Goal: Task Accomplishment & Management: Use online tool/utility

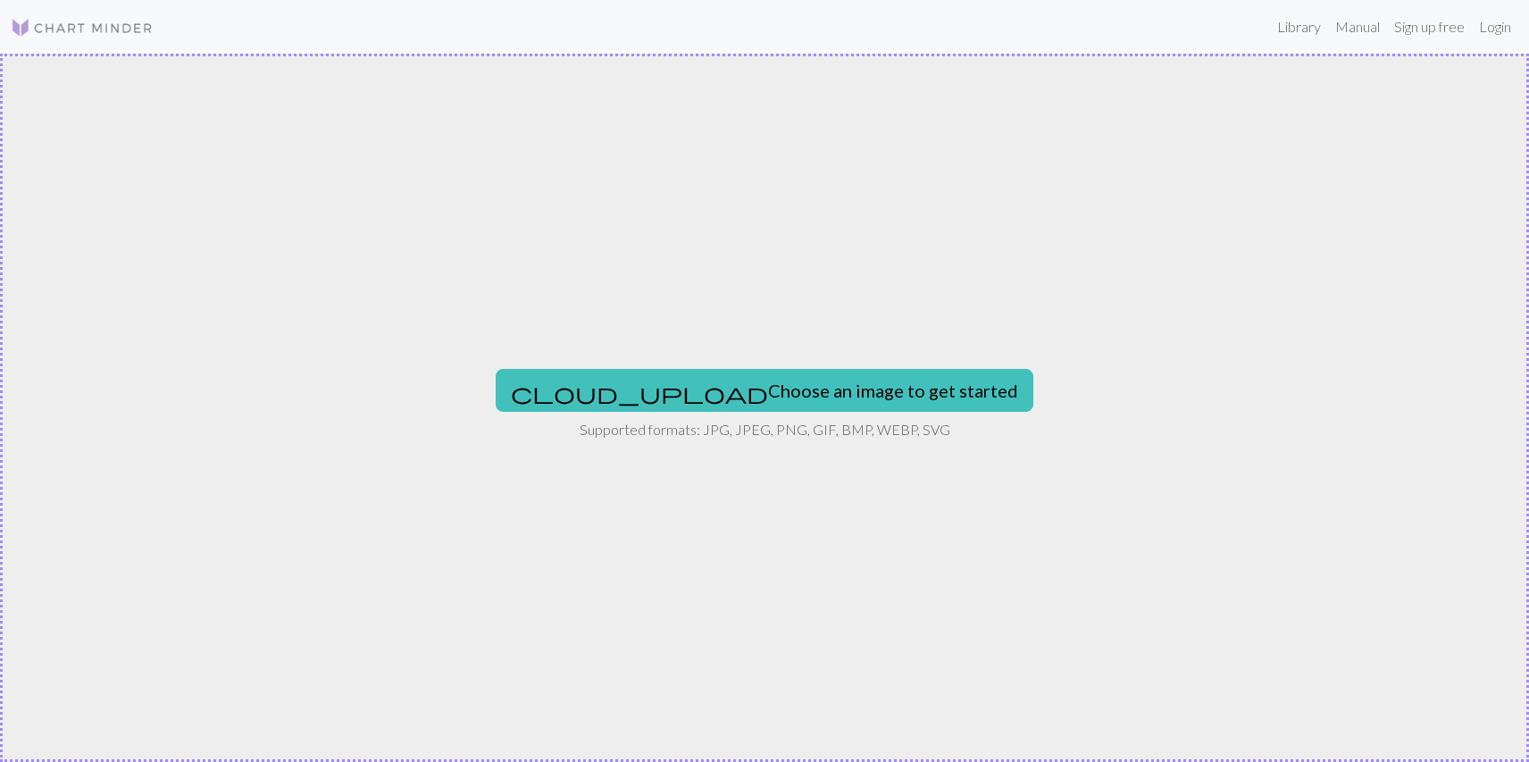
click at [97, 2] on nav "Library Manual Sign up free Login" at bounding box center [764, 27] width 1529 height 54
click at [90, 21] on img at bounding box center [82, 27] width 143 height 21
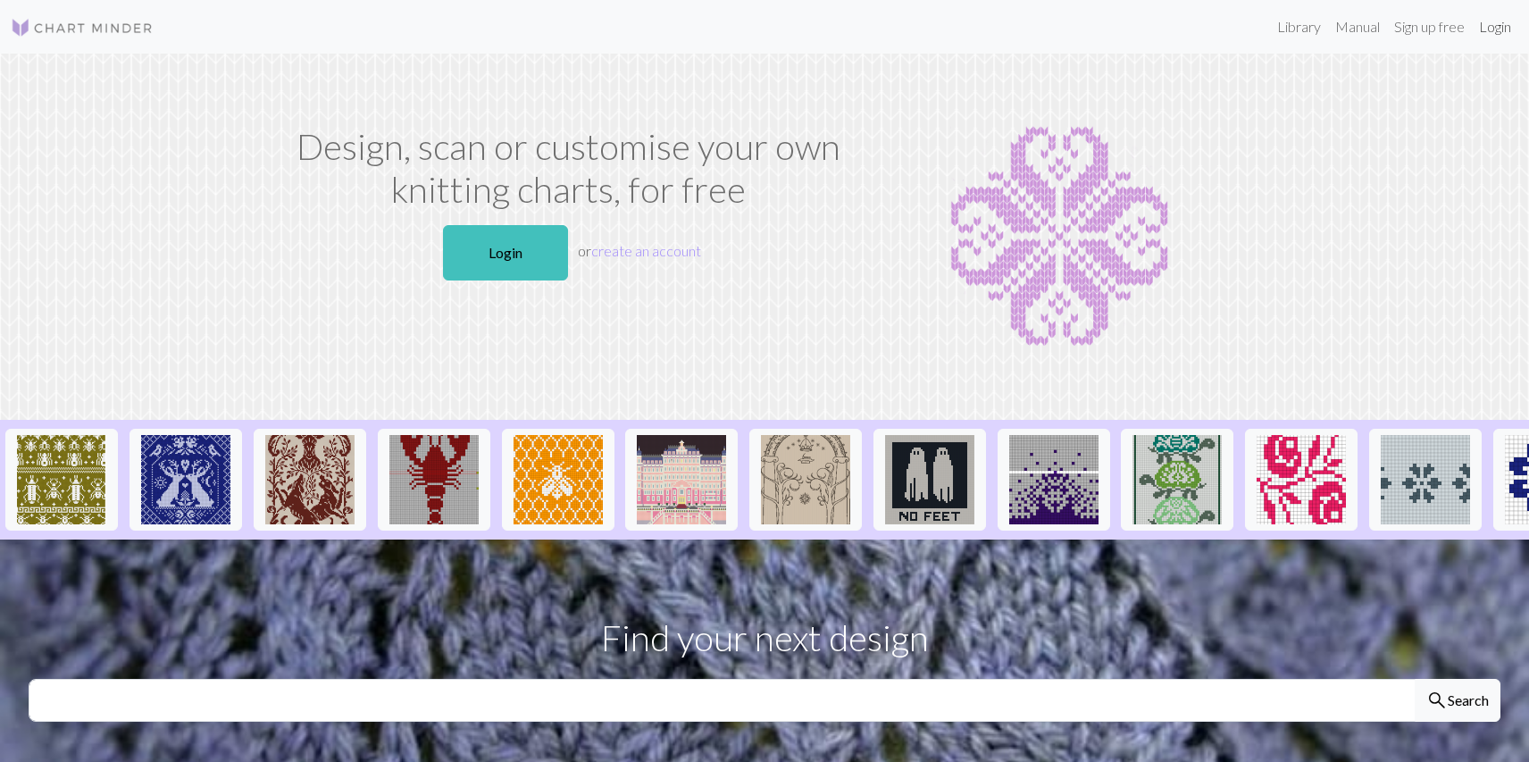
click at [1497, 30] on link "Login" at bounding box center [1495, 27] width 46 height 36
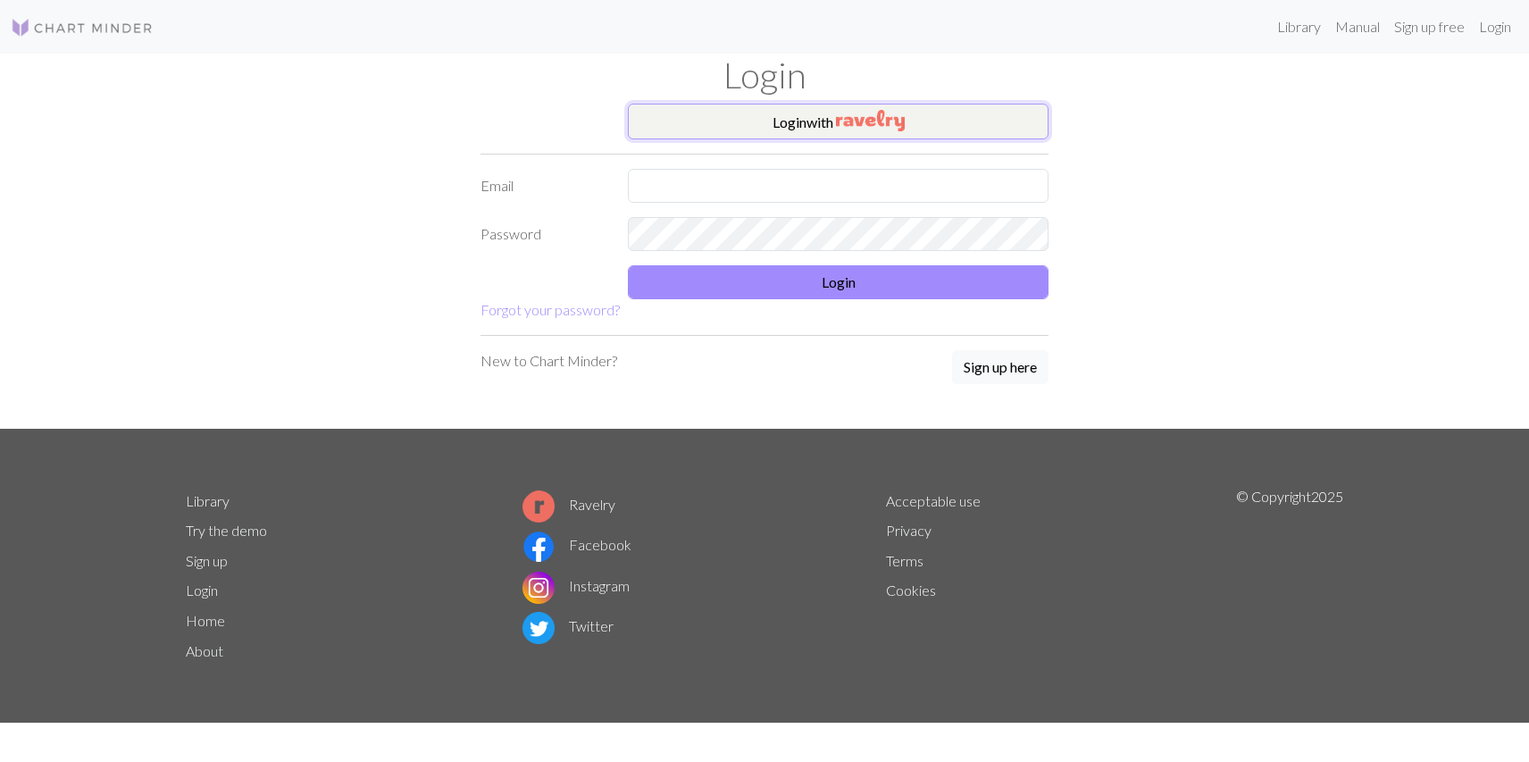
click at [864, 125] on img "button" at bounding box center [870, 120] width 69 height 21
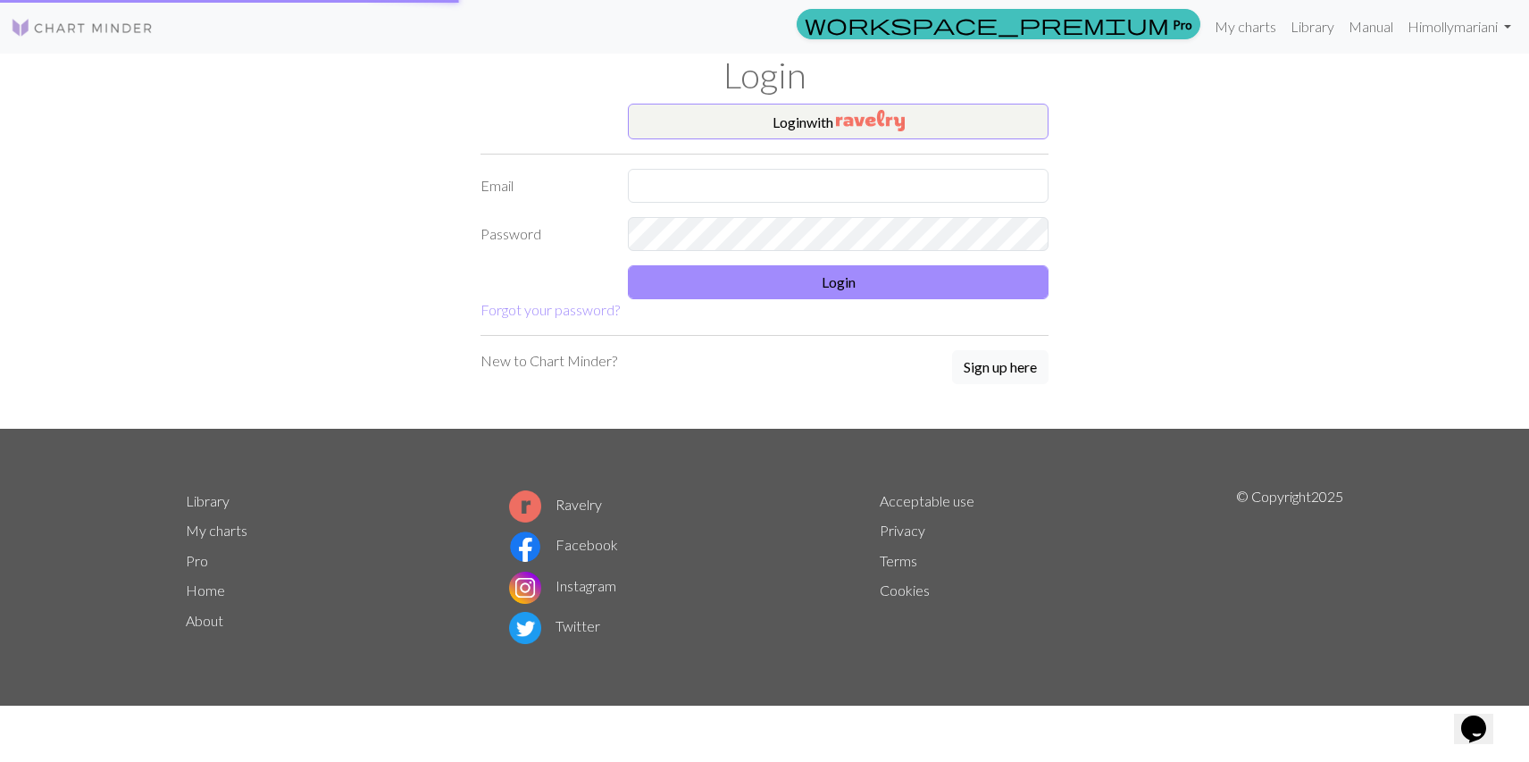
click at [897, 444] on footer "Library My charts Pro Home About Ravelry Facebook Instagram Twitter Acceptable …" at bounding box center [764, 567] width 1529 height 277
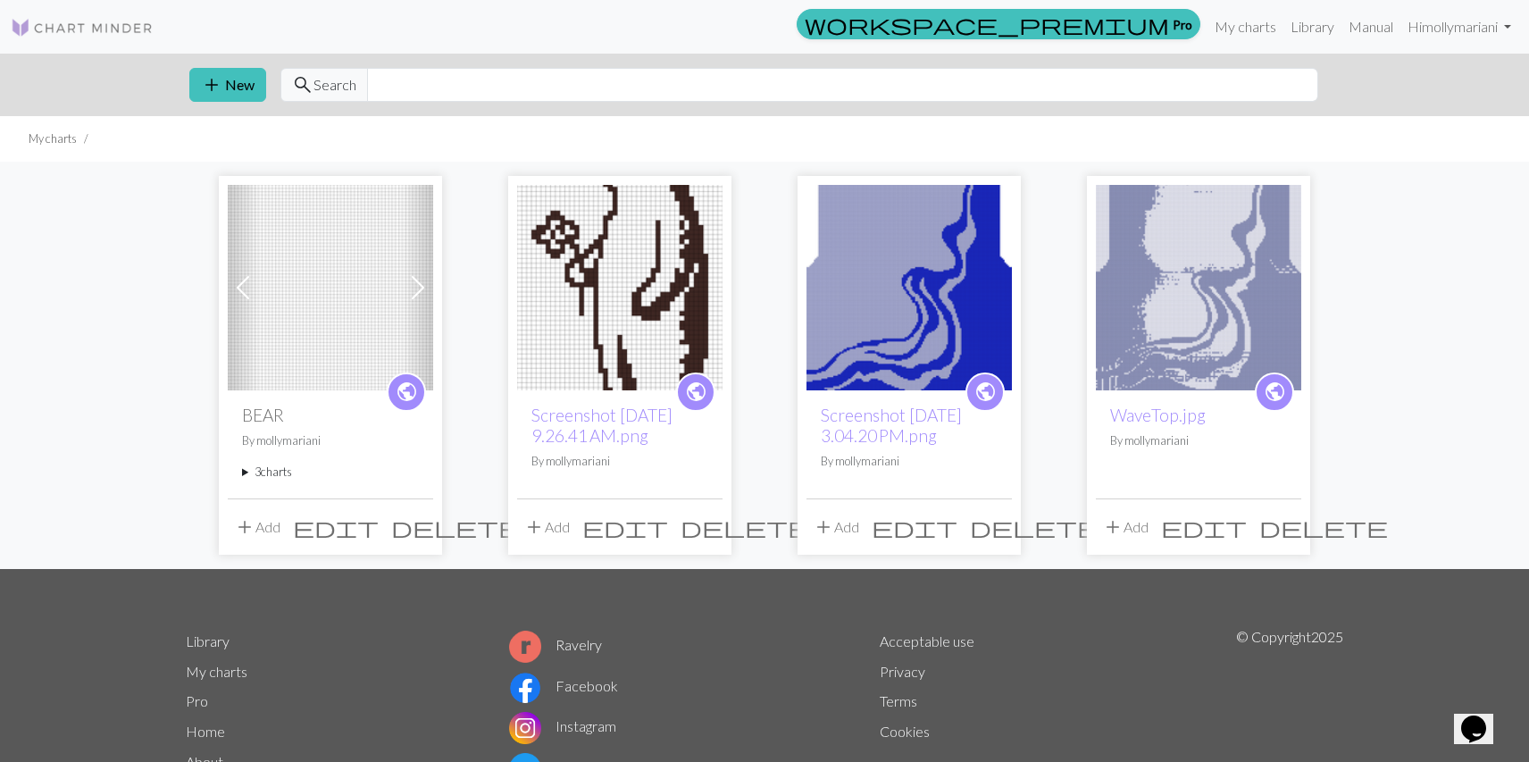
click at [405, 269] on link "Next" at bounding box center [418, 287] width 31 height 205
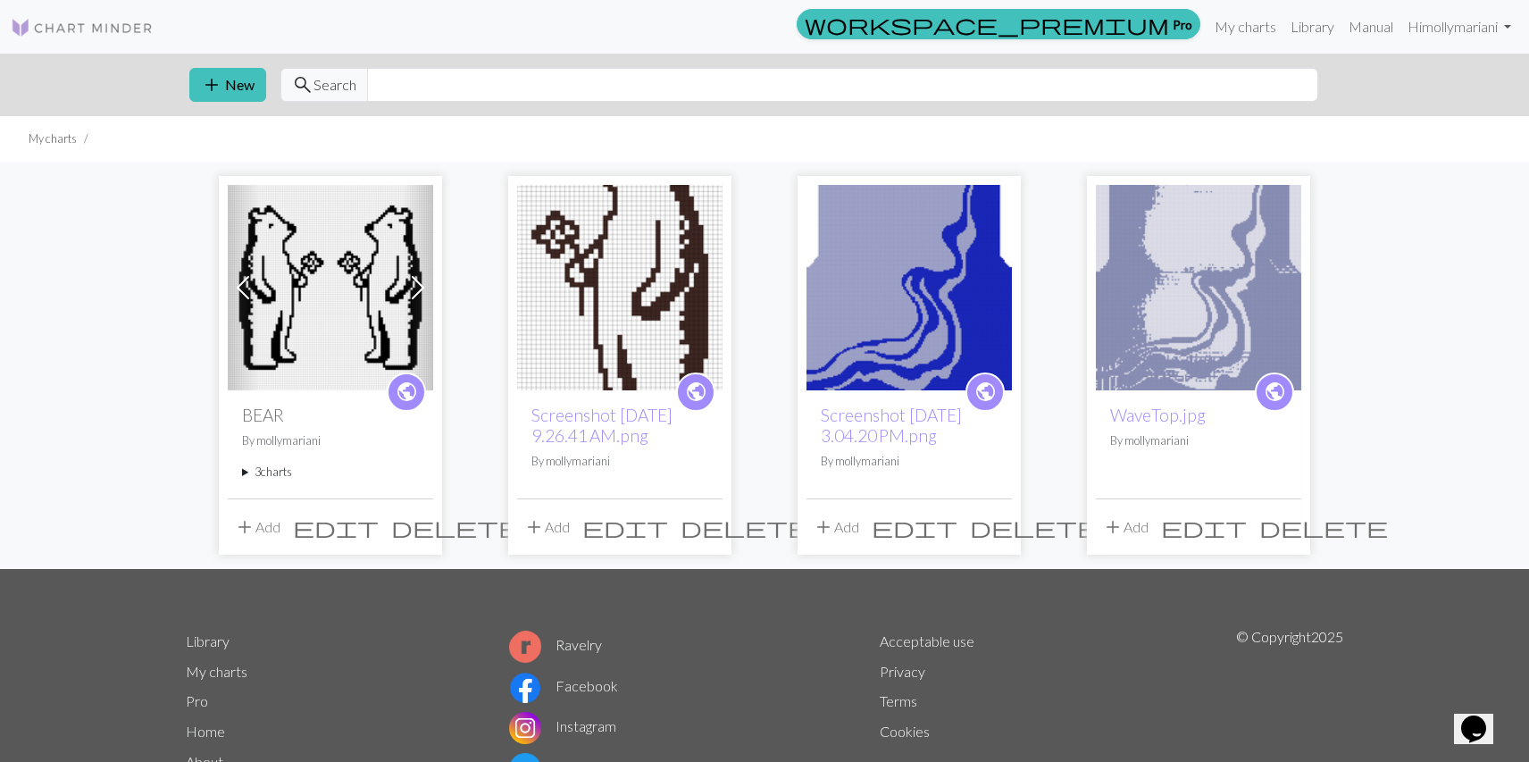
click at [420, 284] on span at bounding box center [418, 287] width 29 height 29
click at [412, 283] on span at bounding box center [418, 287] width 29 height 29
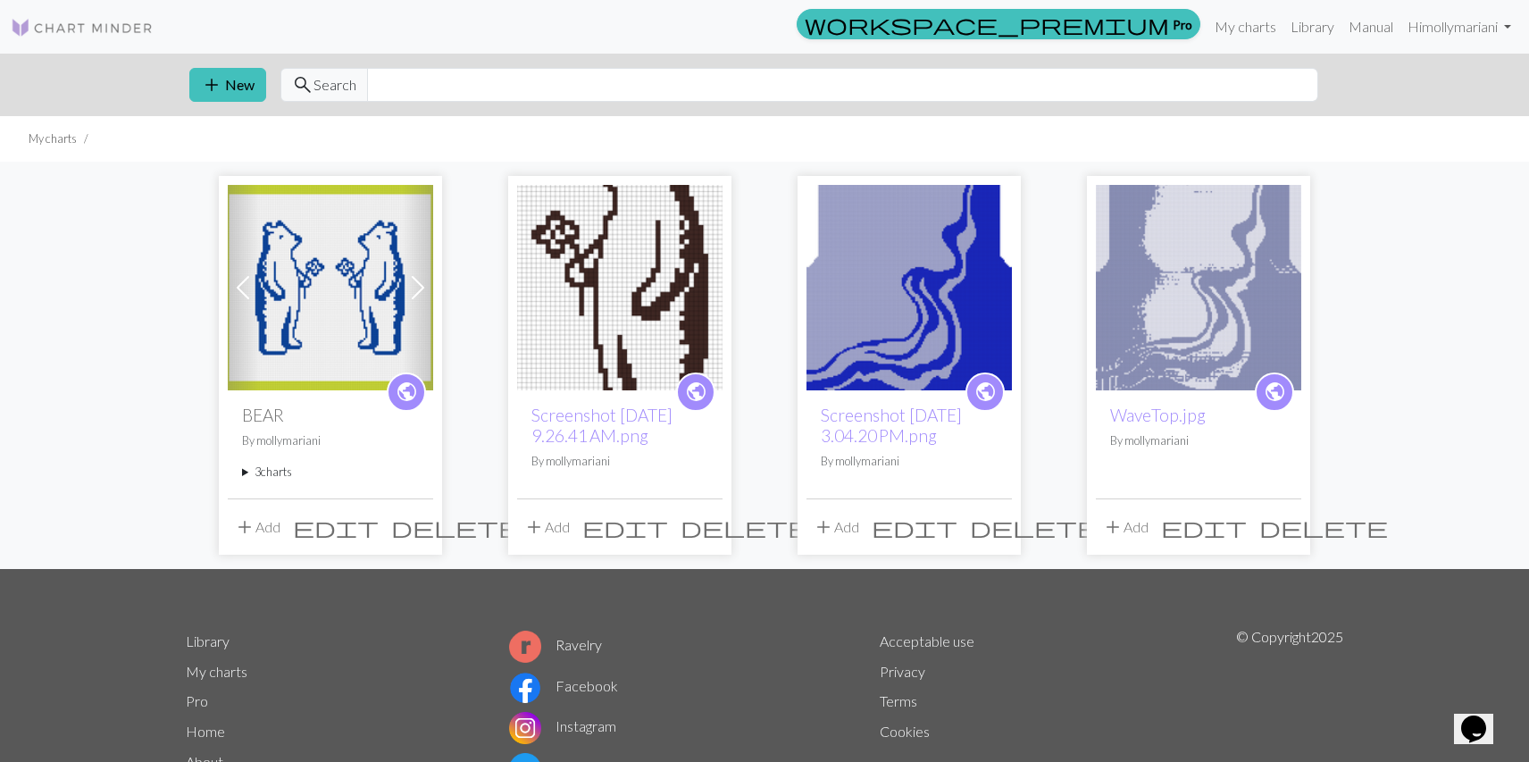
click at [279, 406] on h2 "BEAR" at bounding box center [330, 415] width 177 height 21
click at [275, 351] on img at bounding box center [330, 287] width 205 height 205
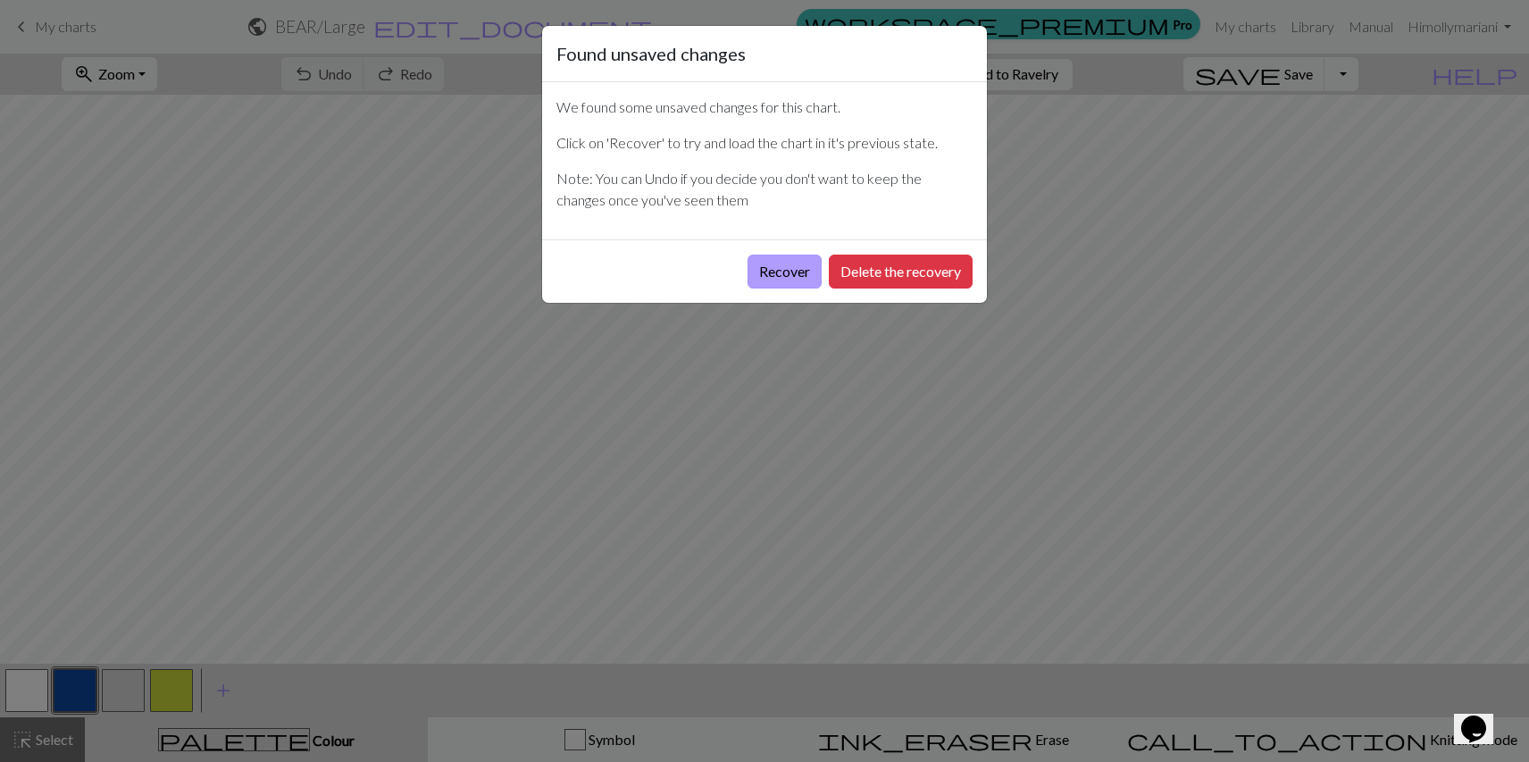
click at [761, 258] on button "Recover" at bounding box center [784, 271] width 74 height 34
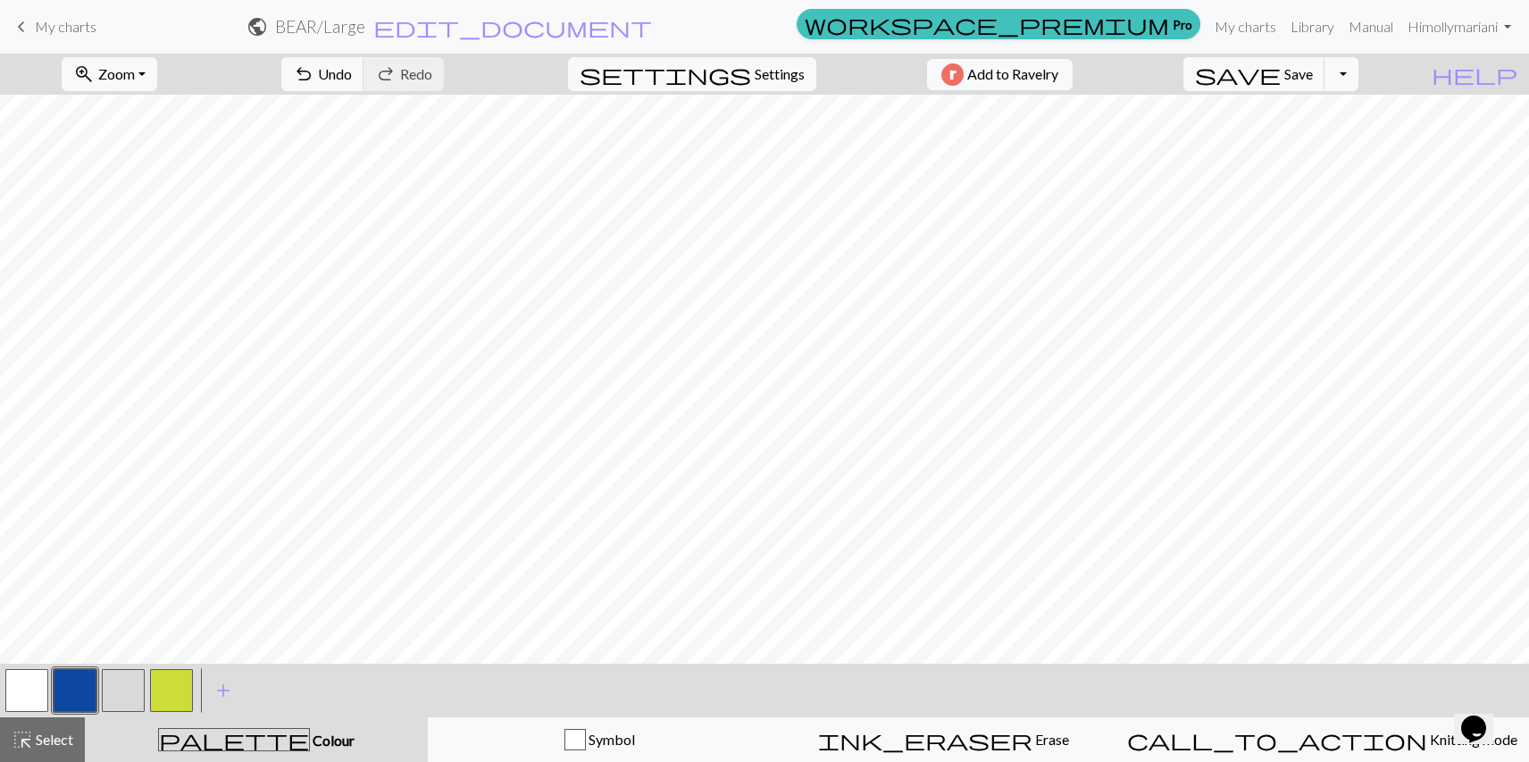
click at [171, 699] on button "button" at bounding box center [171, 690] width 43 height 43
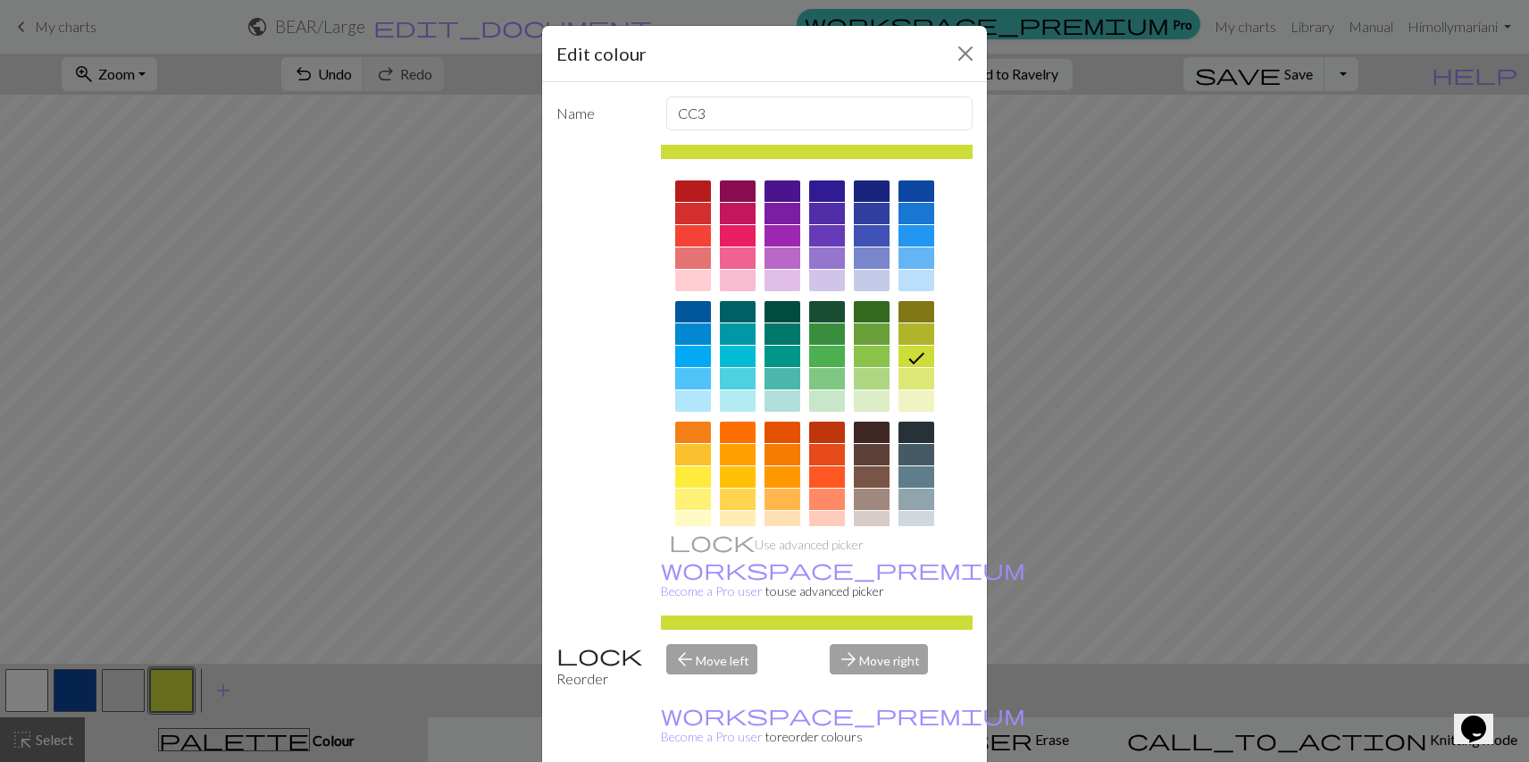
click at [864, 332] on div at bounding box center [872, 333] width 36 height 21
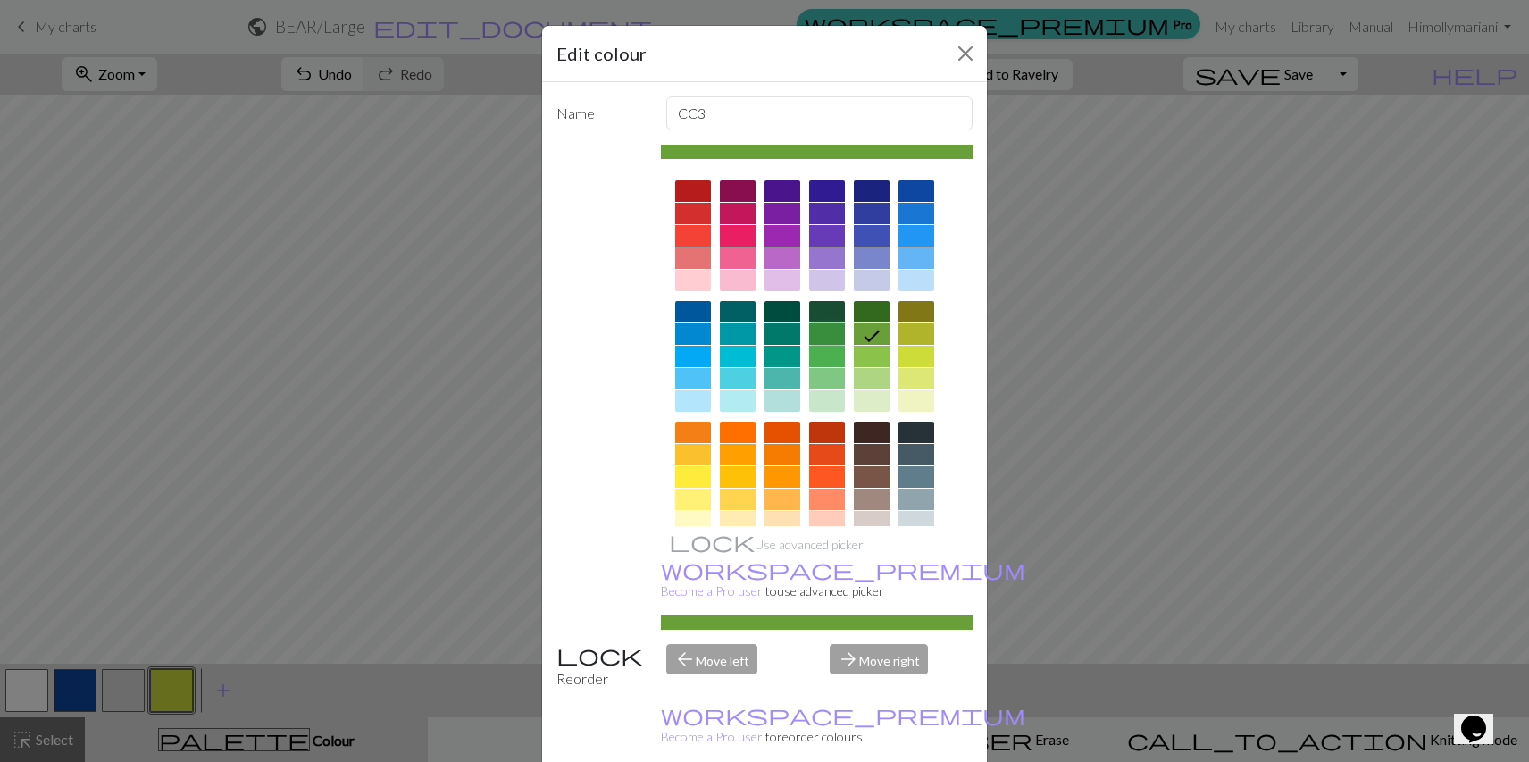
click at [824, 332] on div at bounding box center [827, 333] width 36 height 21
click at [827, 349] on div at bounding box center [827, 356] width 36 height 21
click at [838, 338] on div at bounding box center [827, 333] width 36 height 21
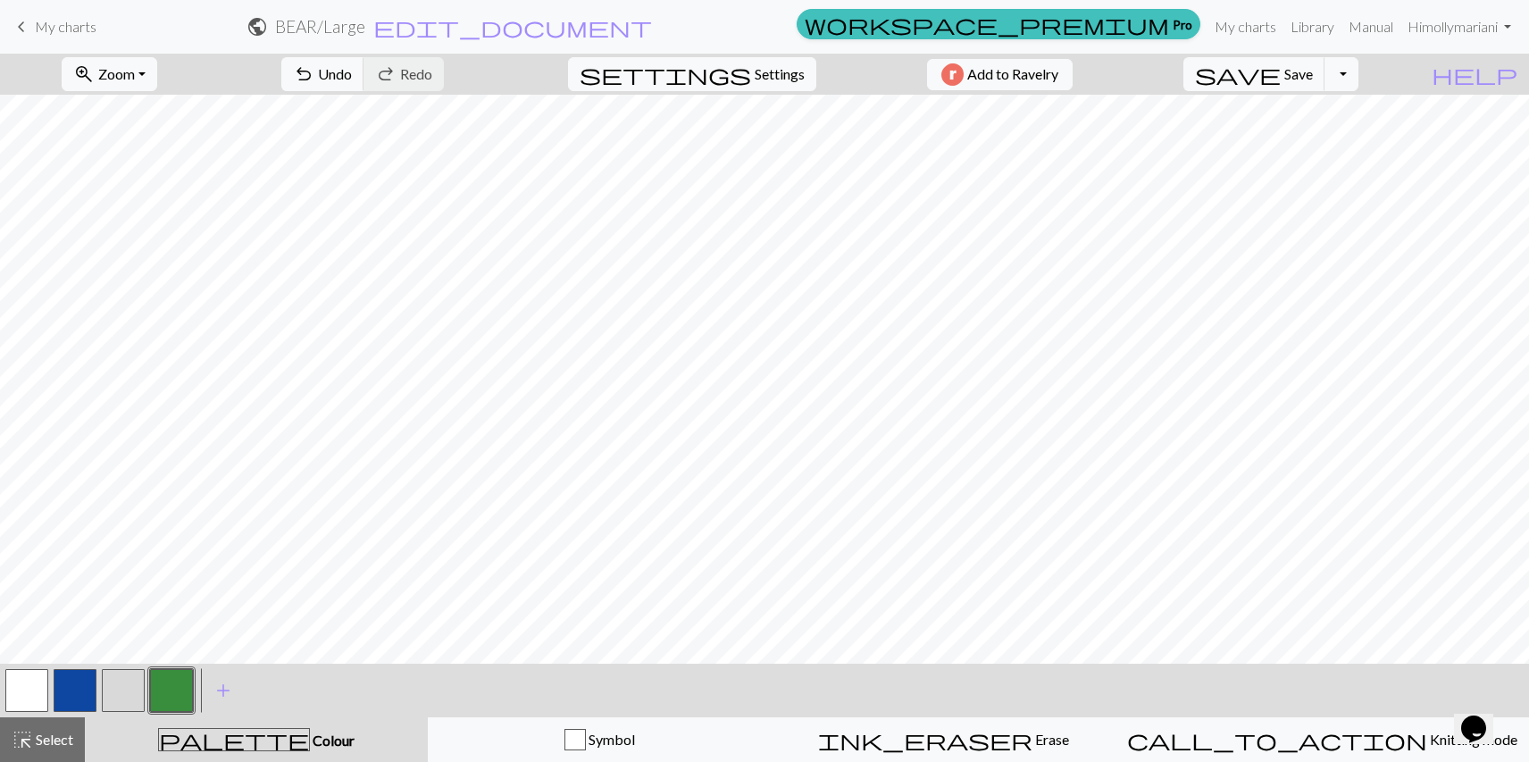
click at [68, 688] on button "button" at bounding box center [75, 690] width 43 height 43
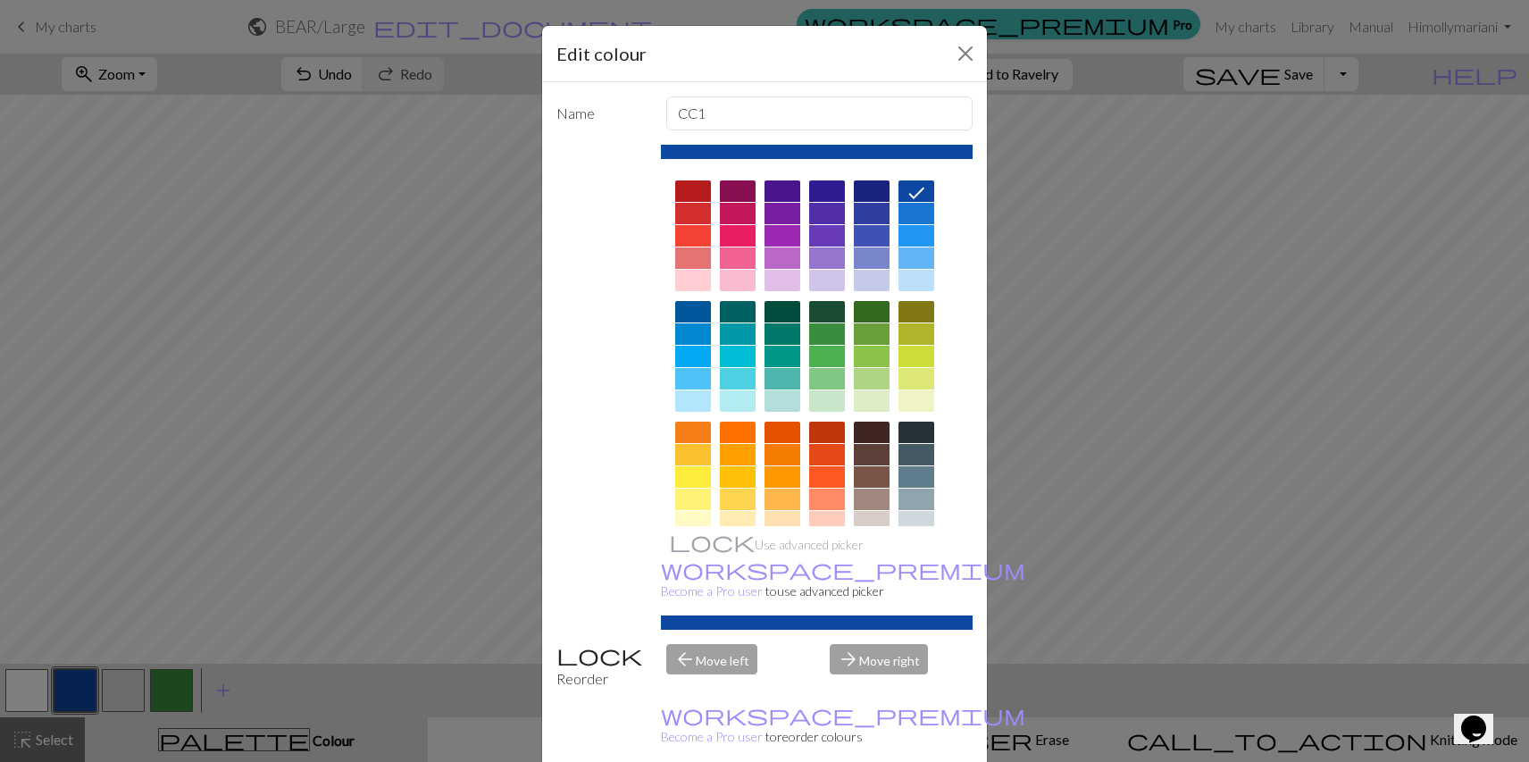
click at [789, 237] on div at bounding box center [782, 235] width 36 height 21
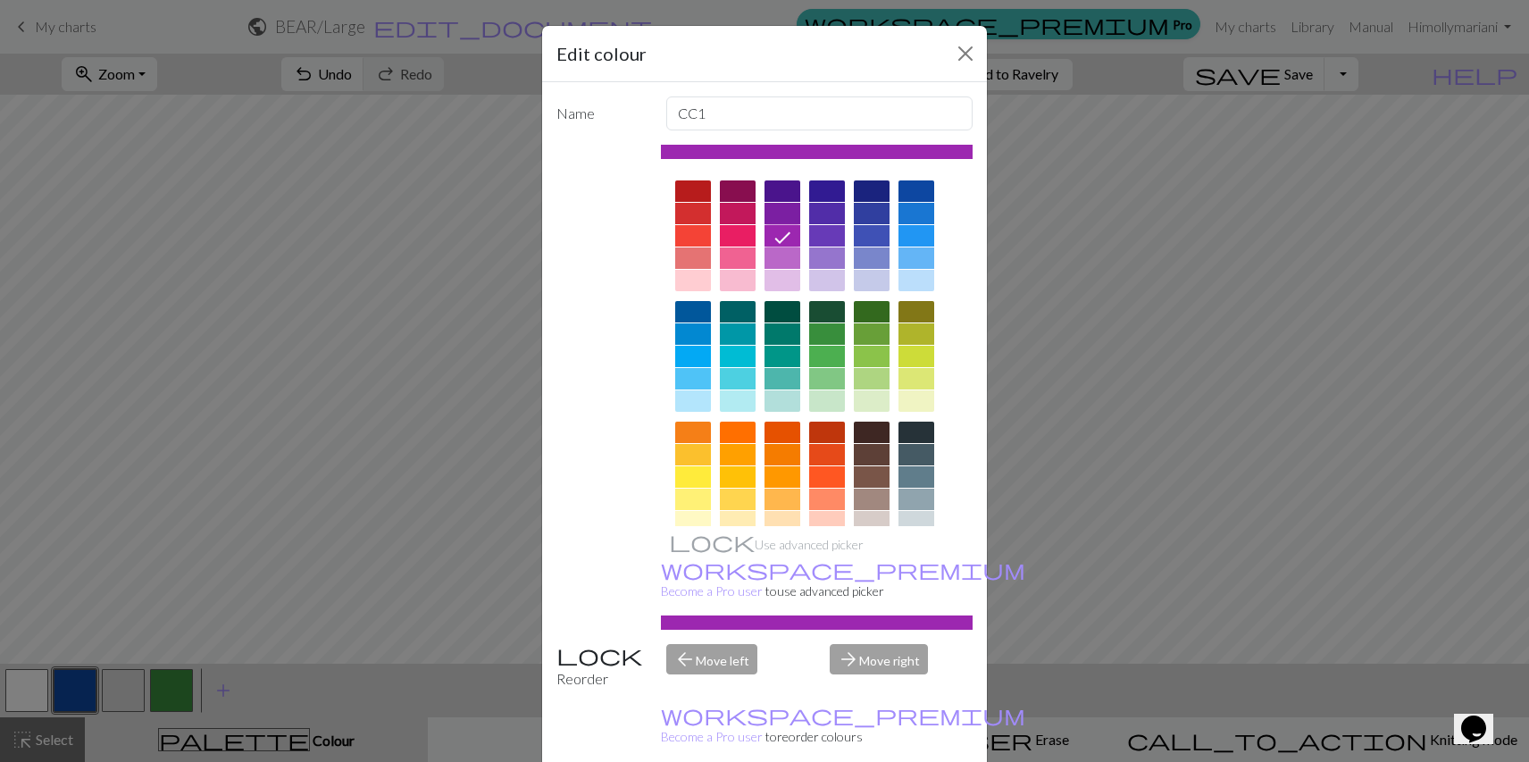
click at [789, 251] on div at bounding box center [782, 257] width 36 height 21
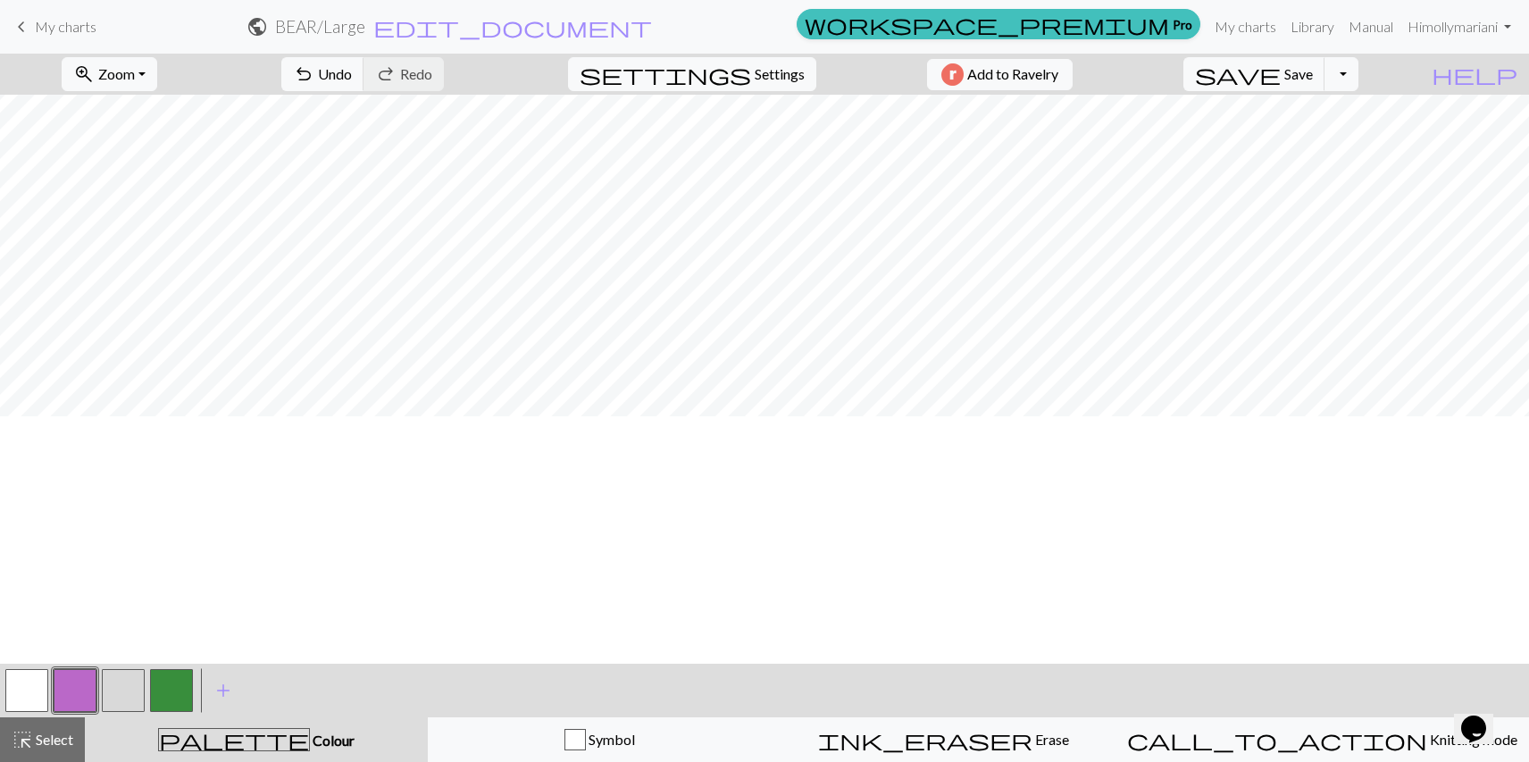
scroll to position [0, 659]
click at [176, 695] on button "button" at bounding box center [171, 690] width 43 height 43
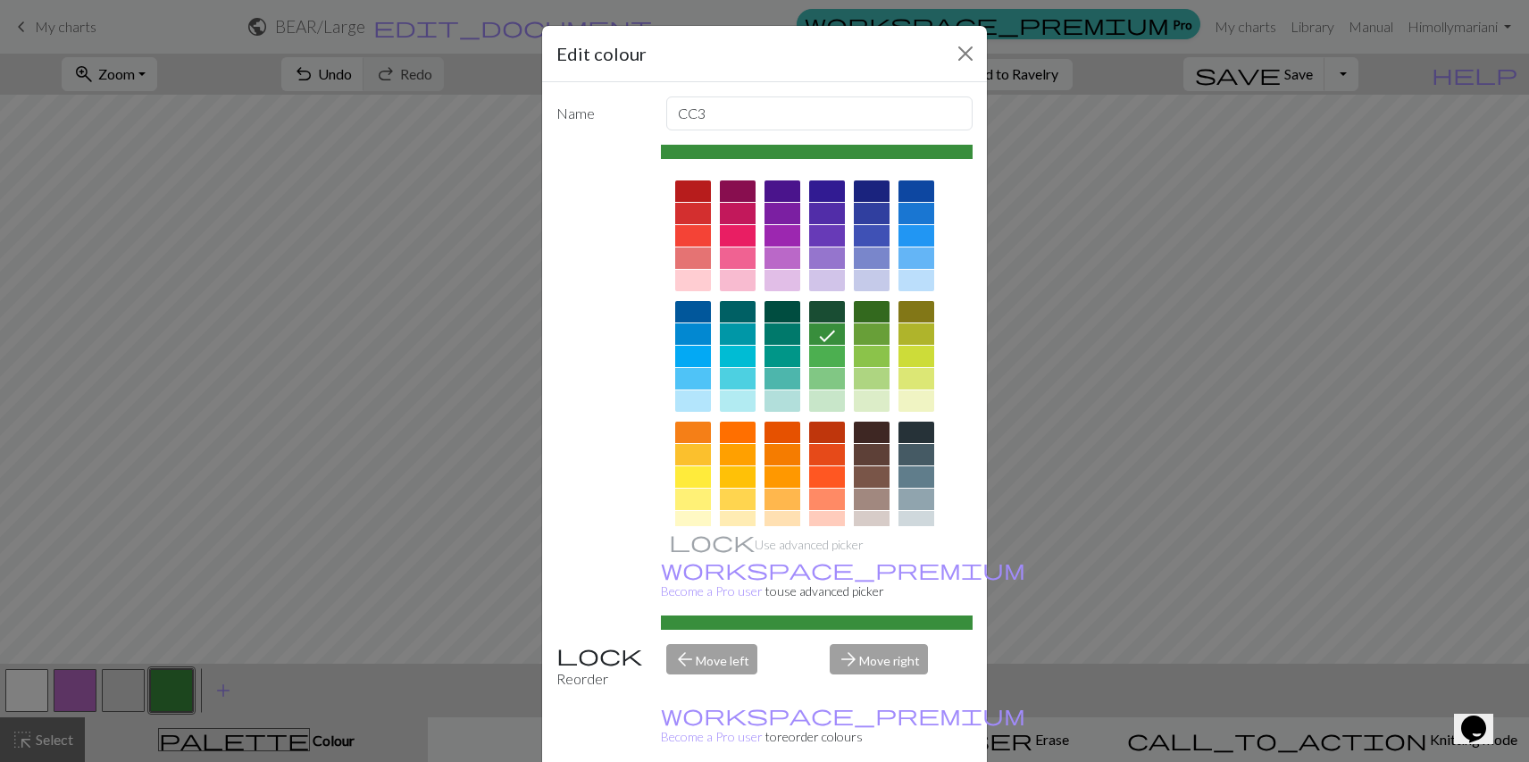
click at [694, 342] on div at bounding box center [693, 333] width 36 height 21
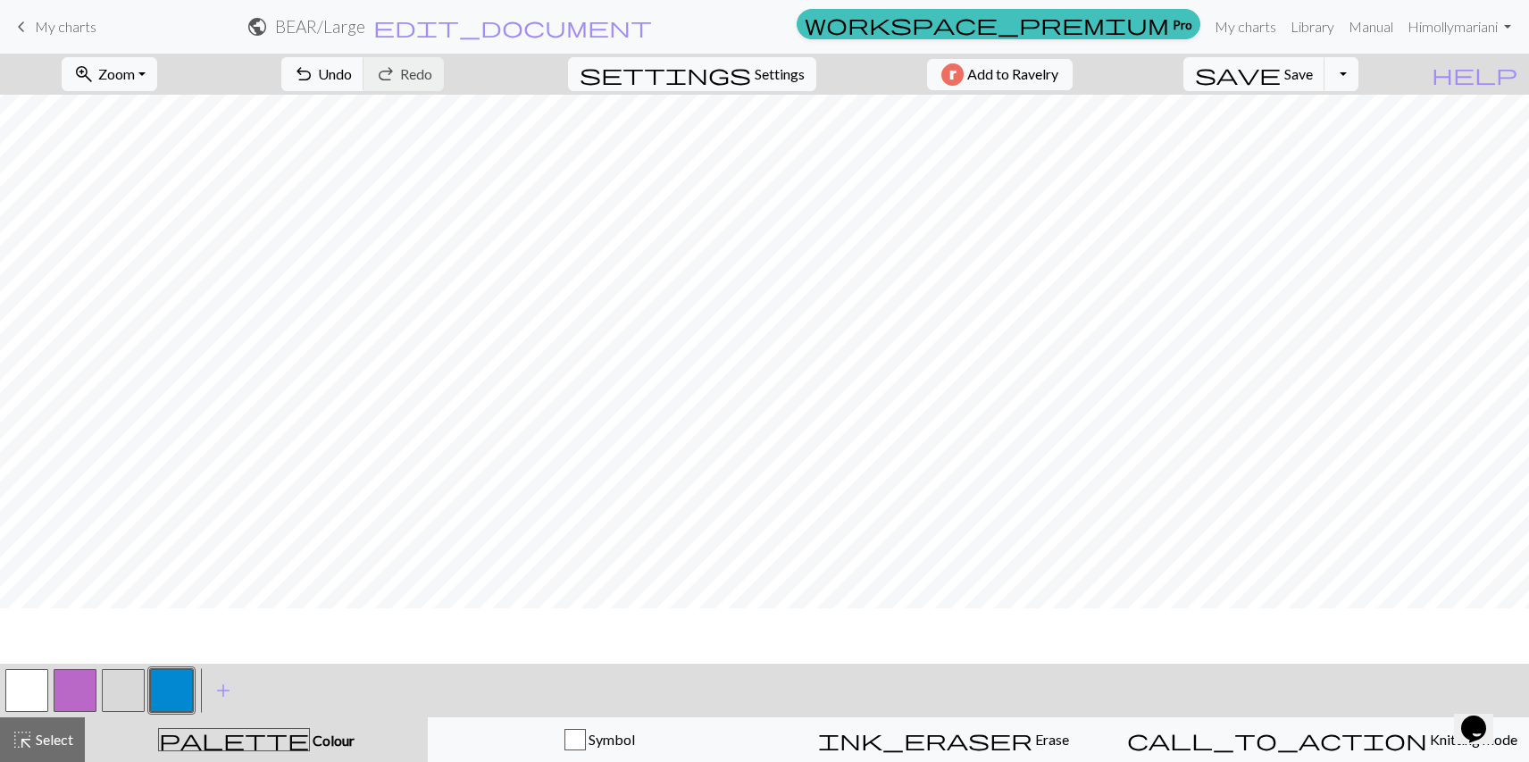
scroll to position [0, 0]
click at [159, 681] on button "button" at bounding box center [171, 690] width 43 height 43
click at [176, 677] on button "button" at bounding box center [171, 690] width 43 height 43
click at [176, 677] on div "Edit colour Name CC3 Use advanced picker workspace_premium Become a Pro user to…" at bounding box center [764, 381] width 1529 height 762
click at [178, 687] on button "button" at bounding box center [171, 690] width 43 height 43
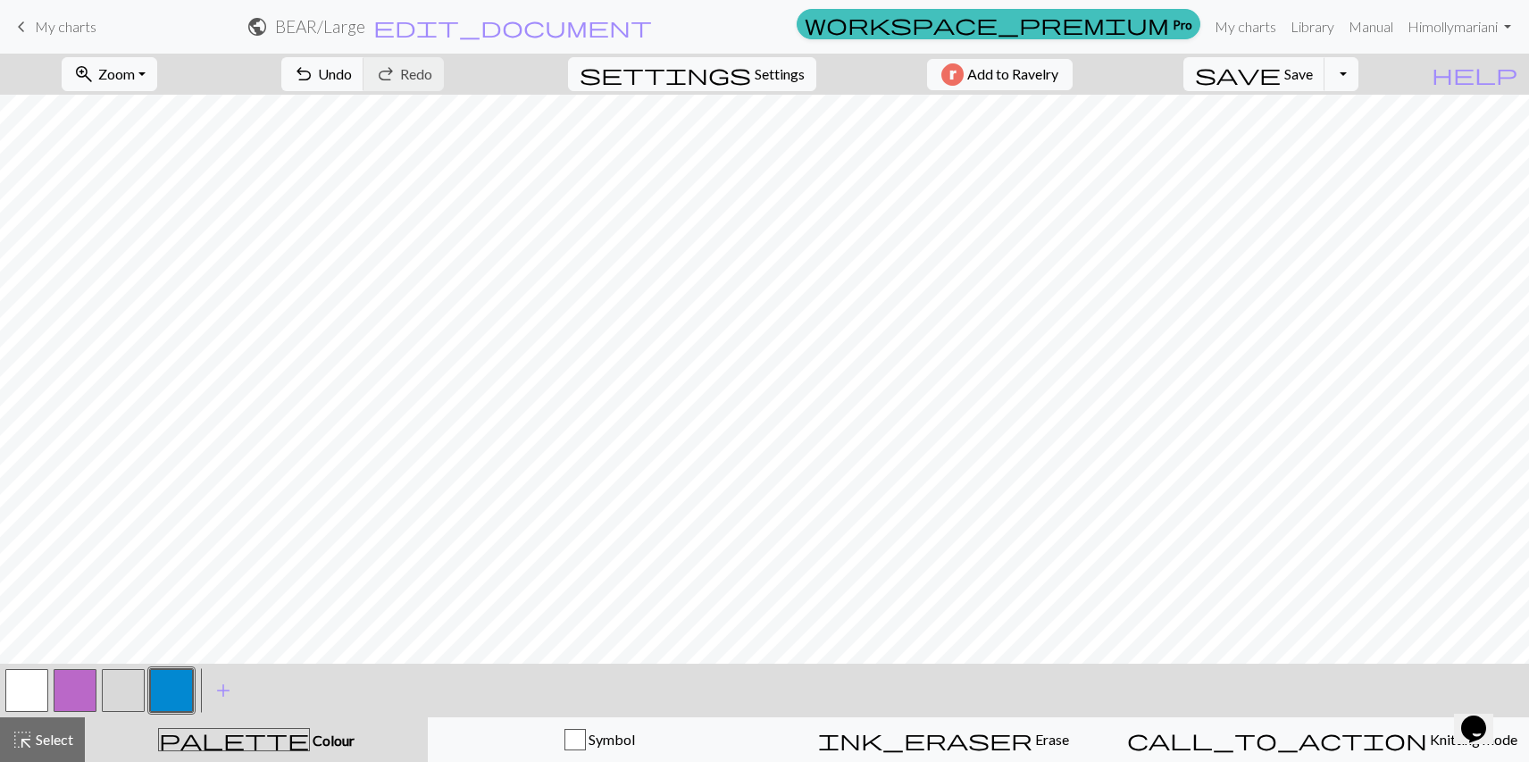
click at [178, 687] on div "Edit colour Name CC3 Use advanced picker workspace_premium Become a Pro user to…" at bounding box center [764, 381] width 1529 height 762
click at [178, 687] on button "button" at bounding box center [171, 690] width 43 height 43
click at [178, 687] on div "Edit colour Name CC3 Use advanced picker workspace_premium Become a Pro user to…" at bounding box center [764, 381] width 1529 height 762
click at [168, 688] on button "button" at bounding box center [171, 690] width 43 height 43
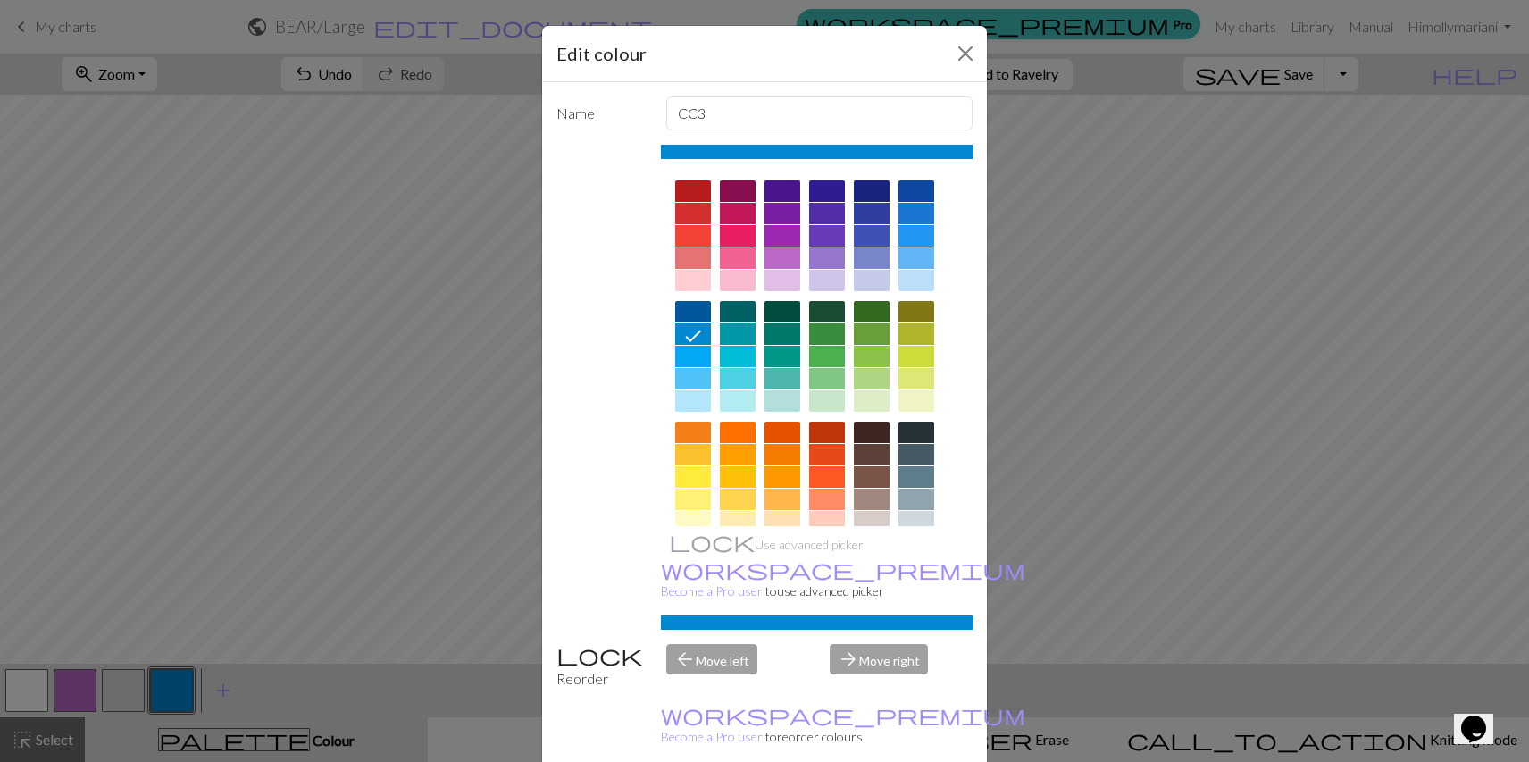
click at [823, 336] on div at bounding box center [827, 333] width 36 height 21
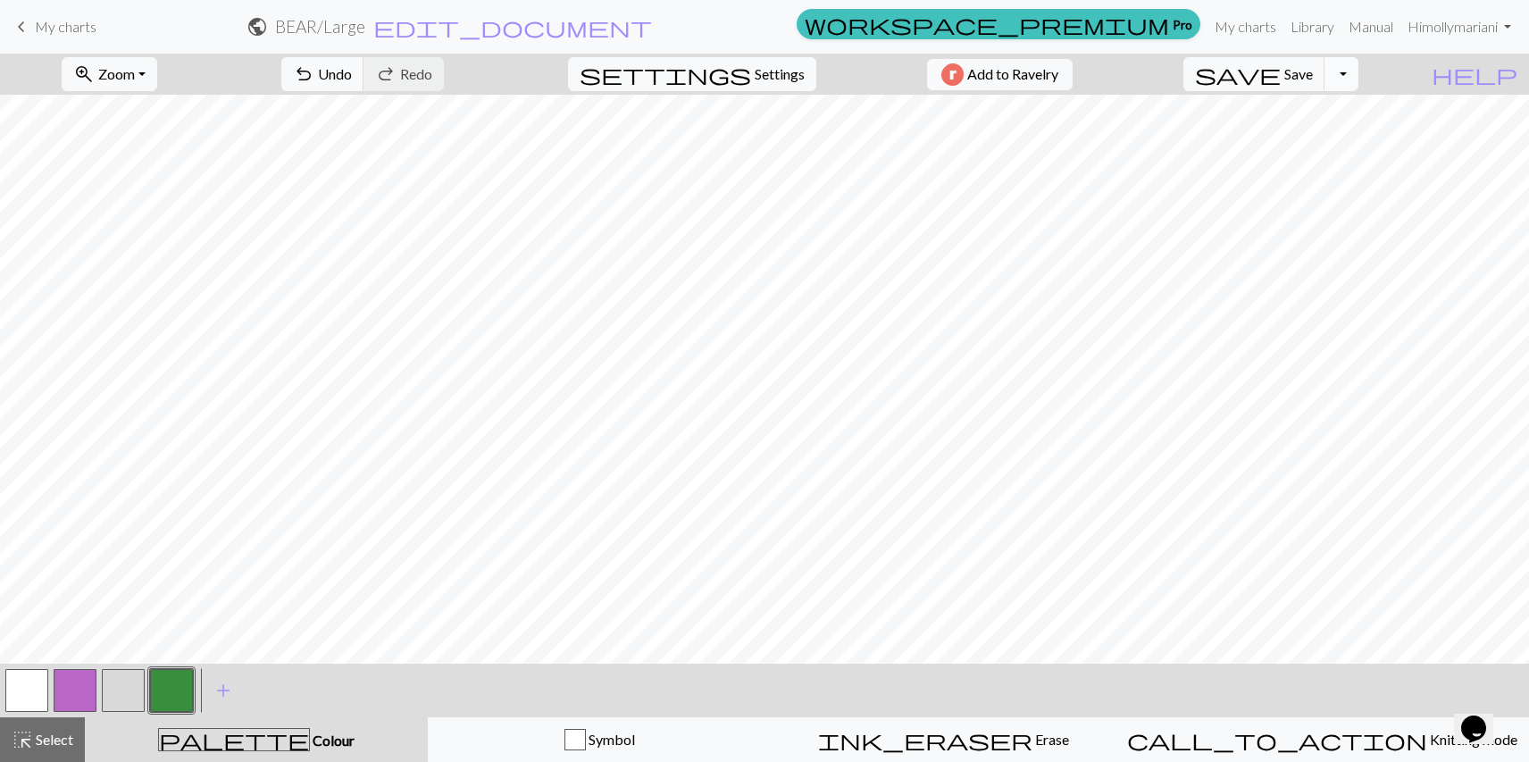
click at [1358, 81] on button "Toggle Dropdown" at bounding box center [1341, 74] width 34 height 34
click at [1357, 136] on button "save_alt Download" at bounding box center [1210, 142] width 295 height 29
click at [1358, 70] on button "Toggle Dropdown" at bounding box center [1341, 74] width 34 height 34
click at [1472, 105] on div "zoom_in Zoom Zoom Fit all Fit width Fit height 50% 100% 150% 200% undo Undo Und…" at bounding box center [764, 408] width 1529 height 708
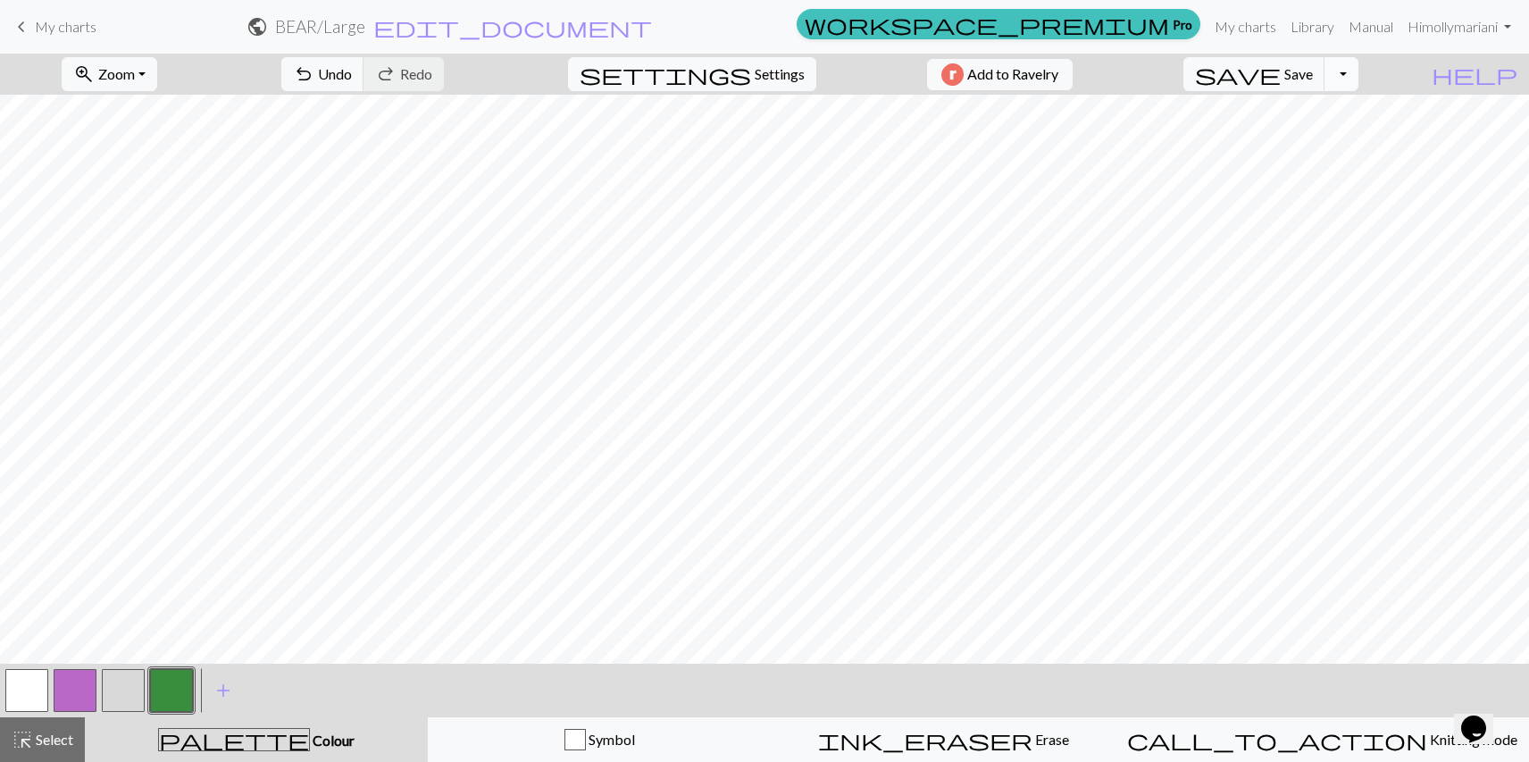
click at [1358, 76] on button "Toggle Dropdown" at bounding box center [1341, 74] width 34 height 34
click at [1326, 143] on button "save_alt Download" at bounding box center [1210, 142] width 295 height 29
click at [1358, 60] on button "Toggle Dropdown" at bounding box center [1341, 74] width 34 height 34
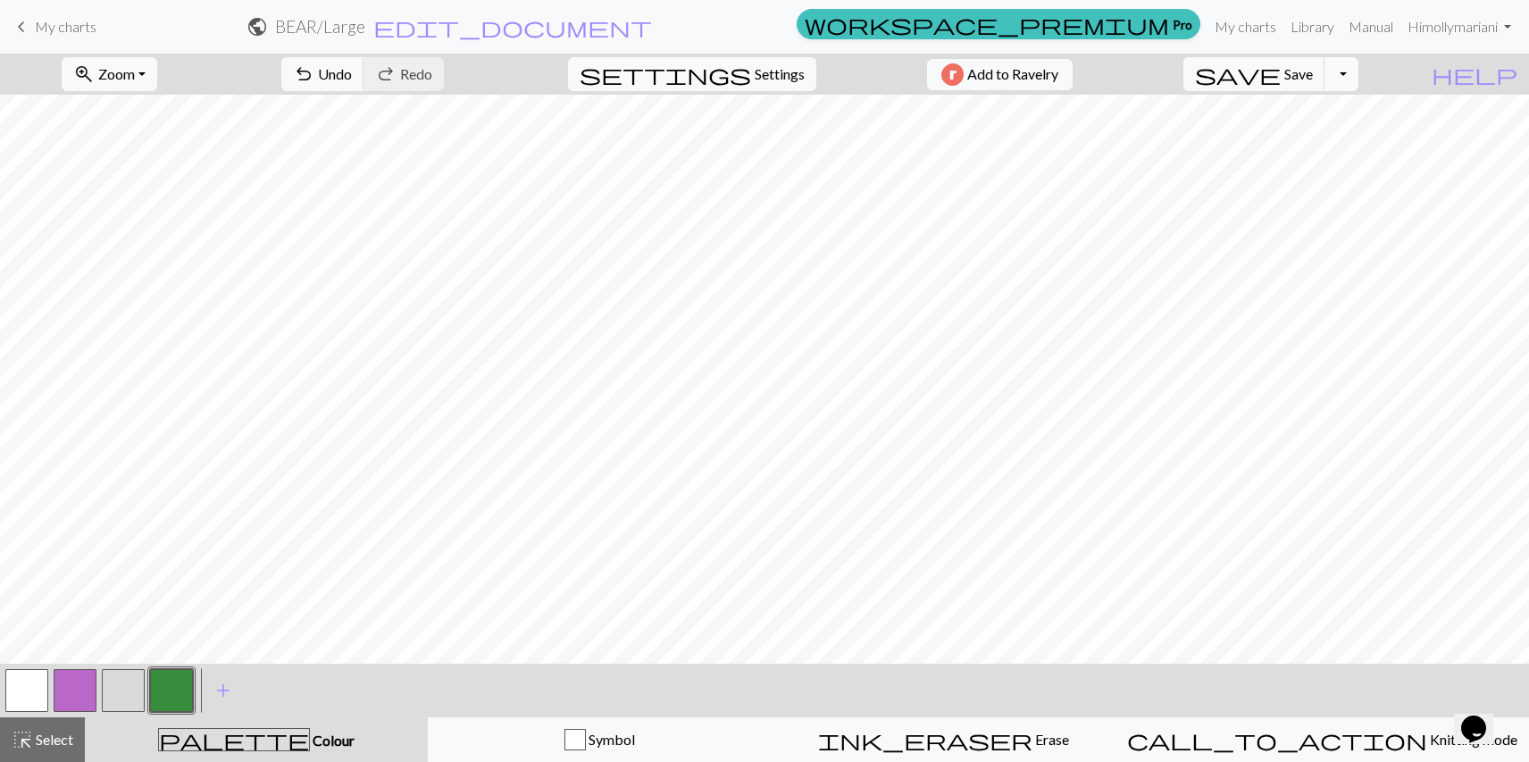
click at [1358, 64] on button "Toggle Dropdown" at bounding box center [1341, 74] width 34 height 34
click at [1319, 146] on button "save_alt Download" at bounding box center [1210, 142] width 295 height 29
click at [1014, 63] on span "Add to Ravelry" at bounding box center [1012, 74] width 91 height 22
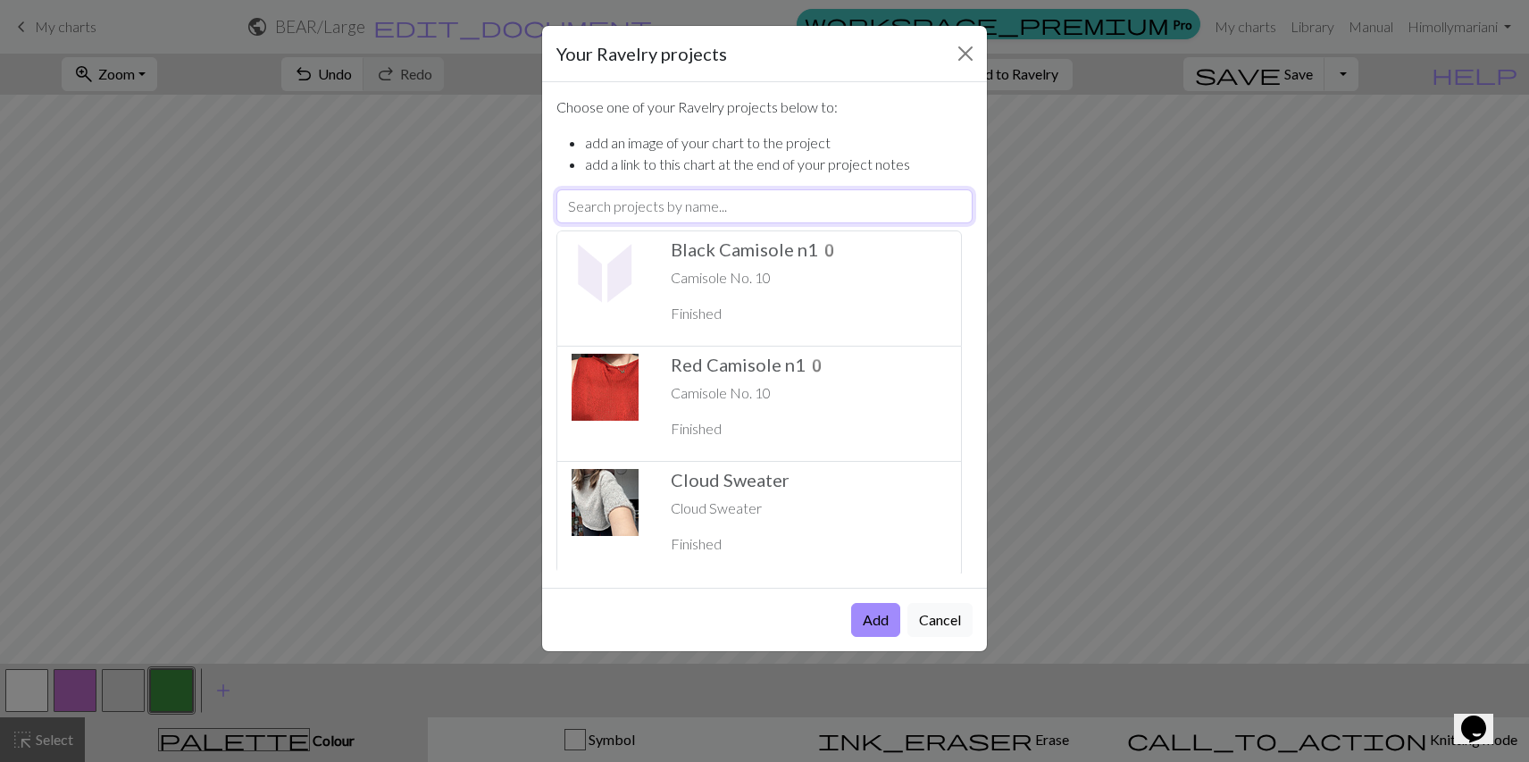
click at [673, 213] on input "text" at bounding box center [764, 206] width 416 height 34
click at [785, 120] on div "Choose one of your Ravelry projects below to: add an image of your chart to the…" at bounding box center [764, 334] width 445 height 505
click at [871, 619] on button "Add" at bounding box center [875, 620] width 49 height 34
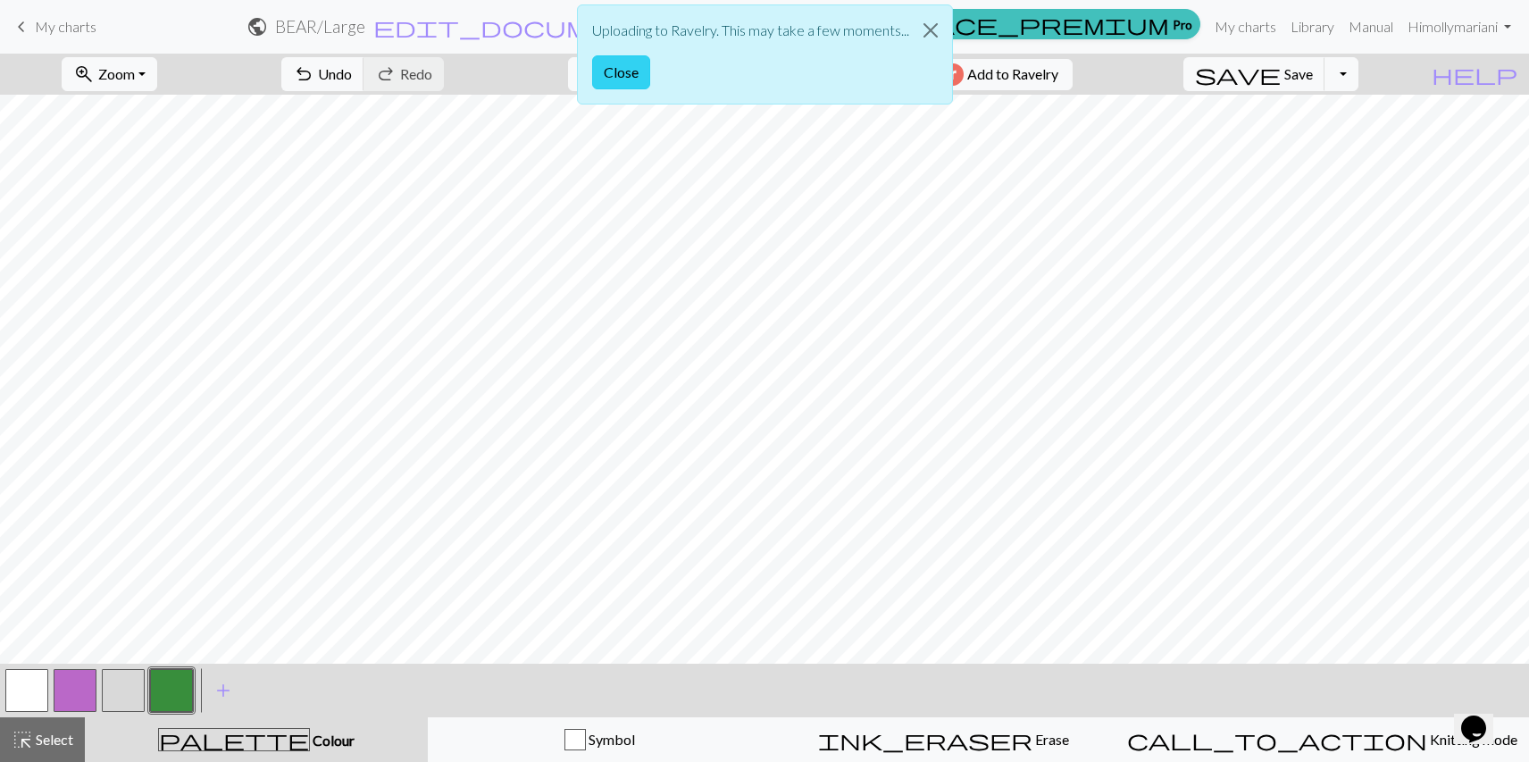
click at [625, 73] on button "Close" at bounding box center [621, 72] width 58 height 34
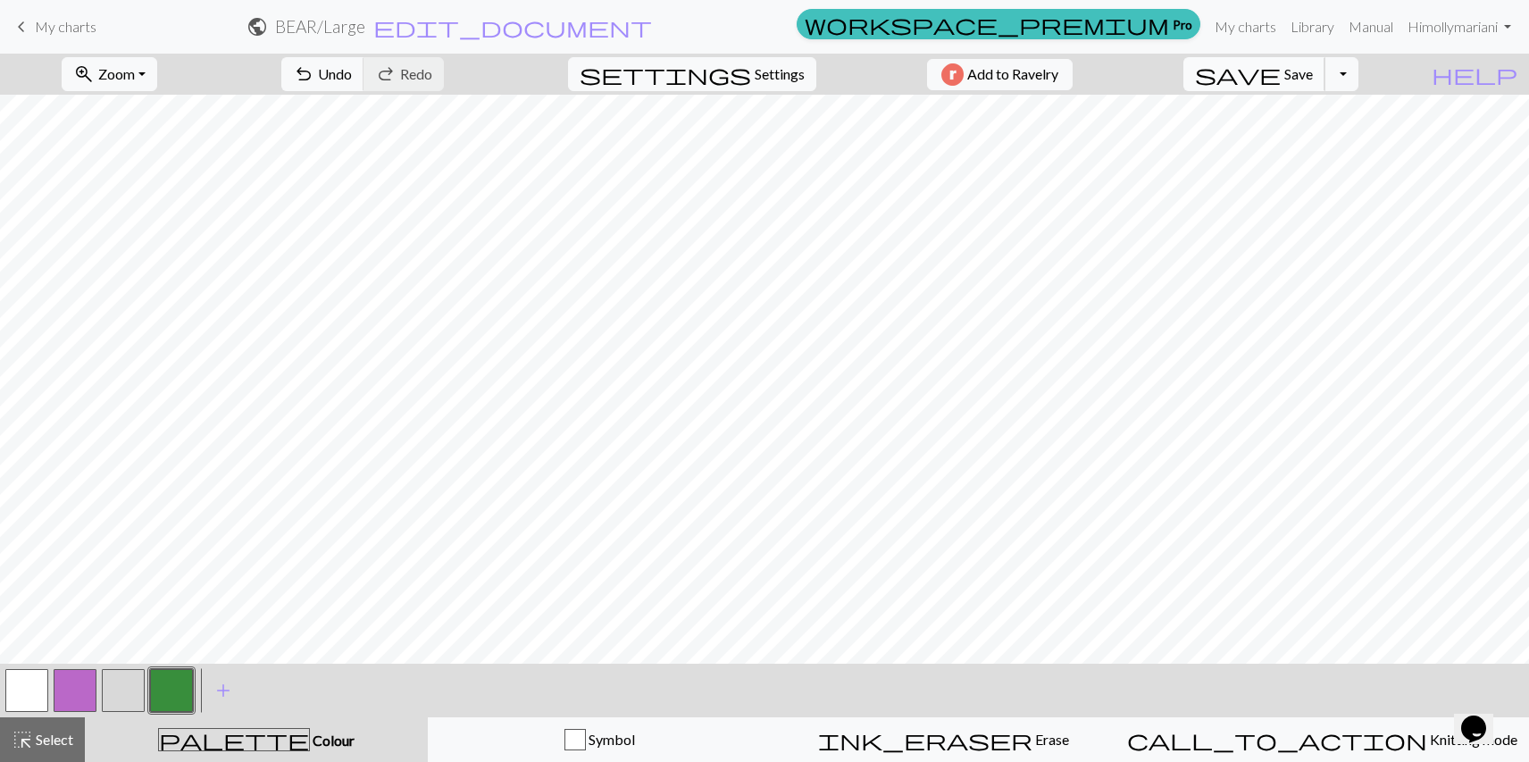
click at [1313, 74] on span "Save" at bounding box center [1298, 73] width 29 height 17
click at [1281, 74] on span "save" at bounding box center [1238, 74] width 86 height 25
click at [1372, 71] on div "Chart saved Chart saved" at bounding box center [764, 70] width 1529 height 141
click at [1378, 71] on body "This website uses cookies to ensure you get the best experience on our website.…" at bounding box center [764, 381] width 1529 height 762
click at [1358, 75] on button "Toggle Dropdown" at bounding box center [1341, 74] width 34 height 34
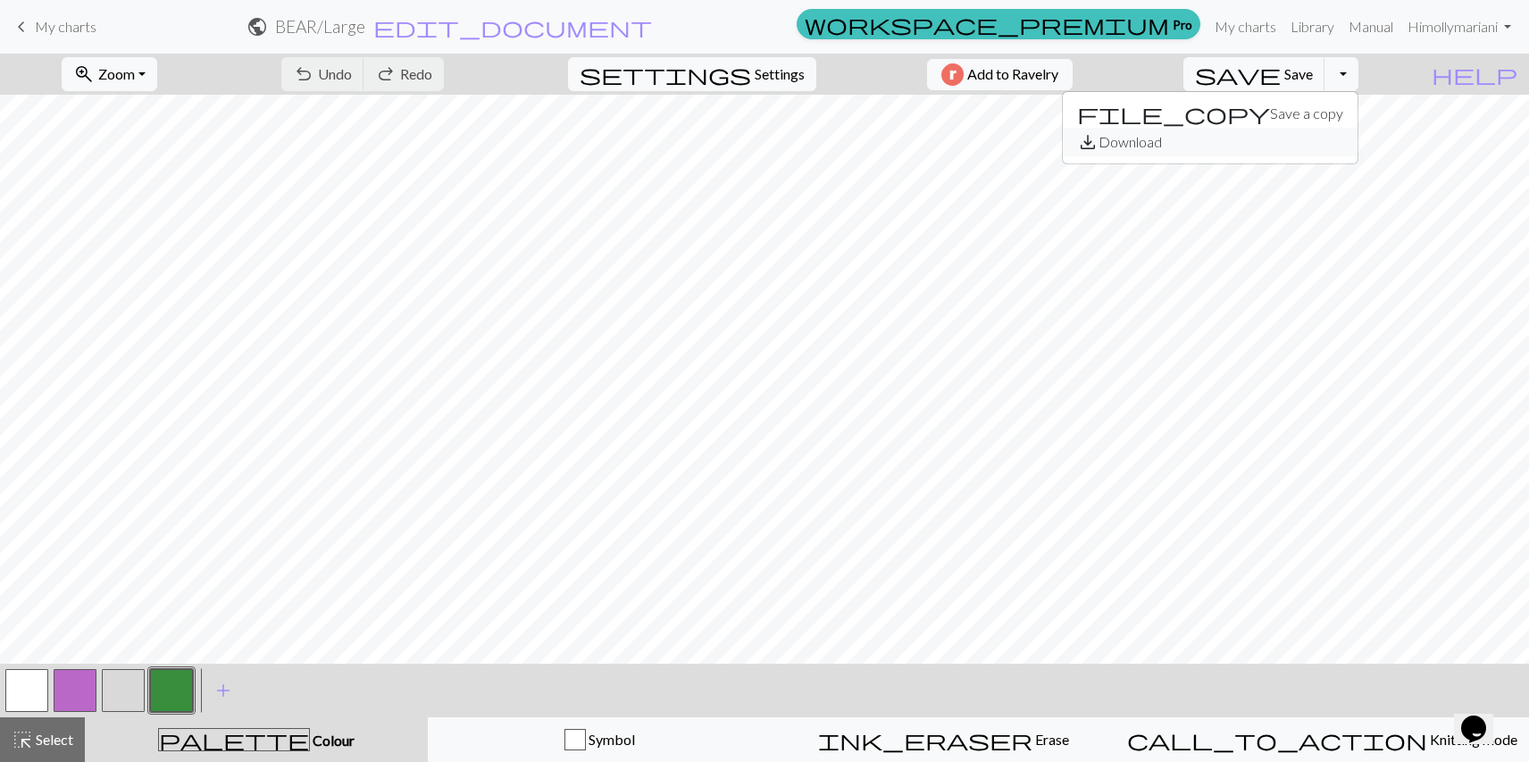
click at [1327, 143] on button "save_alt Download" at bounding box center [1210, 142] width 295 height 29
click at [1054, 66] on span "Add to Ravelry" at bounding box center [1012, 74] width 91 height 22
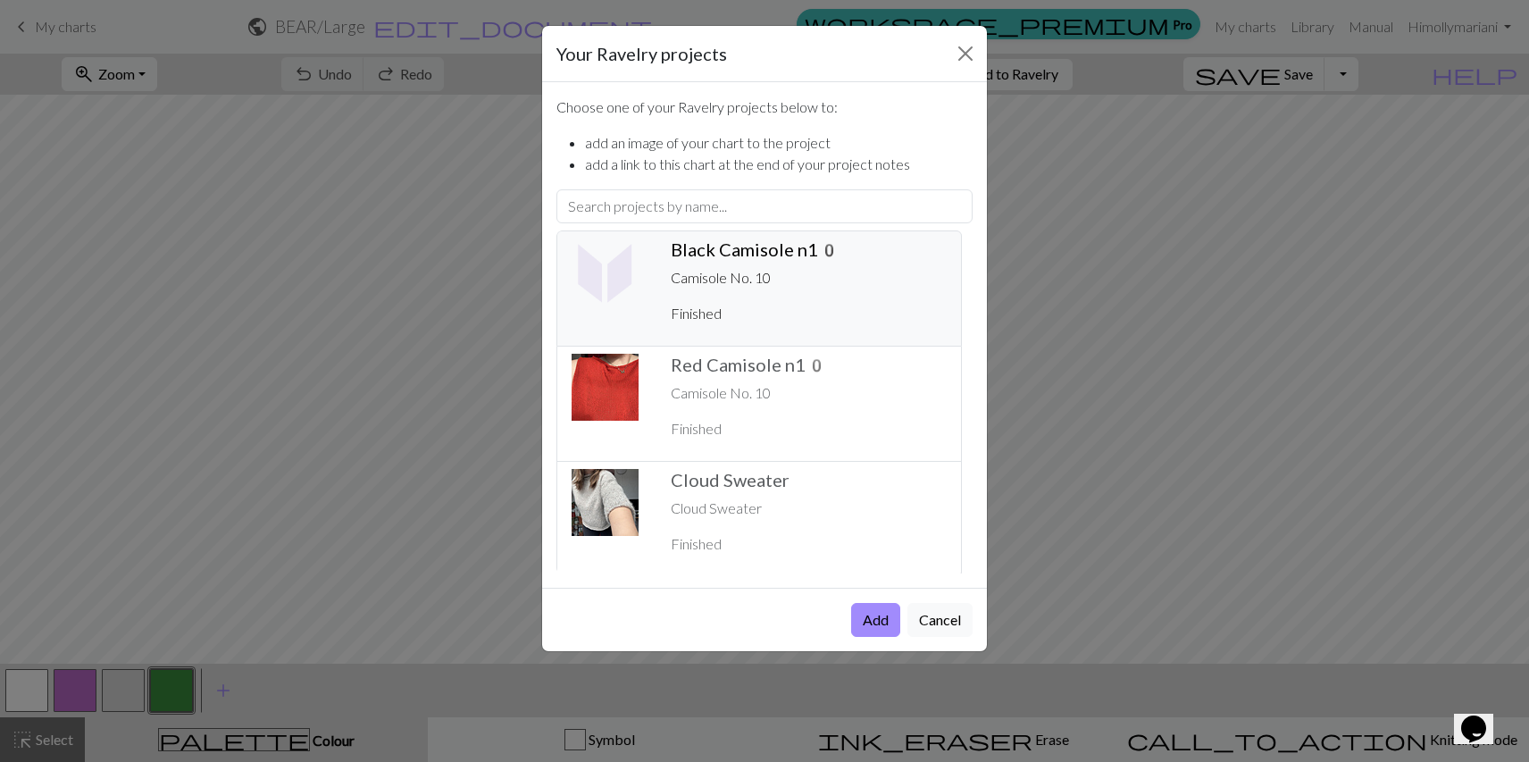
scroll to position [4, 0]
click at [947, 63] on div "Your Ravelry projects" at bounding box center [764, 54] width 445 height 56
click at [959, 51] on button "Close" at bounding box center [965, 53] width 29 height 29
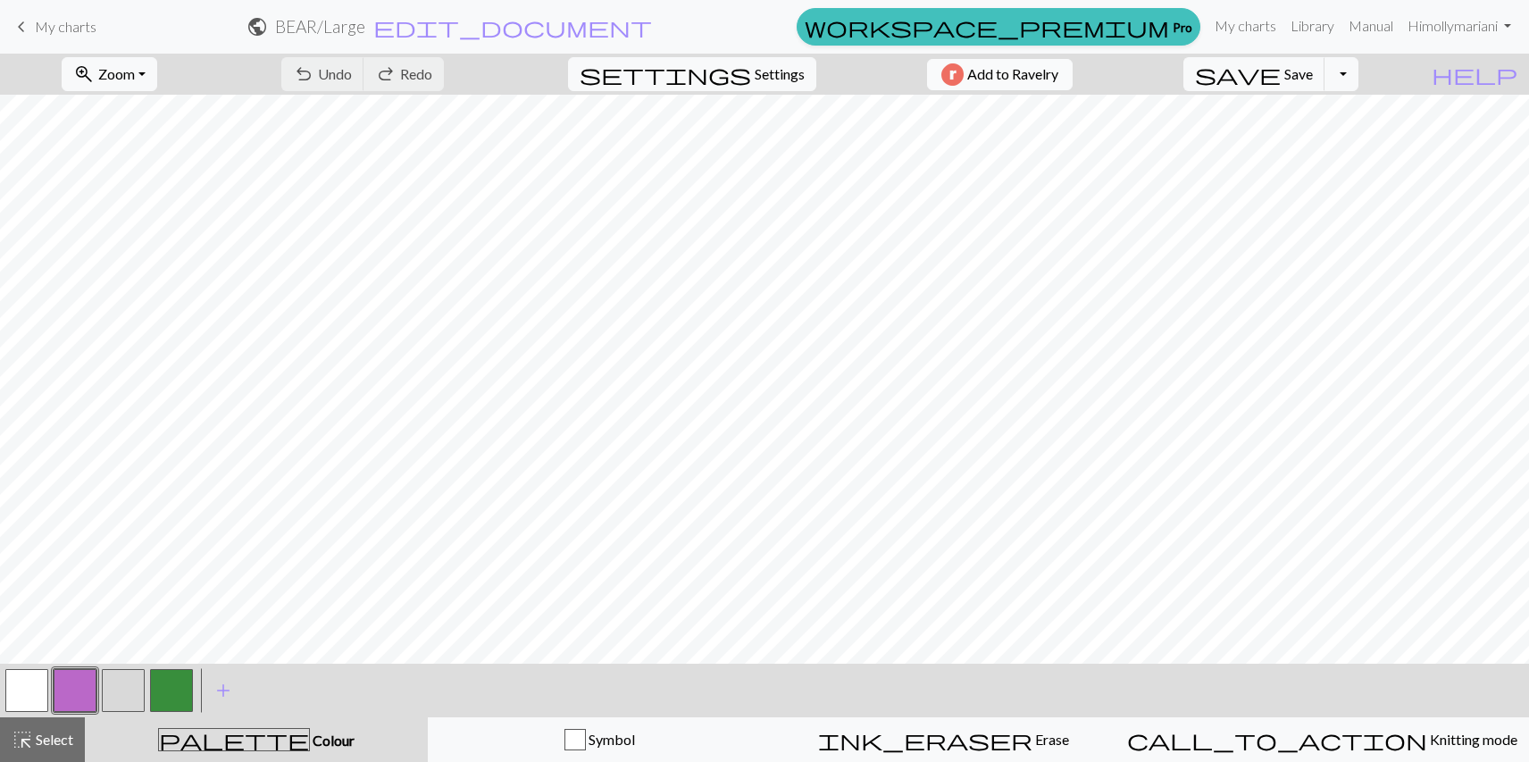
click at [964, 64] on img "button" at bounding box center [952, 74] width 22 height 22
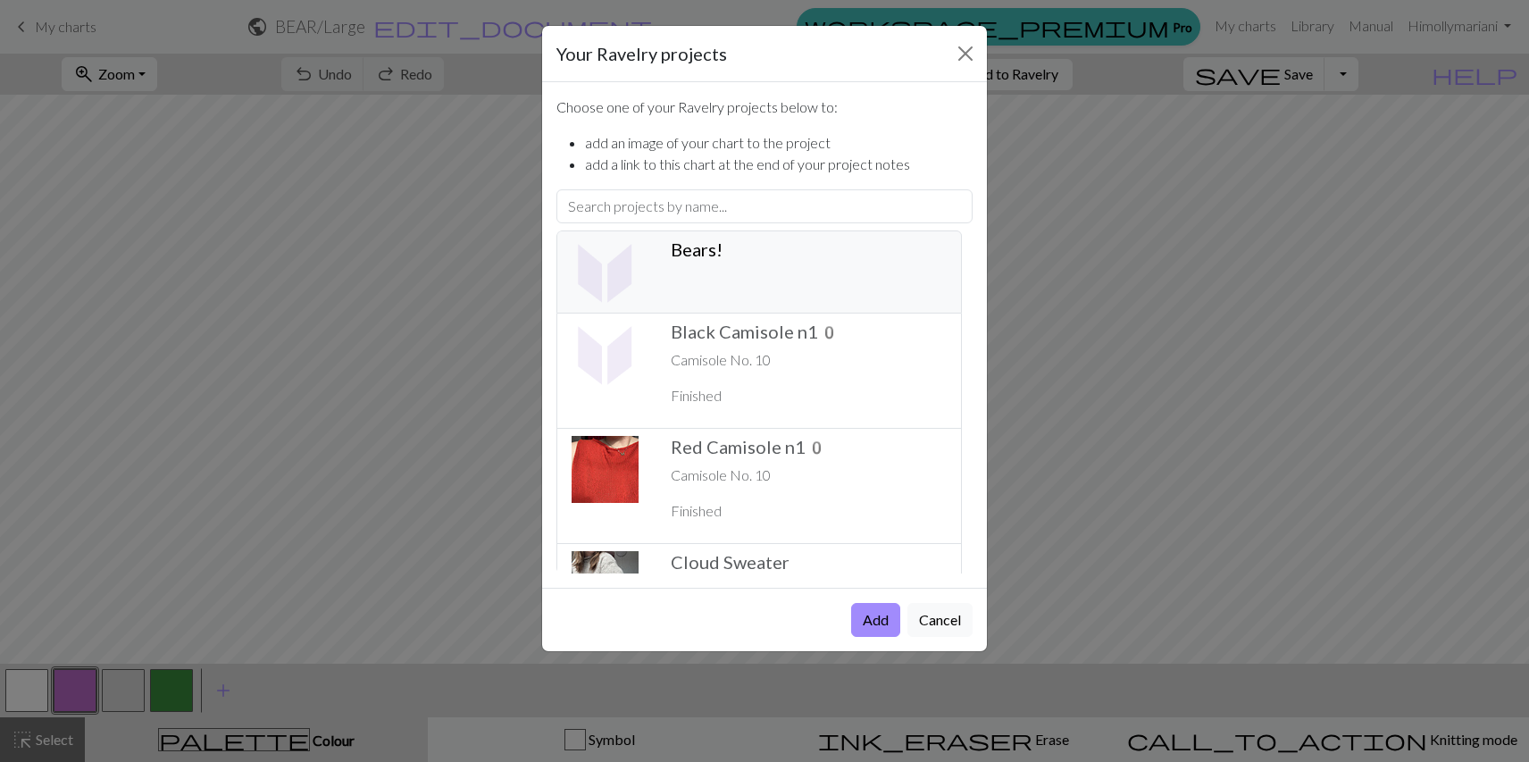
click at [745, 262] on div "Bears! ️" at bounding box center [808, 271] width 297 height 67
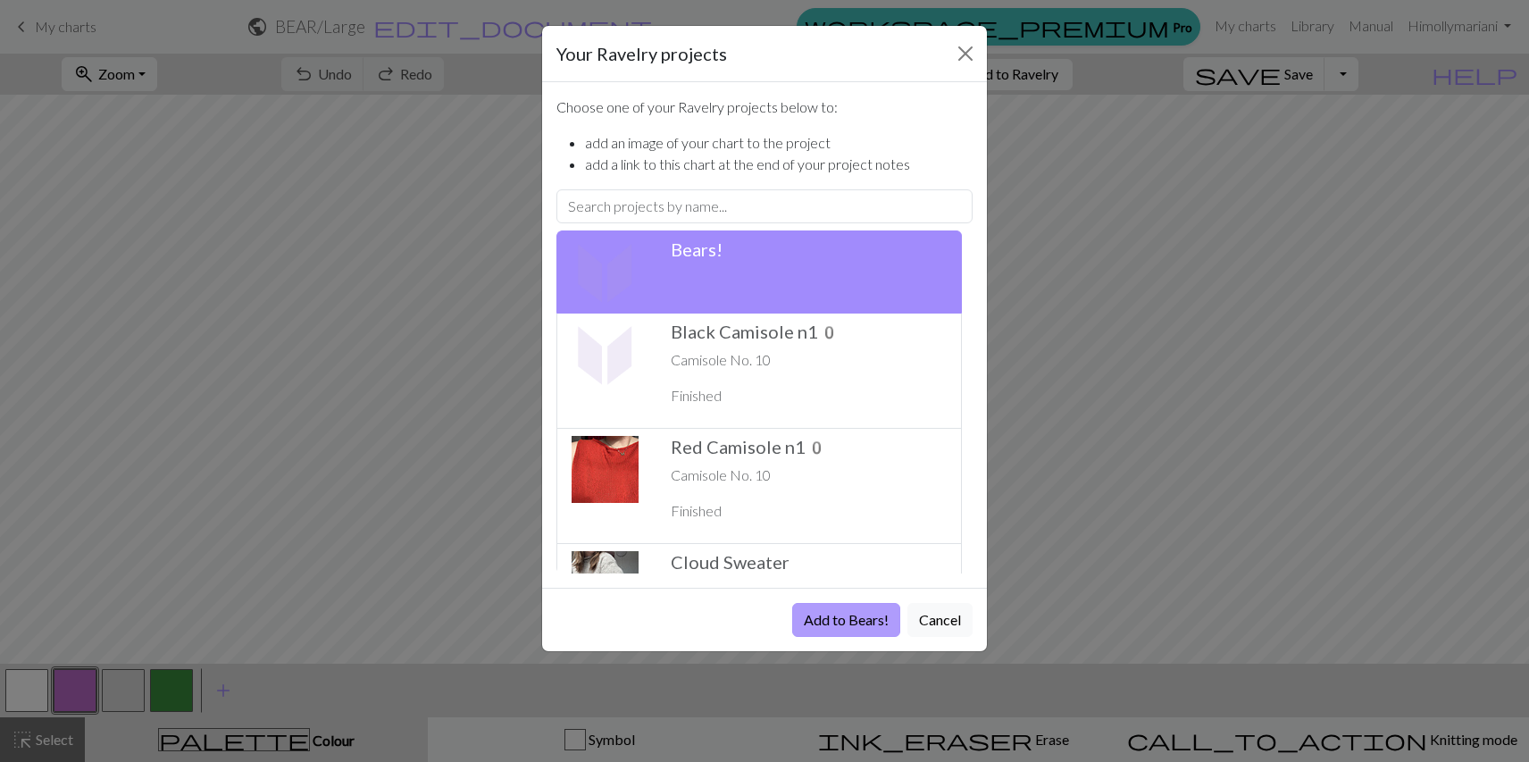
click at [841, 619] on button "Add to Bears!" at bounding box center [846, 620] width 108 height 34
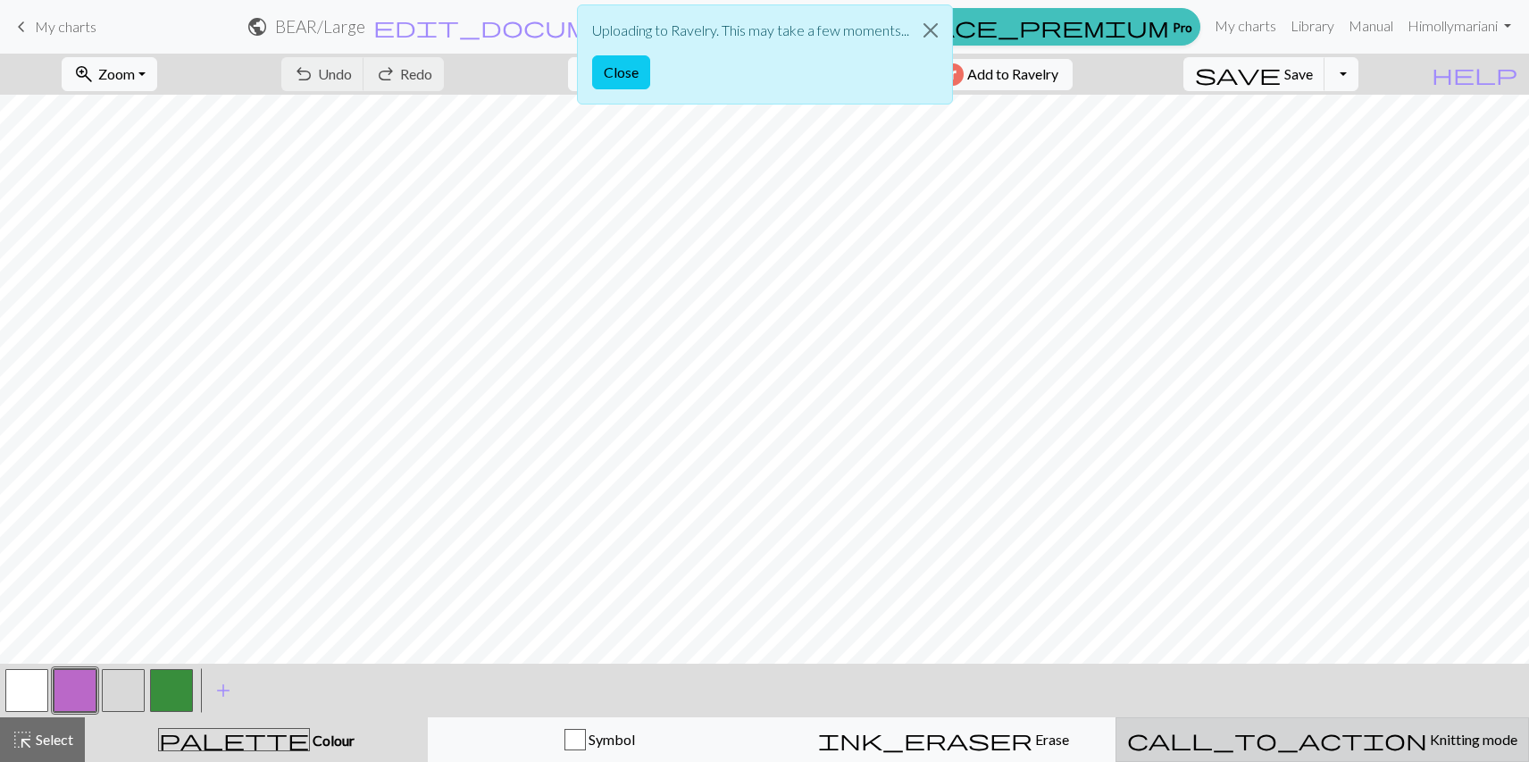
click at [1427, 741] on span "Knitting mode" at bounding box center [1472, 738] width 90 height 17
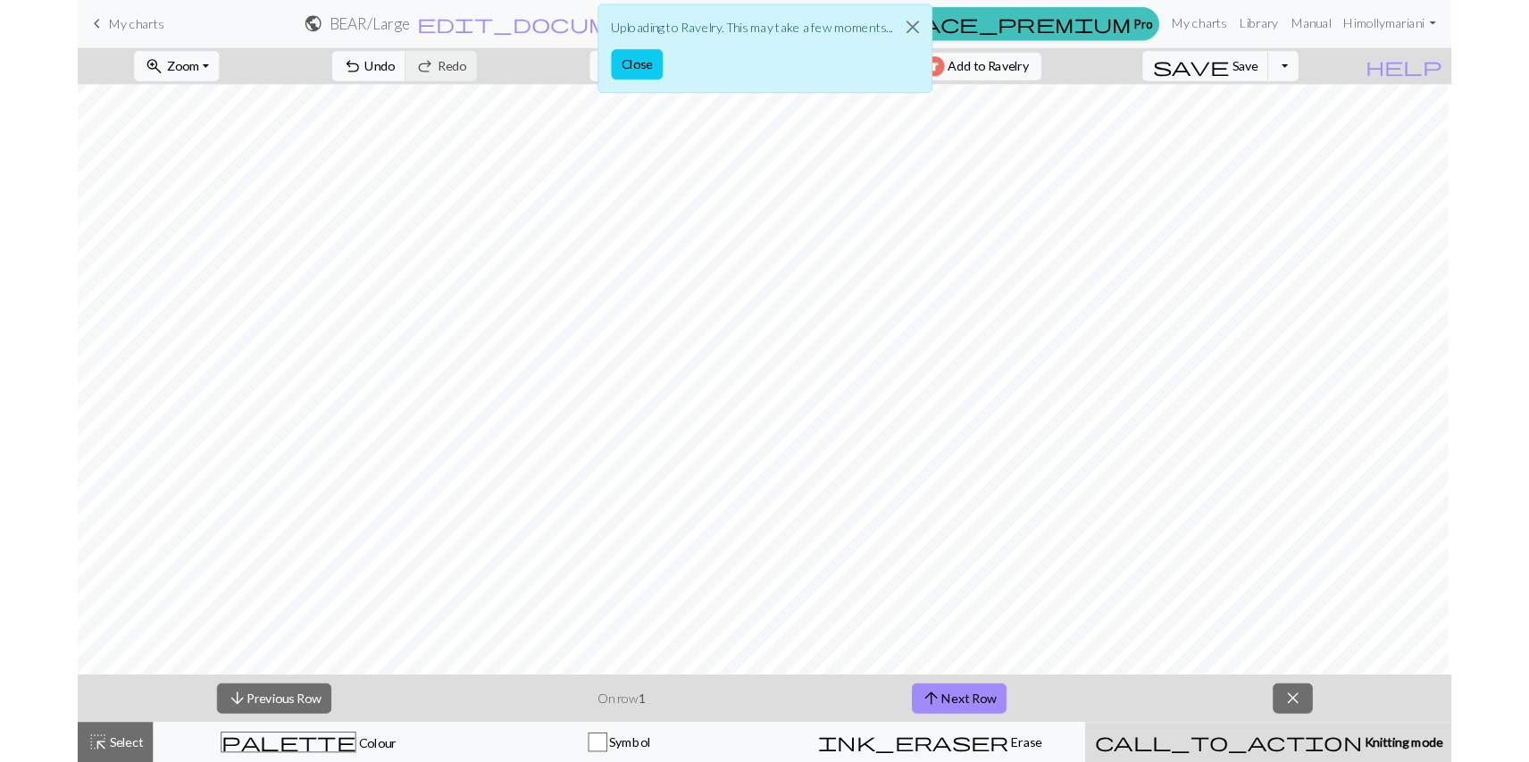
scroll to position [1261, 43]
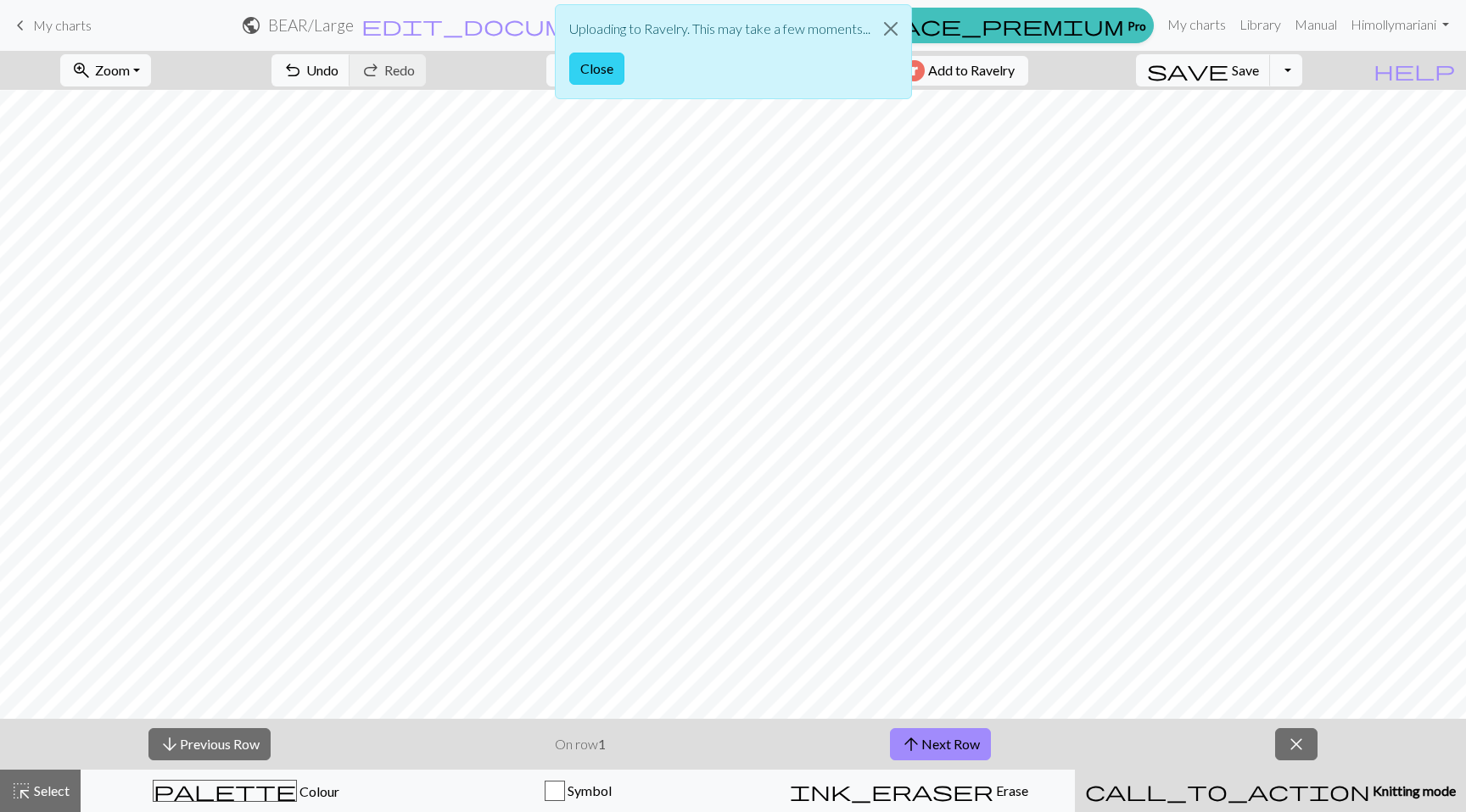
click at [607, 67] on button "Close" at bounding box center [597, 68] width 55 height 32
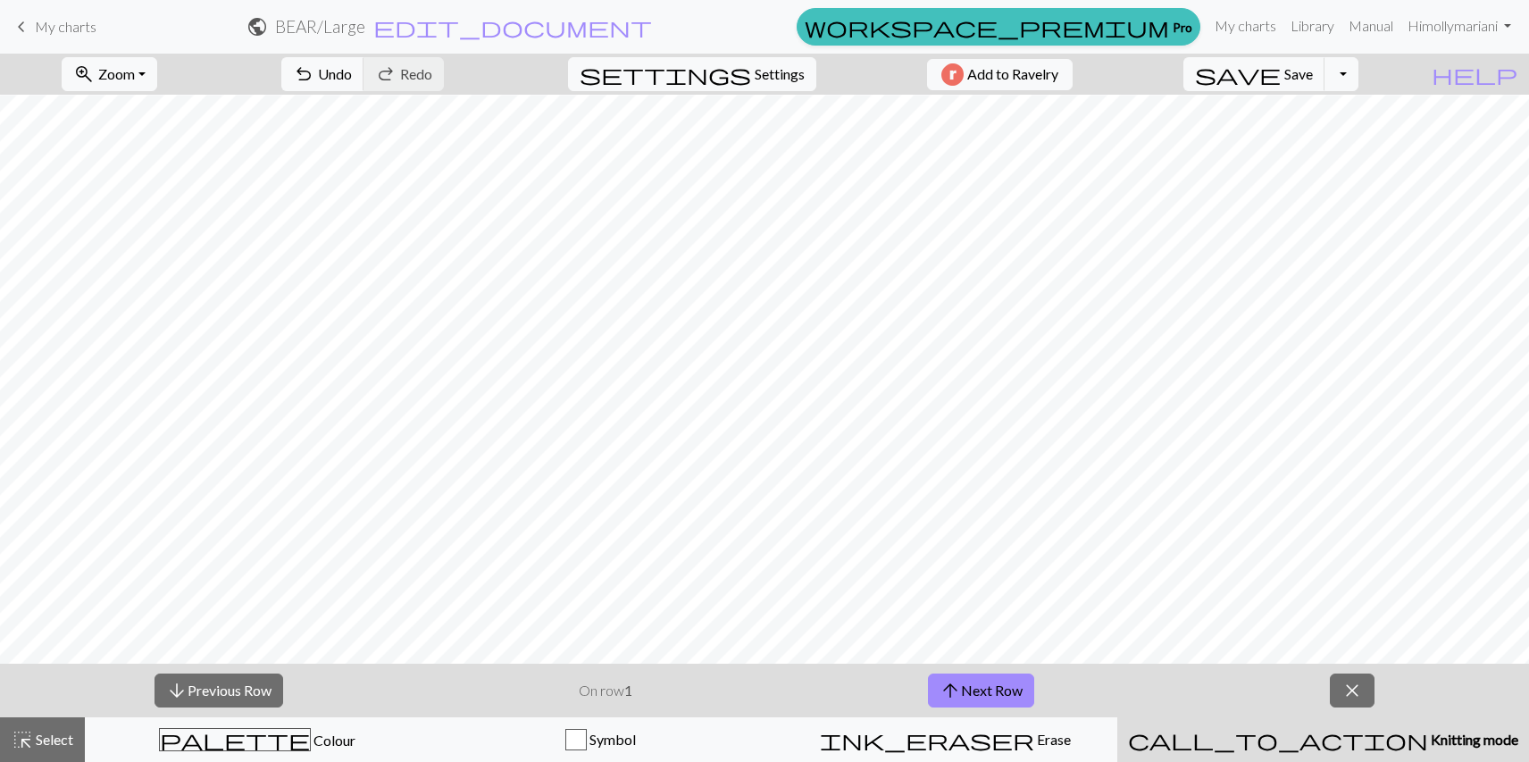
click at [61, 32] on span "My charts" at bounding box center [66, 26] width 62 height 17
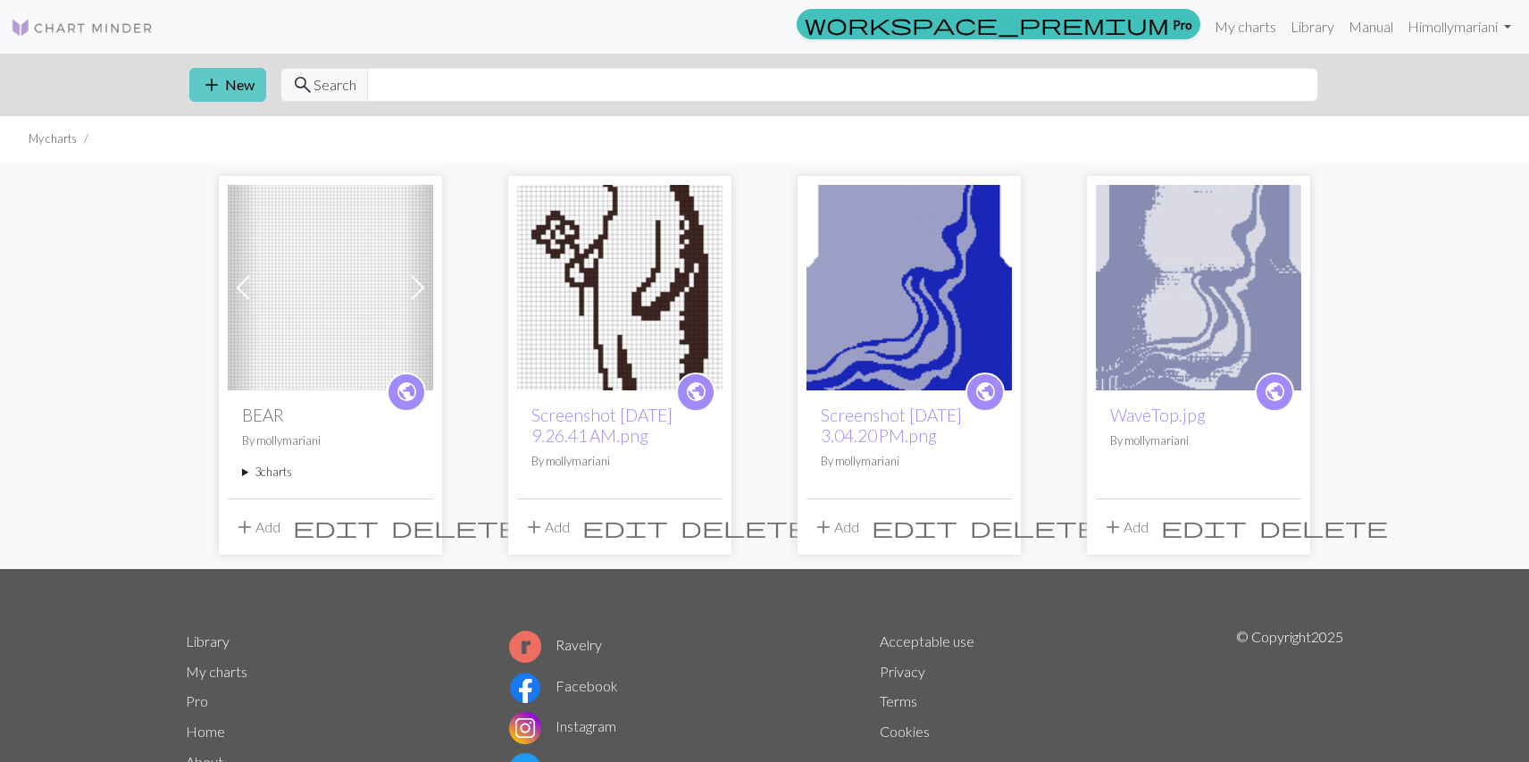
click at [228, 96] on button "add New" at bounding box center [227, 85] width 77 height 34
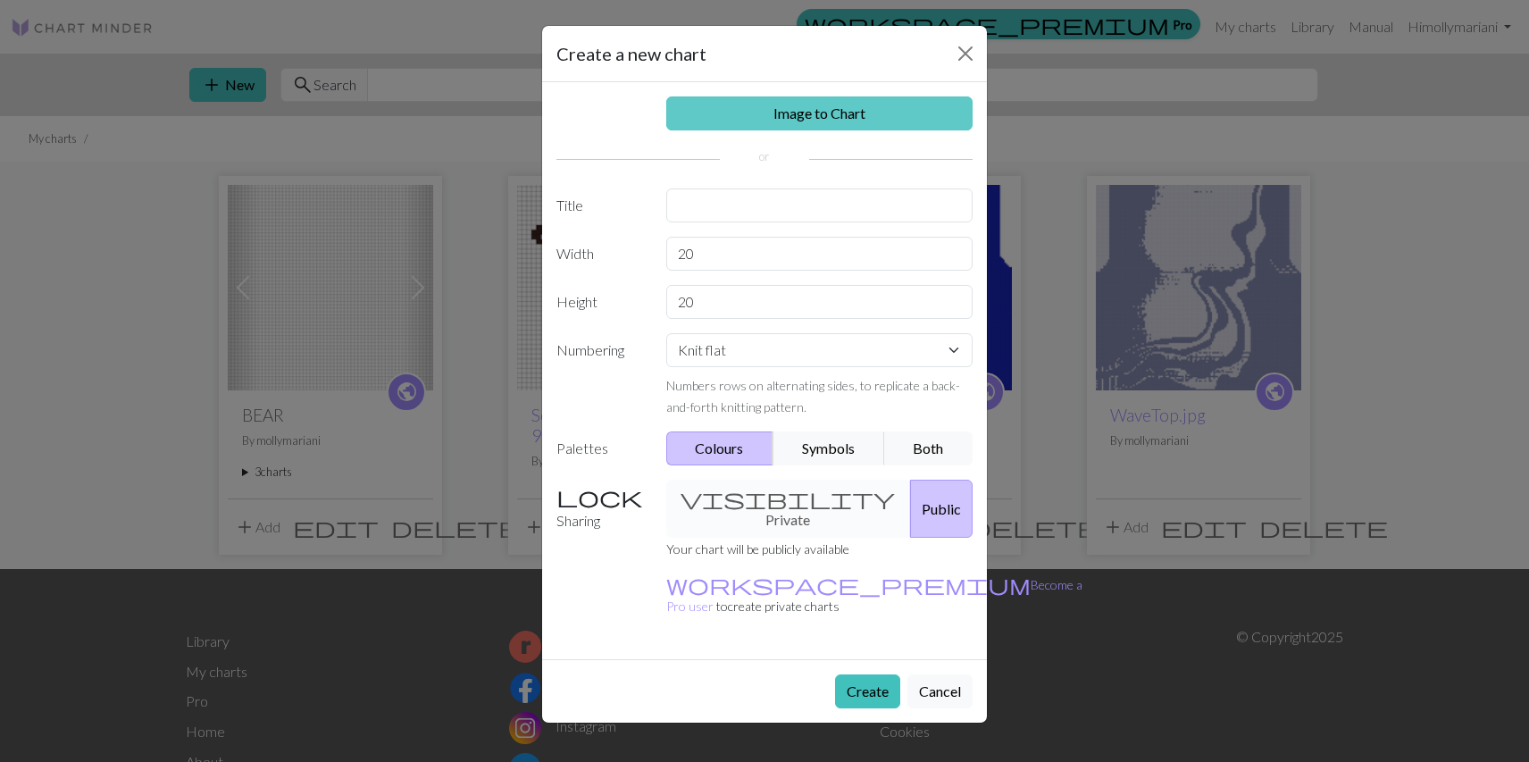
click at [941, 115] on link "Image to Chart" at bounding box center [819, 113] width 307 height 34
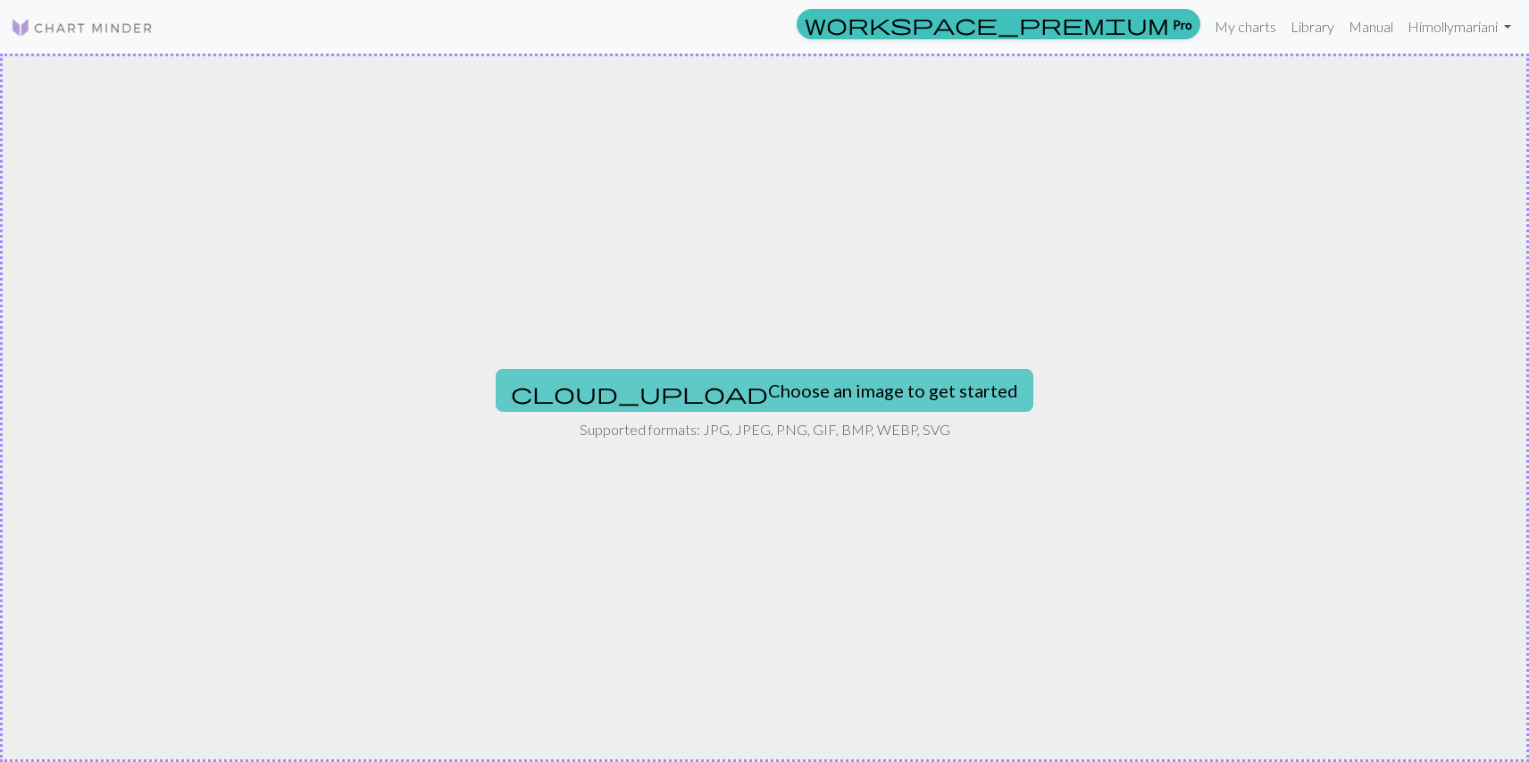
click at [697, 390] on button "cloud_upload Choose an image to get started" at bounding box center [765, 390] width 538 height 43
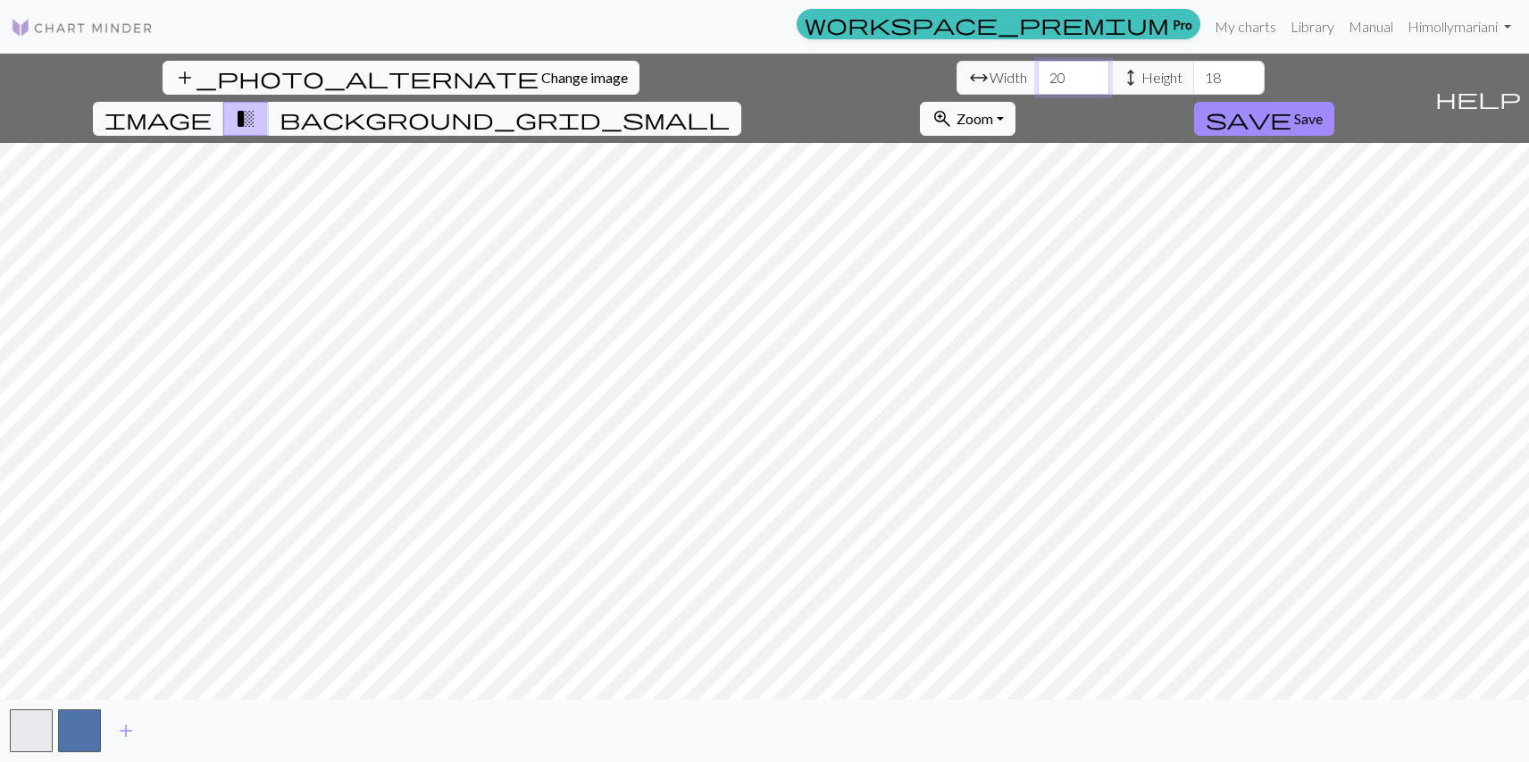
click at [1038, 75] on input "20" at bounding box center [1073, 78] width 71 height 34
type input "51"
click at [1038, 74] on input "51" at bounding box center [1073, 78] width 71 height 34
click at [1193, 75] on input "39" at bounding box center [1228, 78] width 71 height 34
click at [1193, 75] on input "40" at bounding box center [1228, 78] width 71 height 34
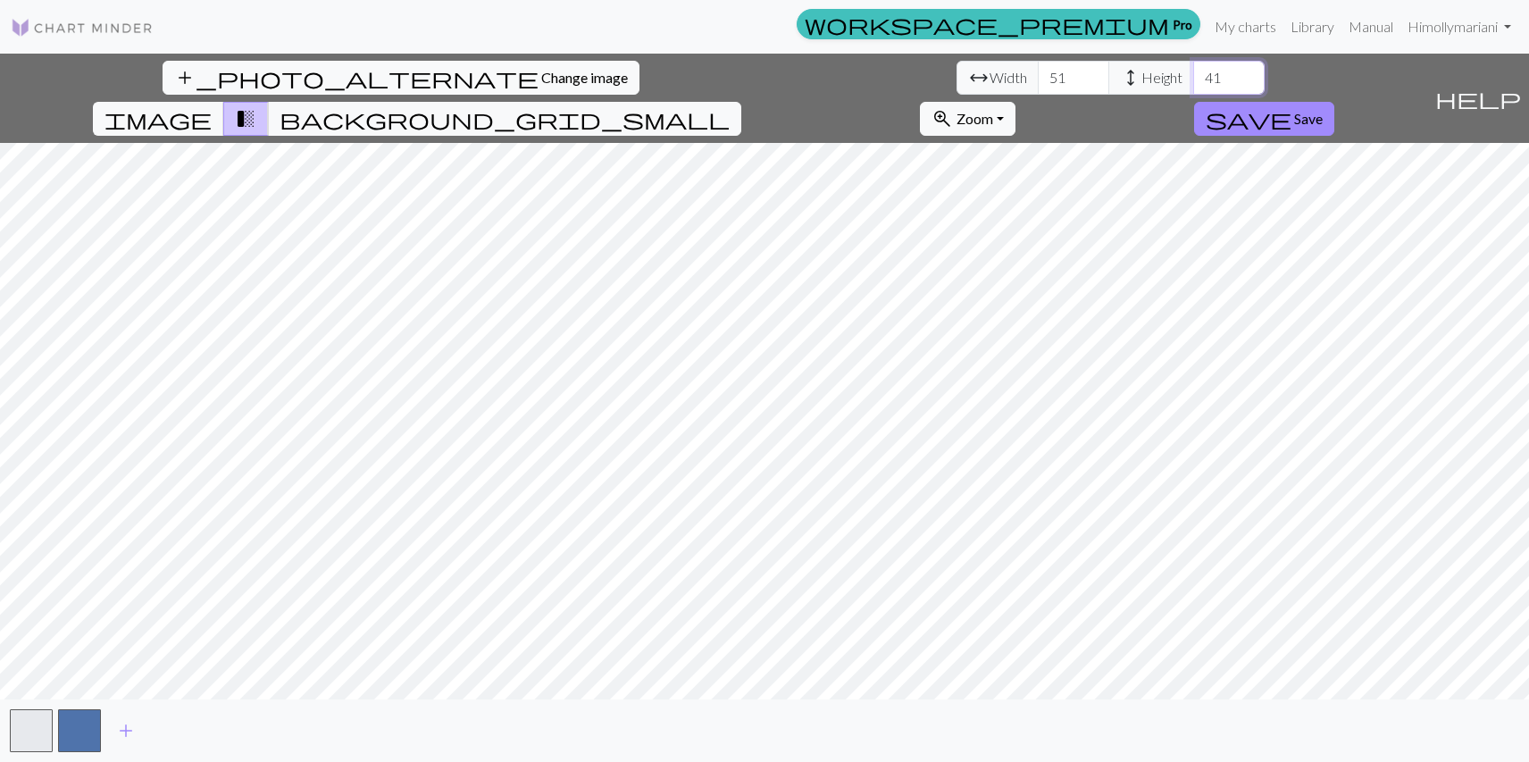
click at [1193, 75] on input "41" at bounding box center [1228, 78] width 71 height 34
click at [1193, 73] on input "42" at bounding box center [1228, 78] width 71 height 34
click at [1193, 73] on input "43" at bounding box center [1228, 78] width 71 height 34
click at [1193, 73] on input "44" at bounding box center [1228, 78] width 71 height 34
click at [1193, 73] on input "45" at bounding box center [1228, 78] width 71 height 34
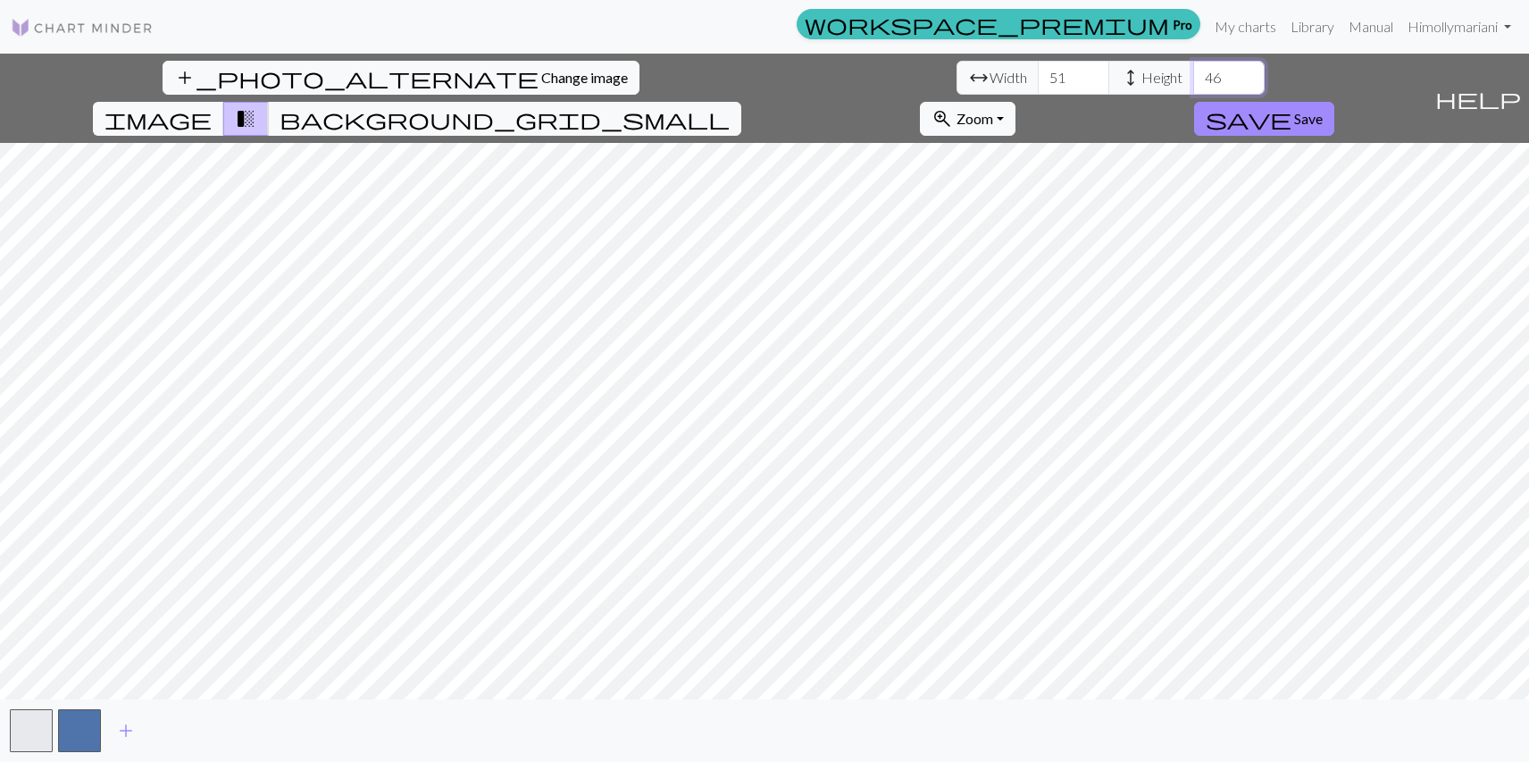
click at [1193, 73] on input "46" at bounding box center [1228, 78] width 71 height 34
click at [1193, 73] on input "47" at bounding box center [1228, 78] width 71 height 34
click at [1193, 73] on input "48" at bounding box center [1228, 78] width 71 height 34
click at [1193, 73] on input "49" at bounding box center [1228, 78] width 71 height 34
type input "50"
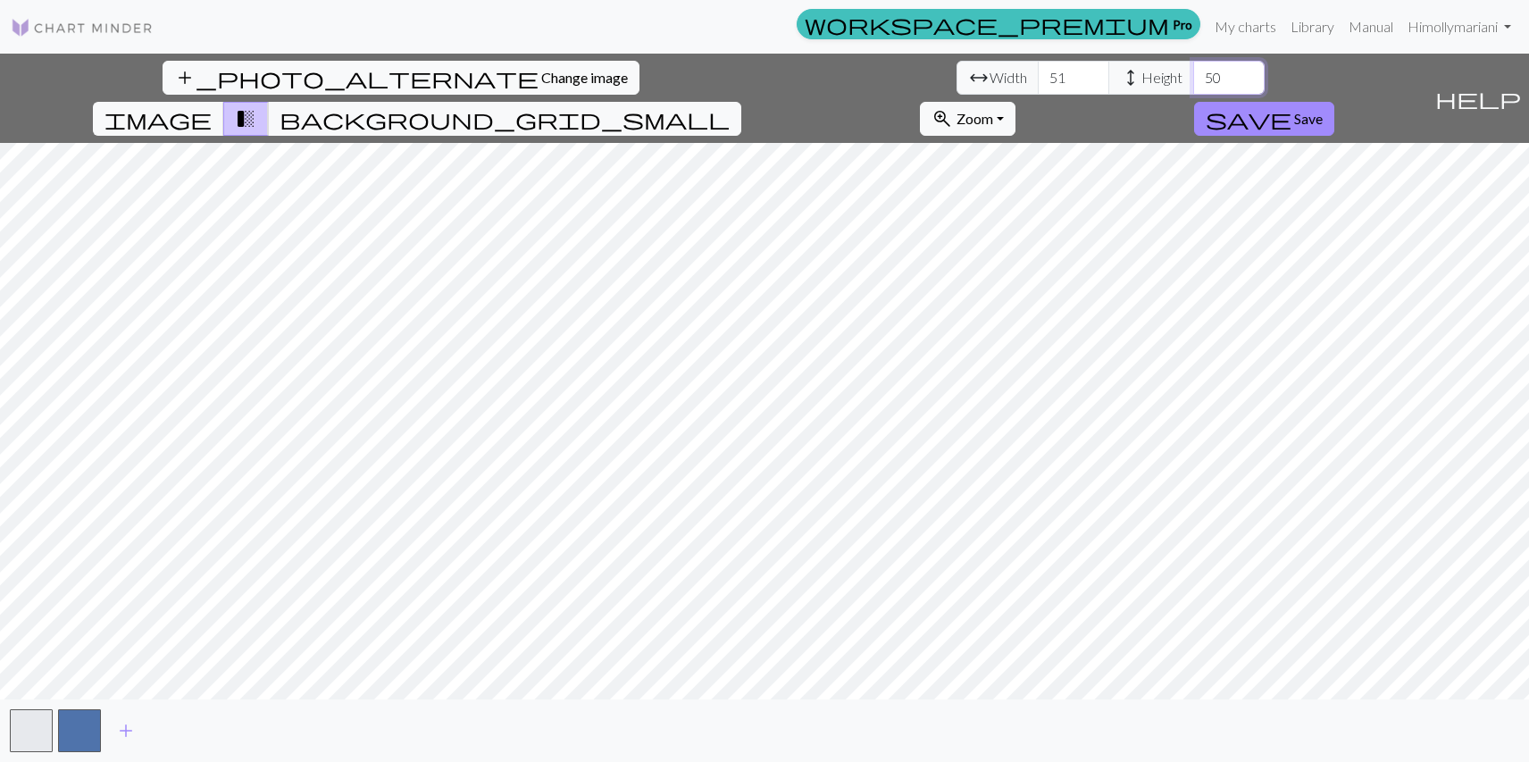
click at [1193, 73] on input "50" at bounding box center [1228, 78] width 71 height 34
click at [1038, 71] on input "70" at bounding box center [1073, 78] width 71 height 34
click at [1038, 71] on input "71" at bounding box center [1073, 78] width 71 height 34
click at [1038, 85] on input "70" at bounding box center [1073, 78] width 71 height 34
click at [1038, 85] on input "64" at bounding box center [1073, 78] width 71 height 34
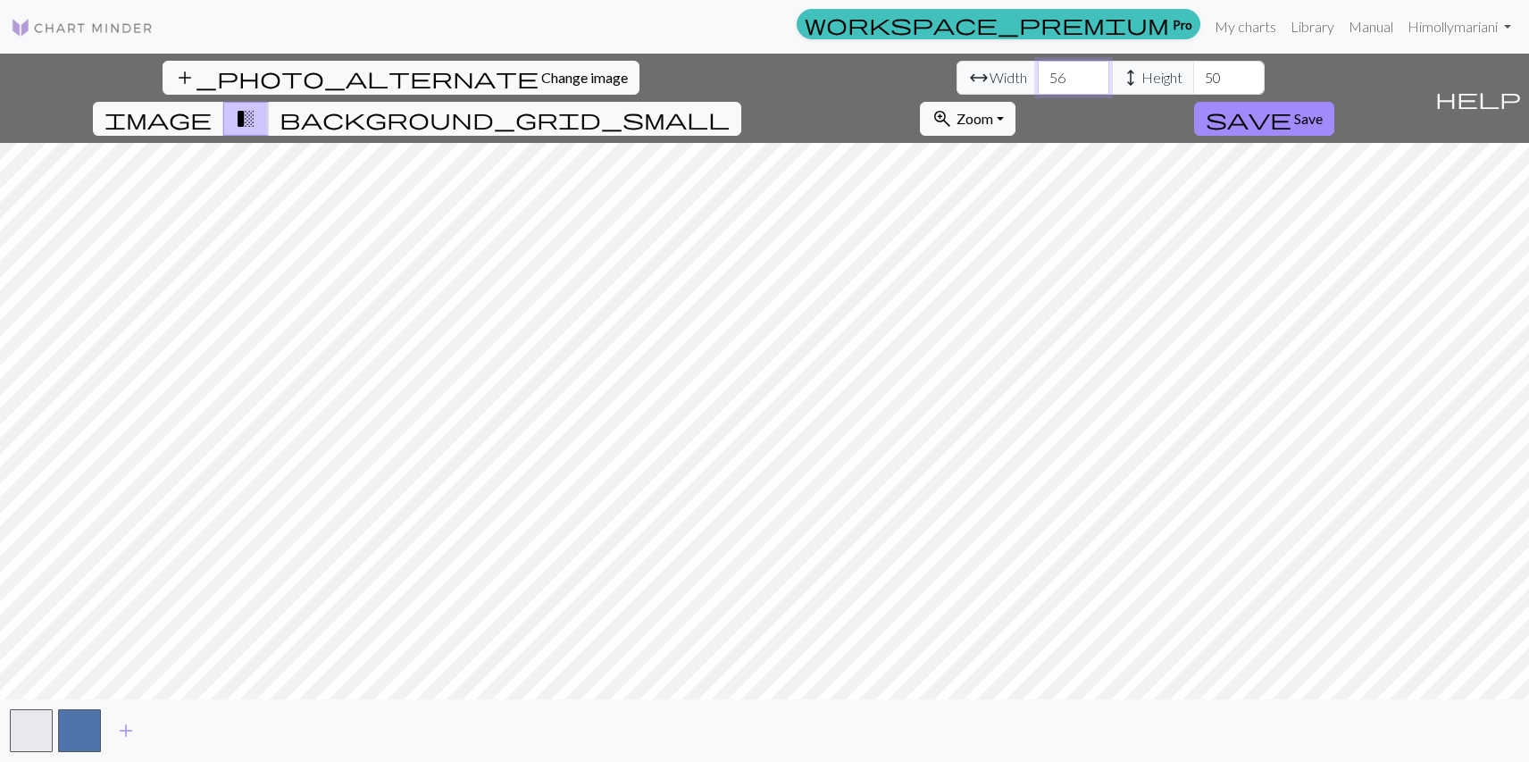
click at [1038, 85] on input "56" at bounding box center [1073, 78] width 71 height 34
click at [1038, 84] on input "39" at bounding box center [1073, 78] width 71 height 34
type input "70"
click at [1038, 74] on input "70" at bounding box center [1073, 78] width 71 height 34
click at [118, 34] on img at bounding box center [82, 27] width 143 height 21
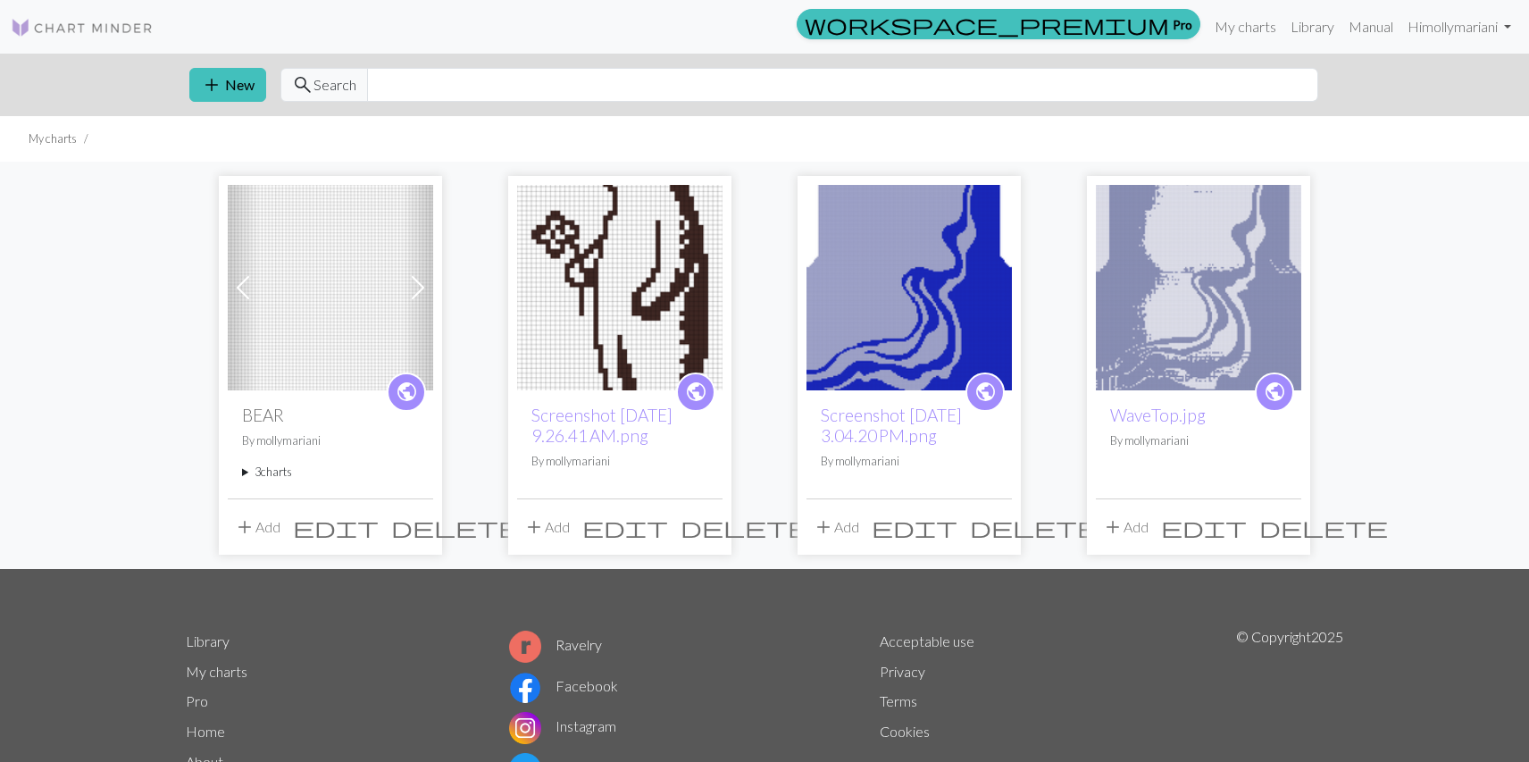
click at [352, 435] on p "By [PERSON_NAME]" at bounding box center [330, 440] width 177 height 17
click at [296, 423] on h2 "BEAR" at bounding box center [330, 415] width 177 height 21
click at [286, 409] on h2 "BEAR" at bounding box center [330, 415] width 177 height 21
click at [397, 297] on img at bounding box center [330, 287] width 205 height 205
click at [405, 297] on span at bounding box center [418, 287] width 29 height 29
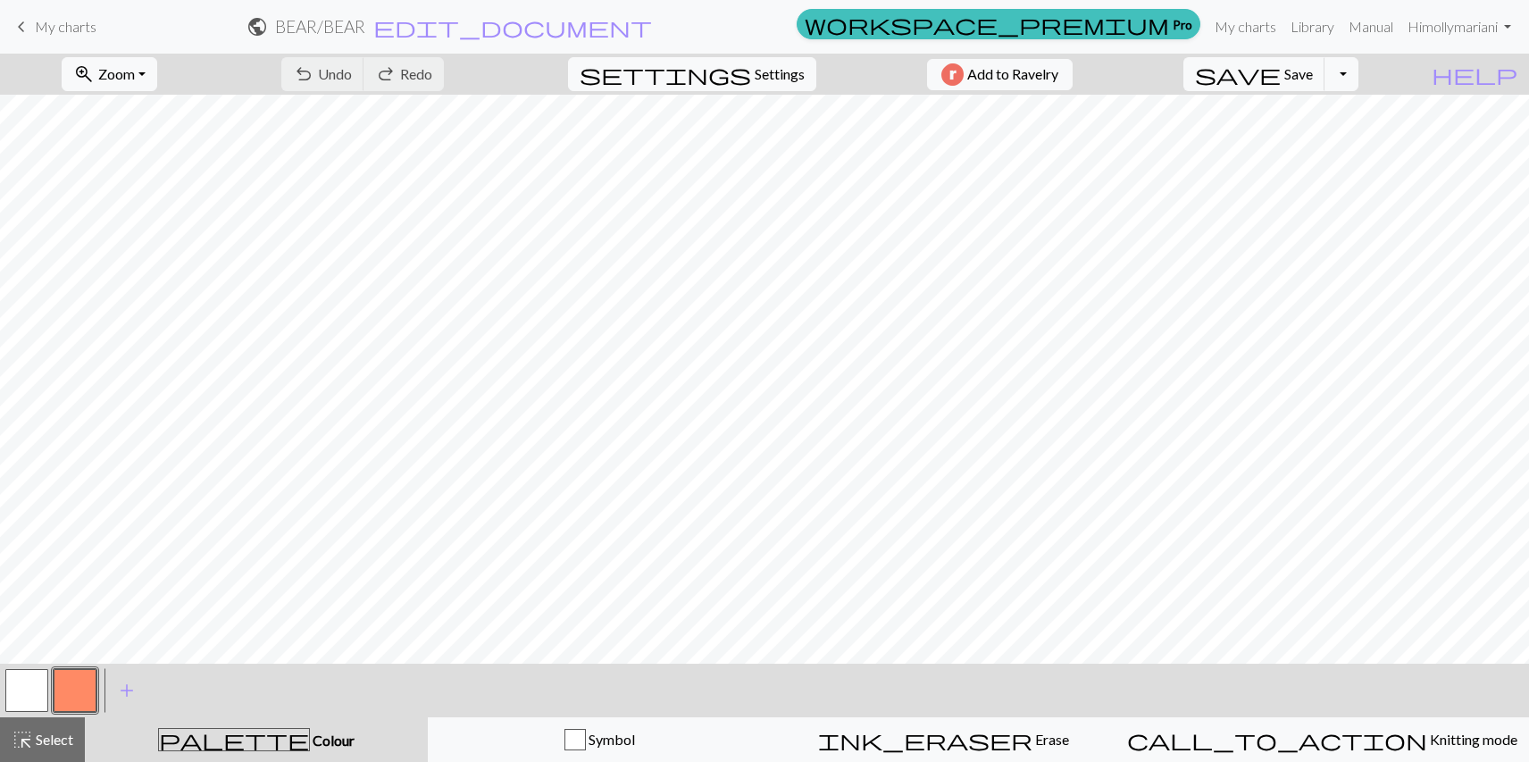
click at [58, 28] on span "My charts" at bounding box center [66, 26] width 62 height 17
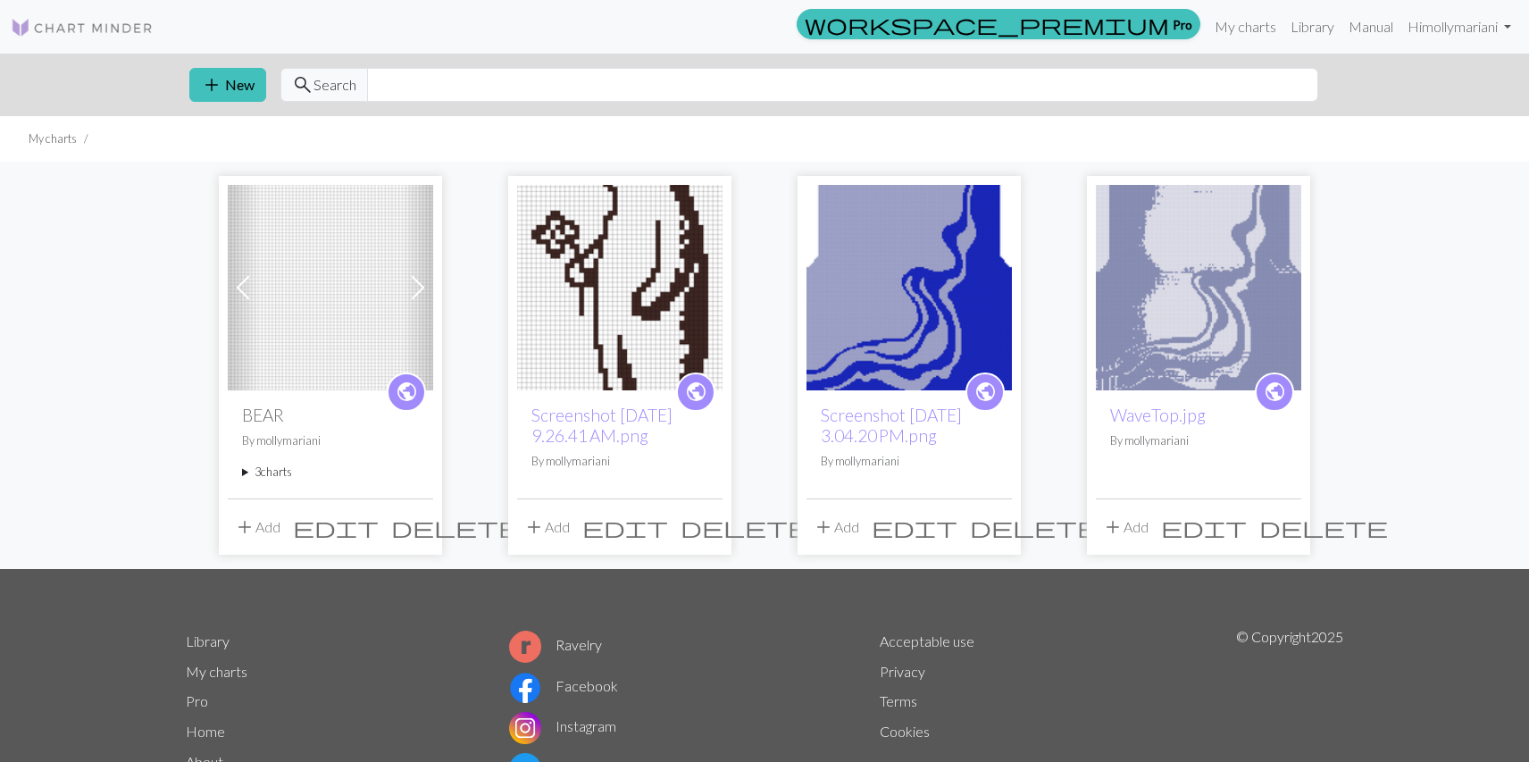
click at [423, 296] on span at bounding box center [418, 287] width 29 height 29
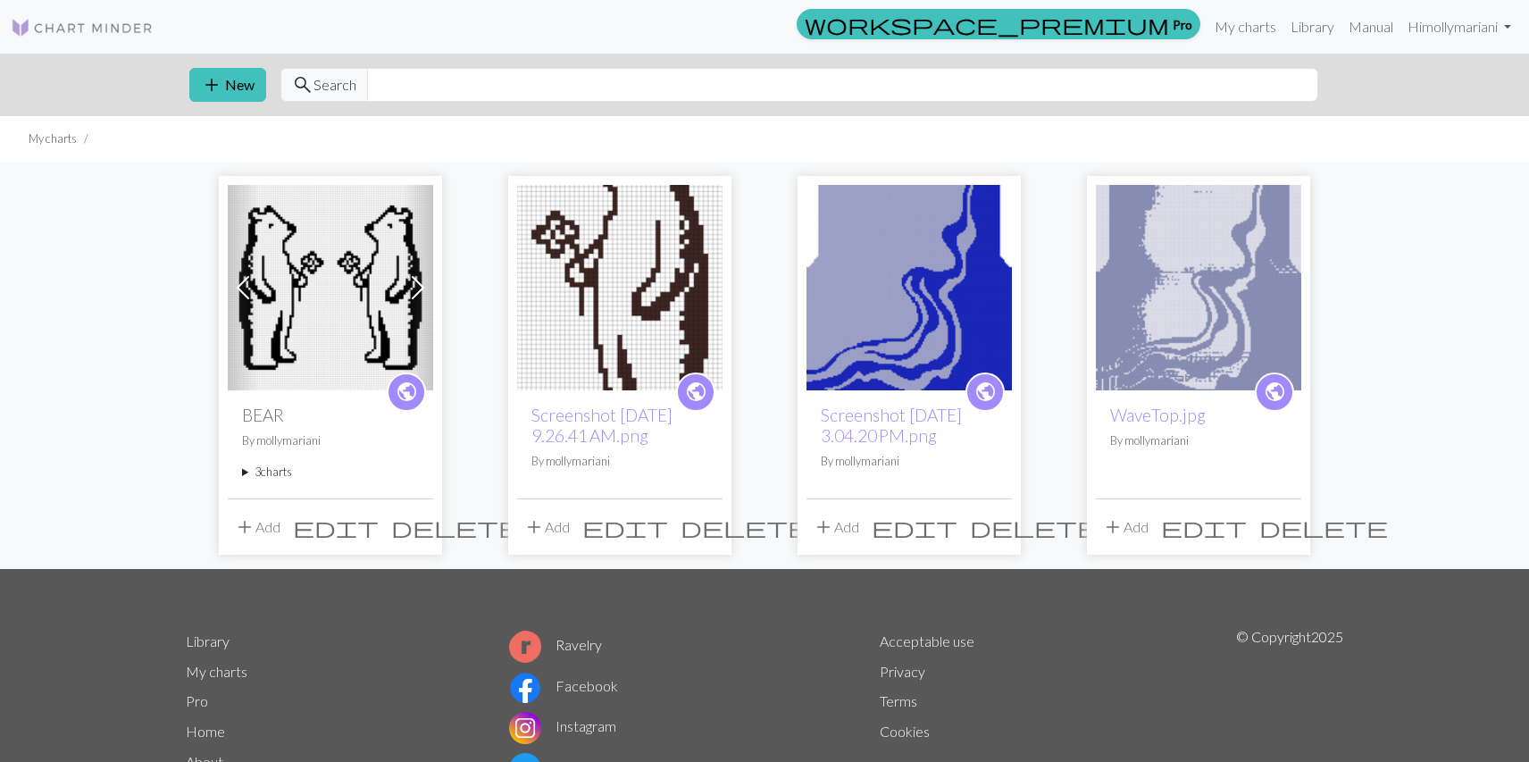
click at [423, 294] on span at bounding box center [418, 287] width 29 height 29
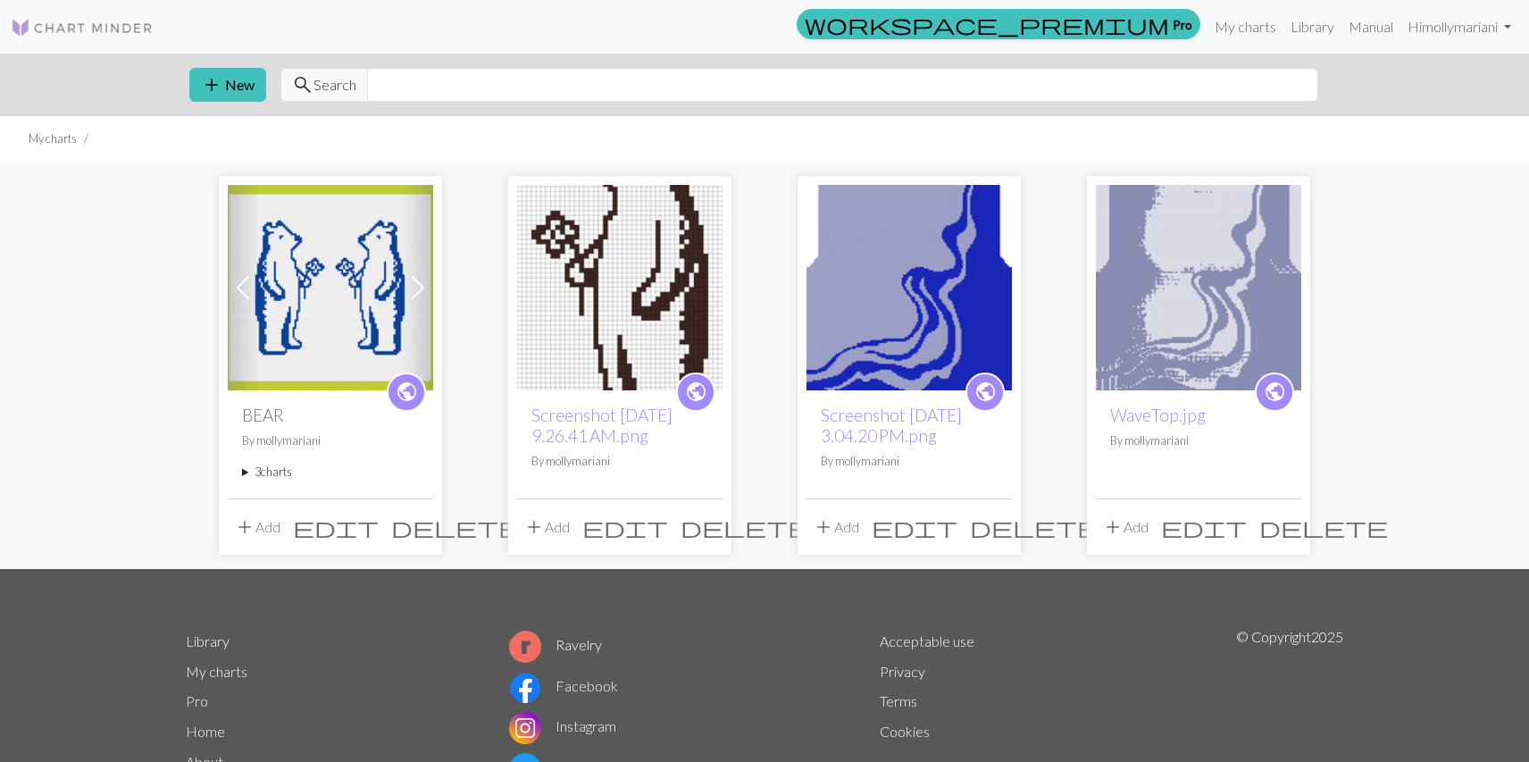
click at [379, 529] on span "edit" at bounding box center [336, 526] width 86 height 25
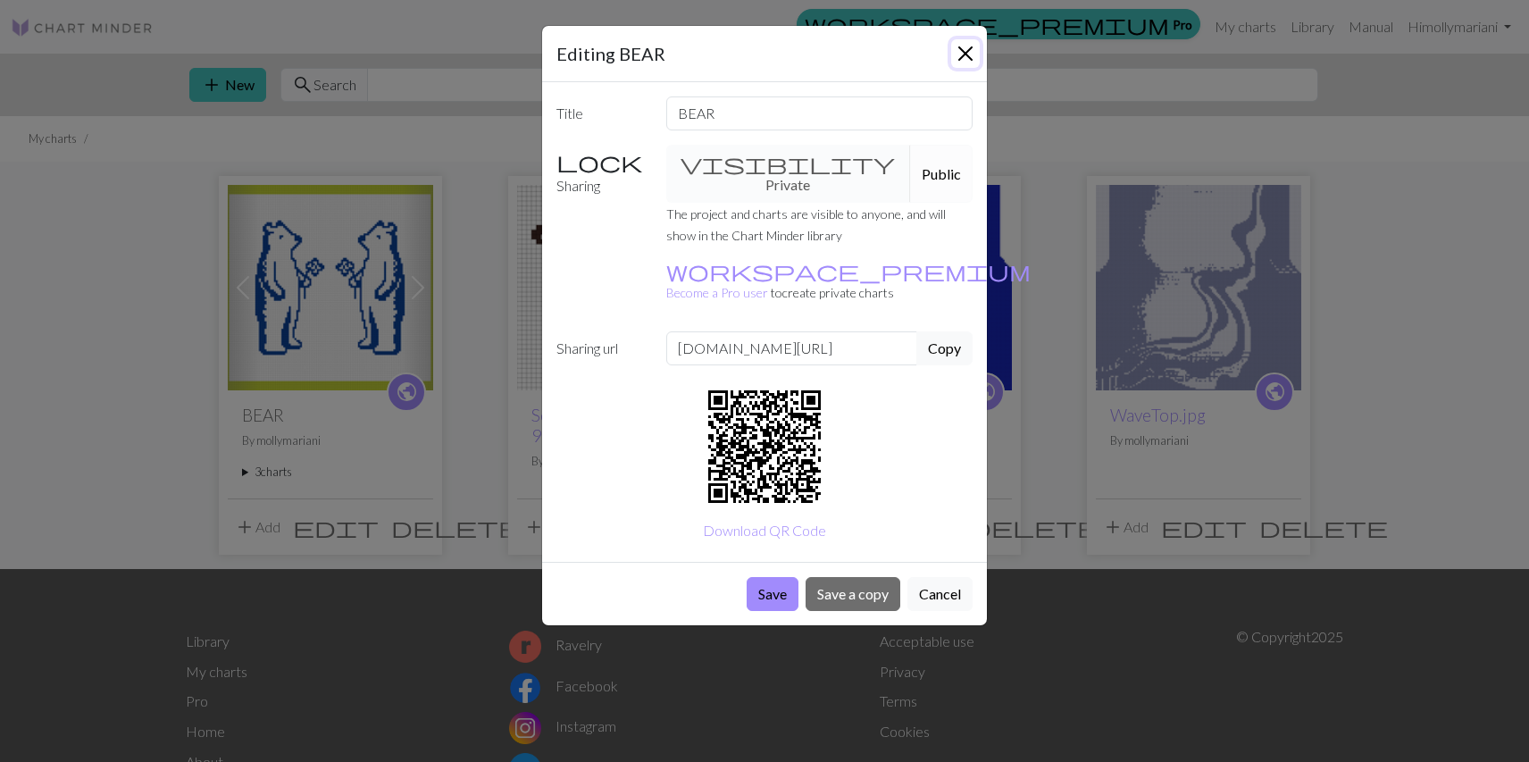
click at [960, 52] on button "Close" at bounding box center [965, 53] width 29 height 29
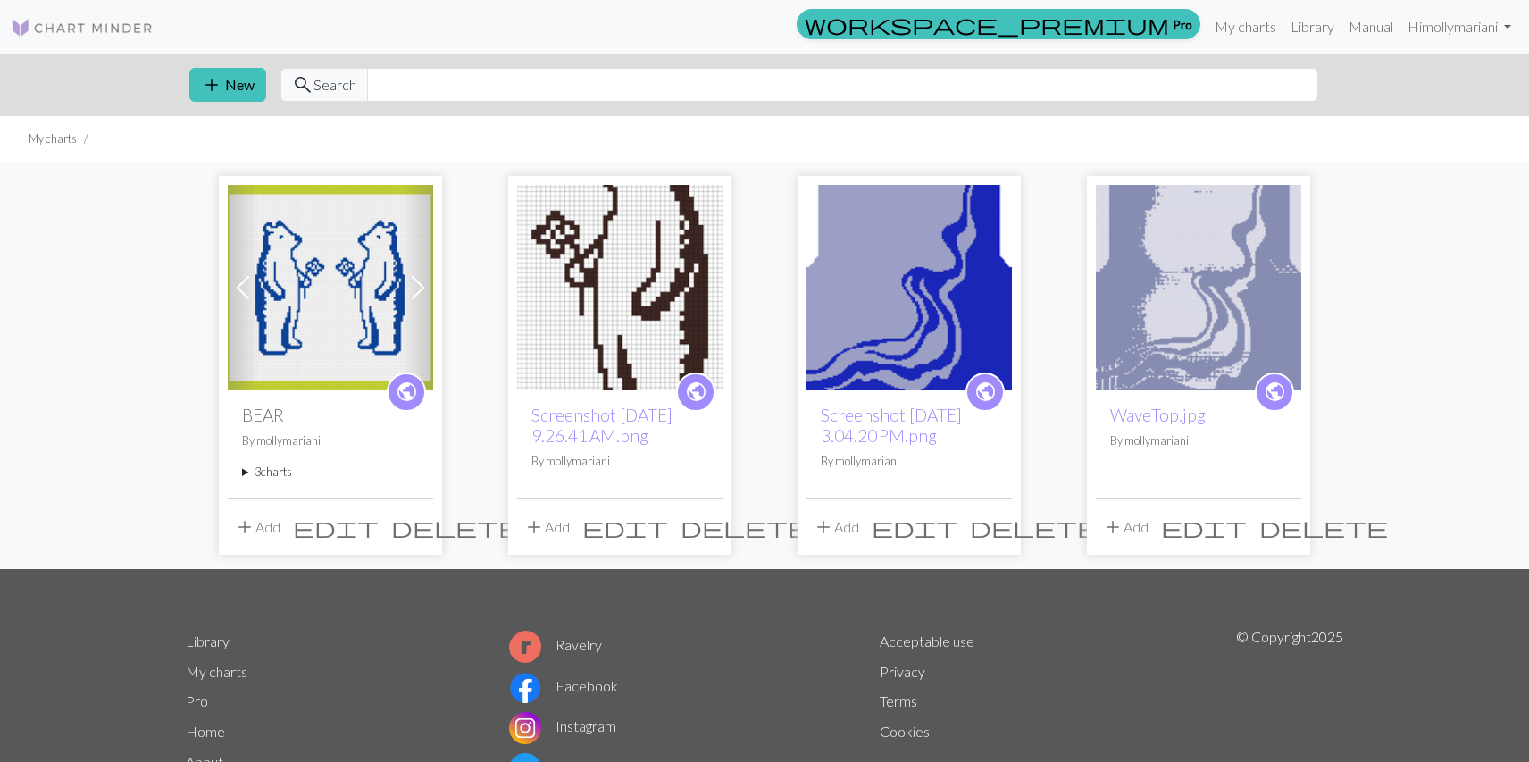
click at [263, 350] on img at bounding box center [330, 287] width 205 height 205
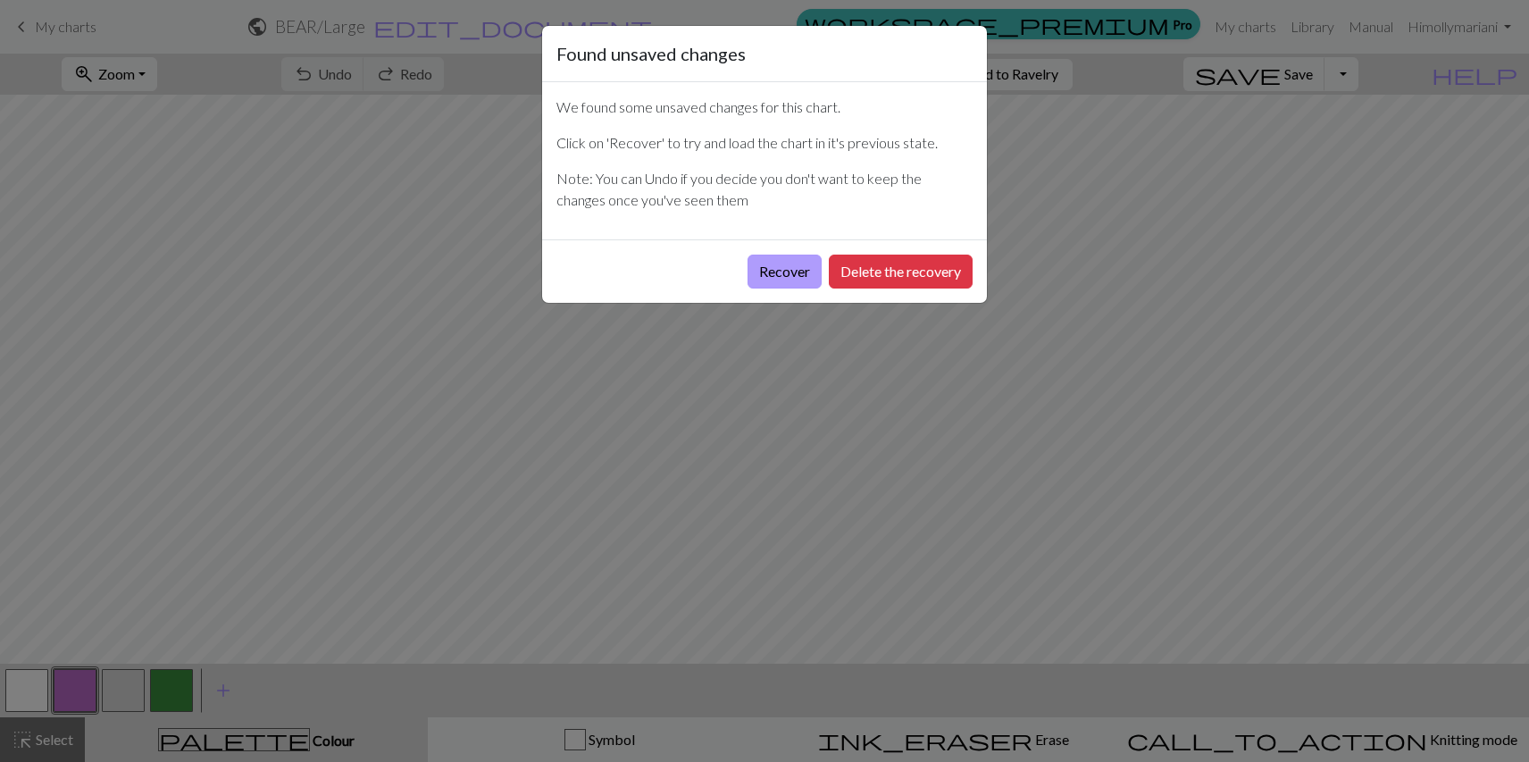
click at [783, 279] on button "Recover" at bounding box center [784, 271] width 74 height 34
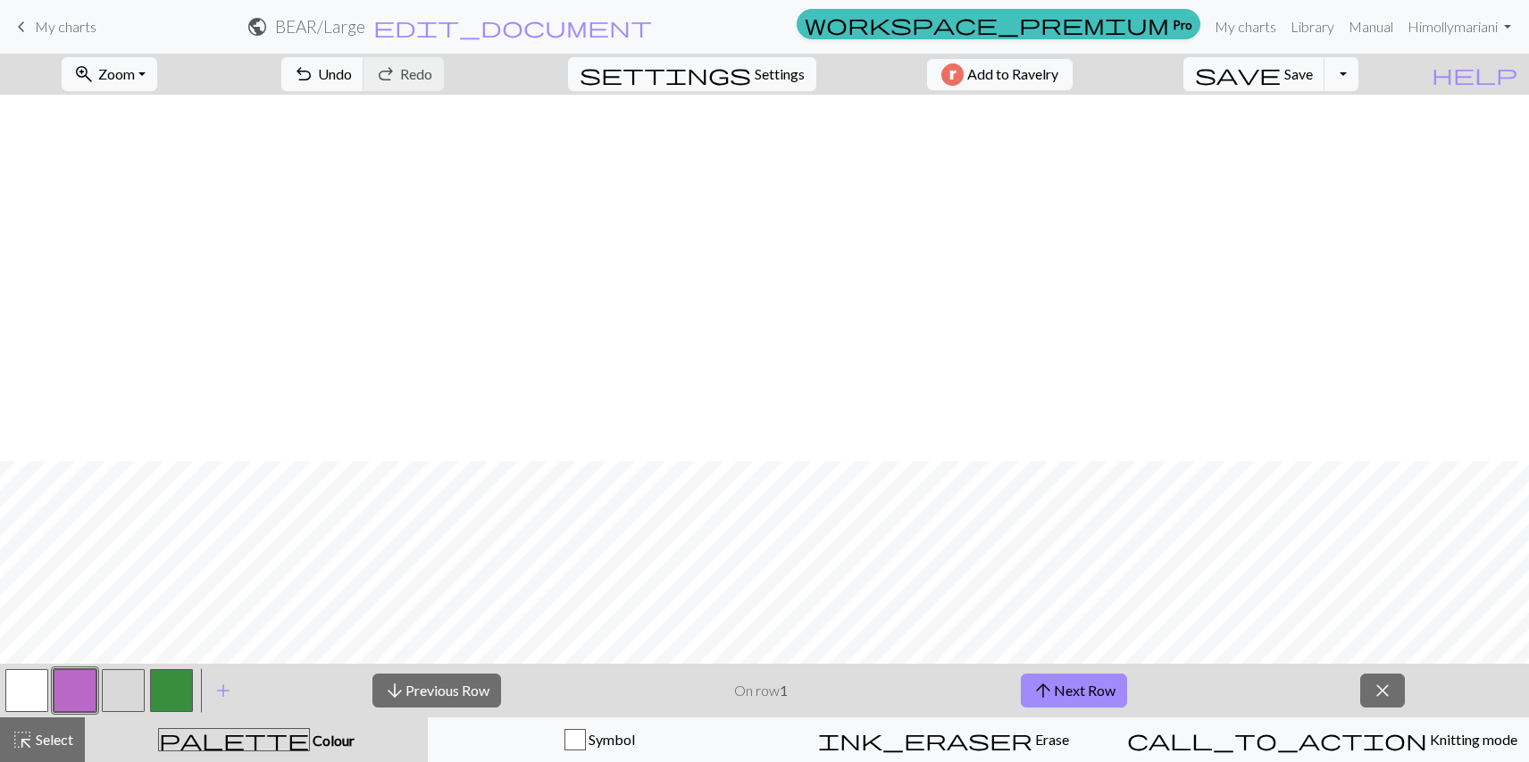
scroll to position [1476, 0]
click at [343, 755] on button "palette Colour Colour" at bounding box center [256, 739] width 343 height 45
click at [738, 78] on span "settings" at bounding box center [665, 74] width 171 height 25
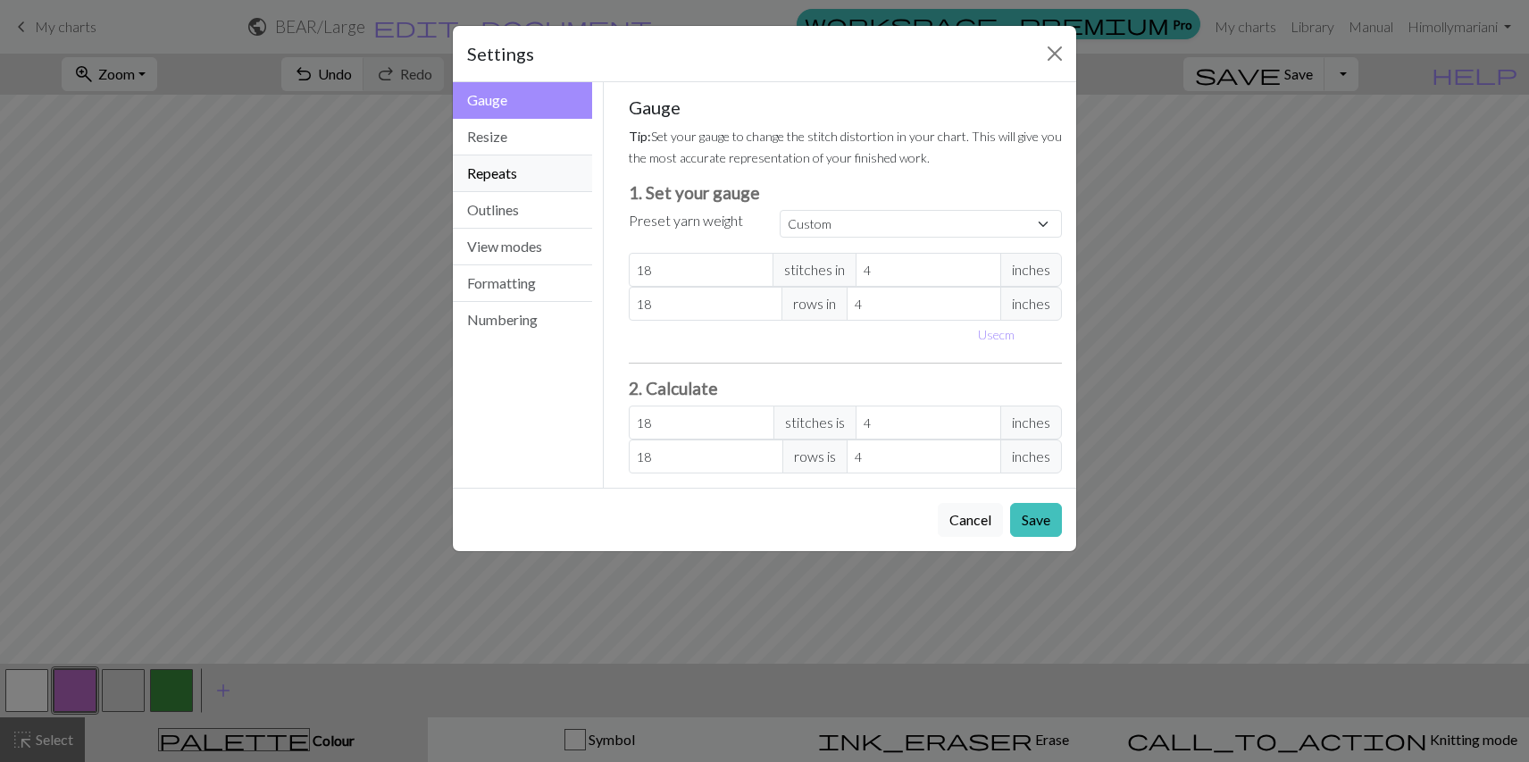
click at [526, 176] on button "Repeats" at bounding box center [522, 173] width 139 height 37
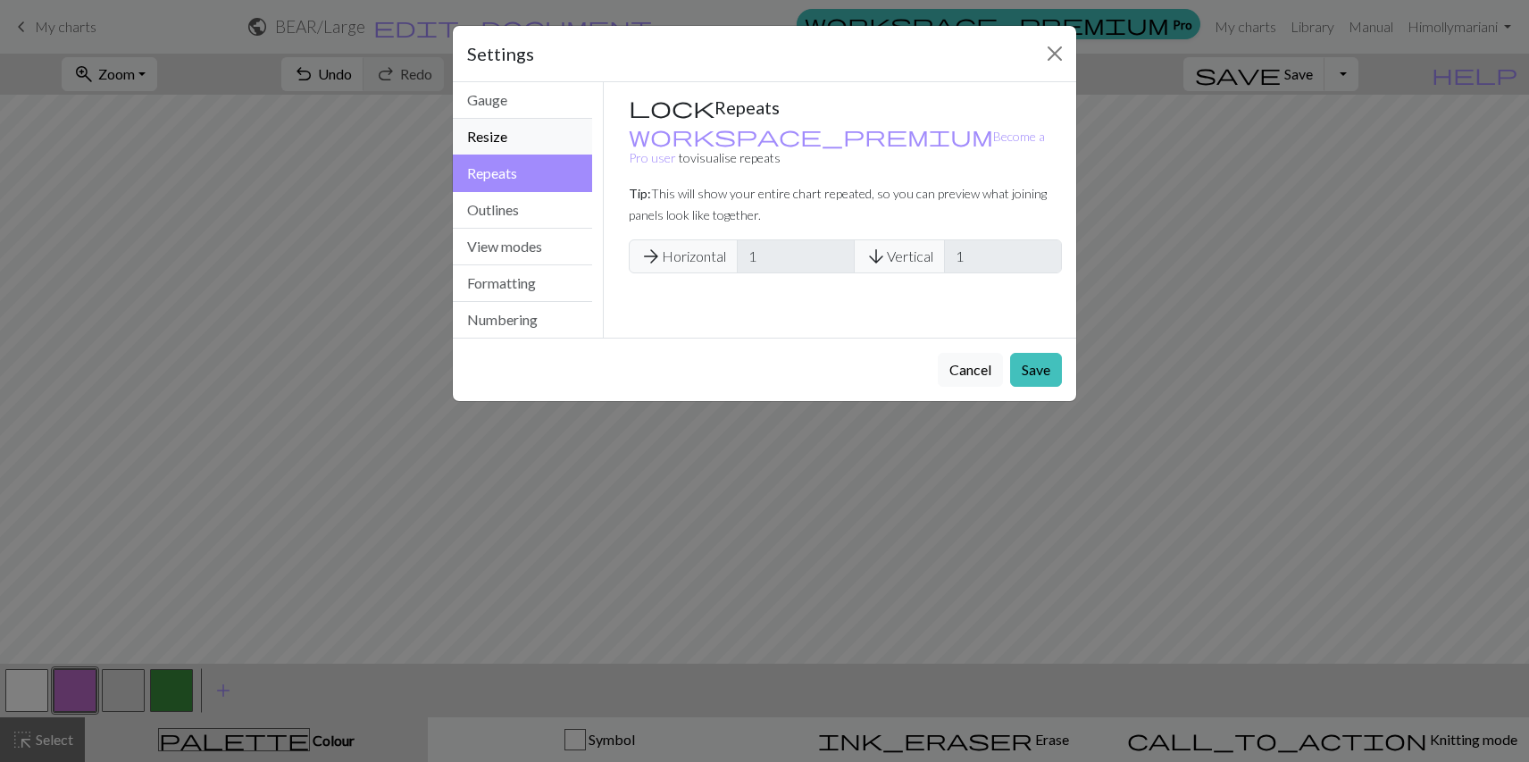
click at [536, 146] on button "Resize" at bounding box center [522, 137] width 139 height 37
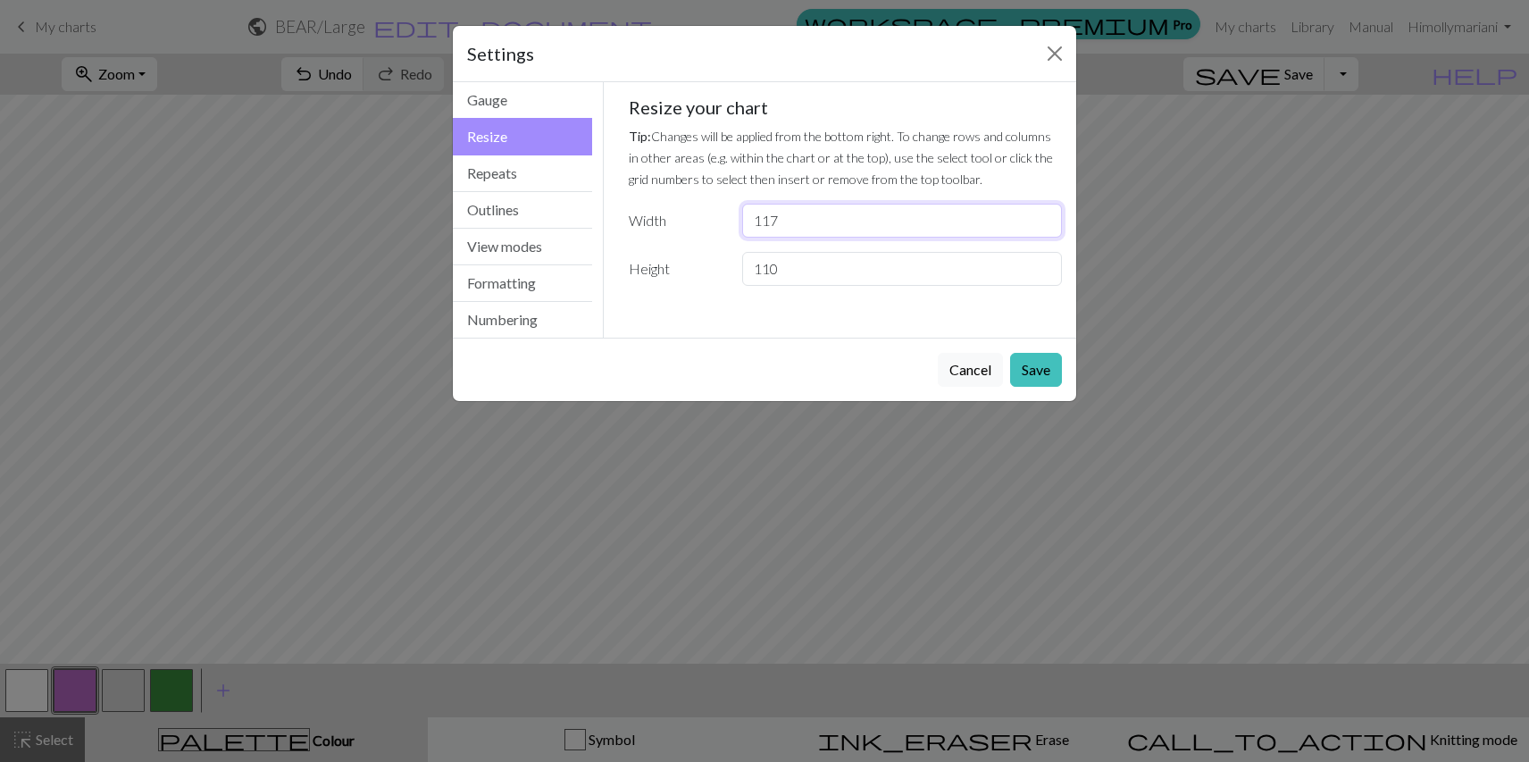
click at [1046, 226] on input "117" at bounding box center [902, 221] width 320 height 34
type input "116"
click at [1046, 226] on input "116" at bounding box center [902, 221] width 320 height 34
click at [1040, 360] on button "Save" at bounding box center [1036, 370] width 52 height 34
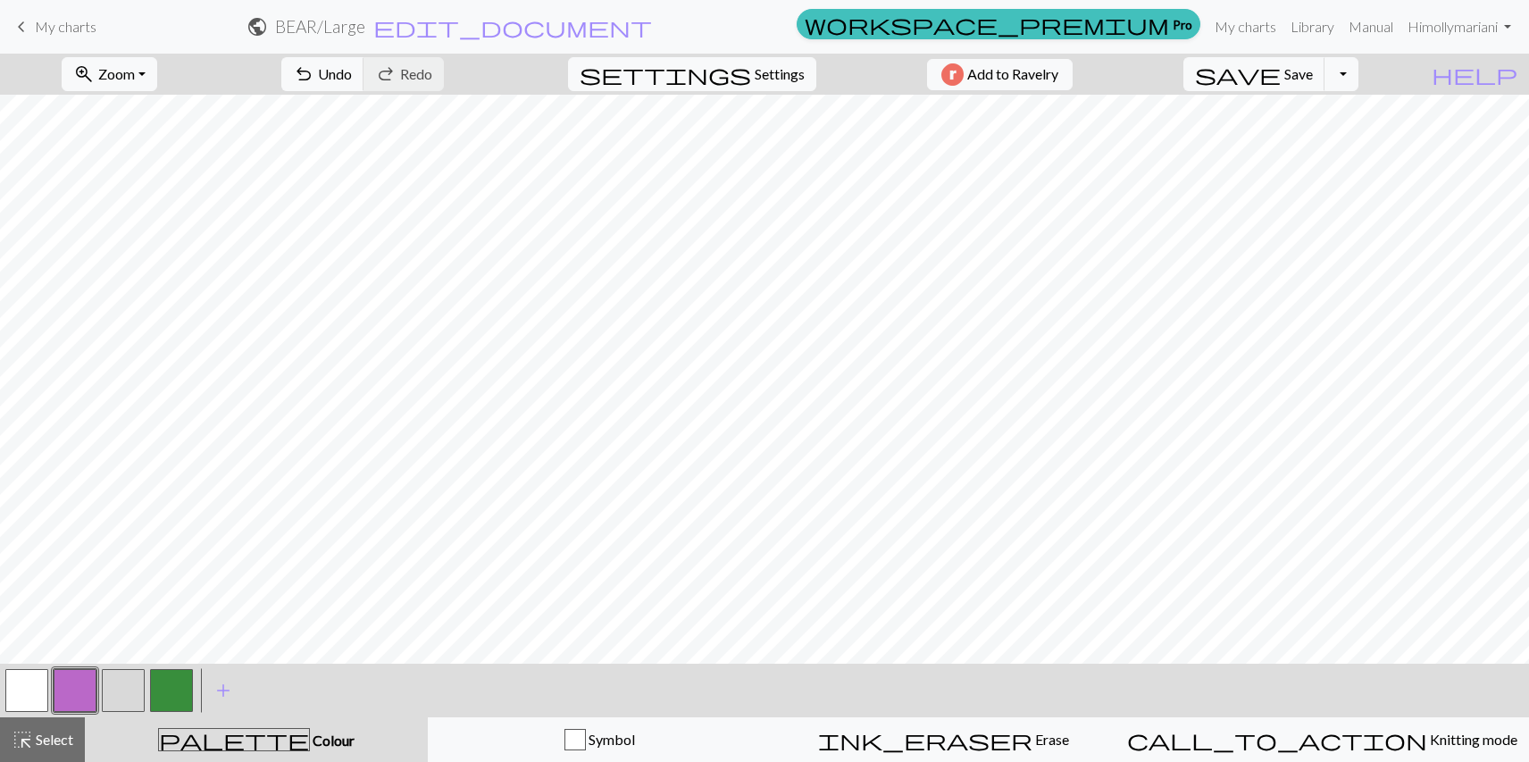
scroll to position [1476, 623]
click at [738, 77] on span "settings" at bounding box center [665, 74] width 171 height 25
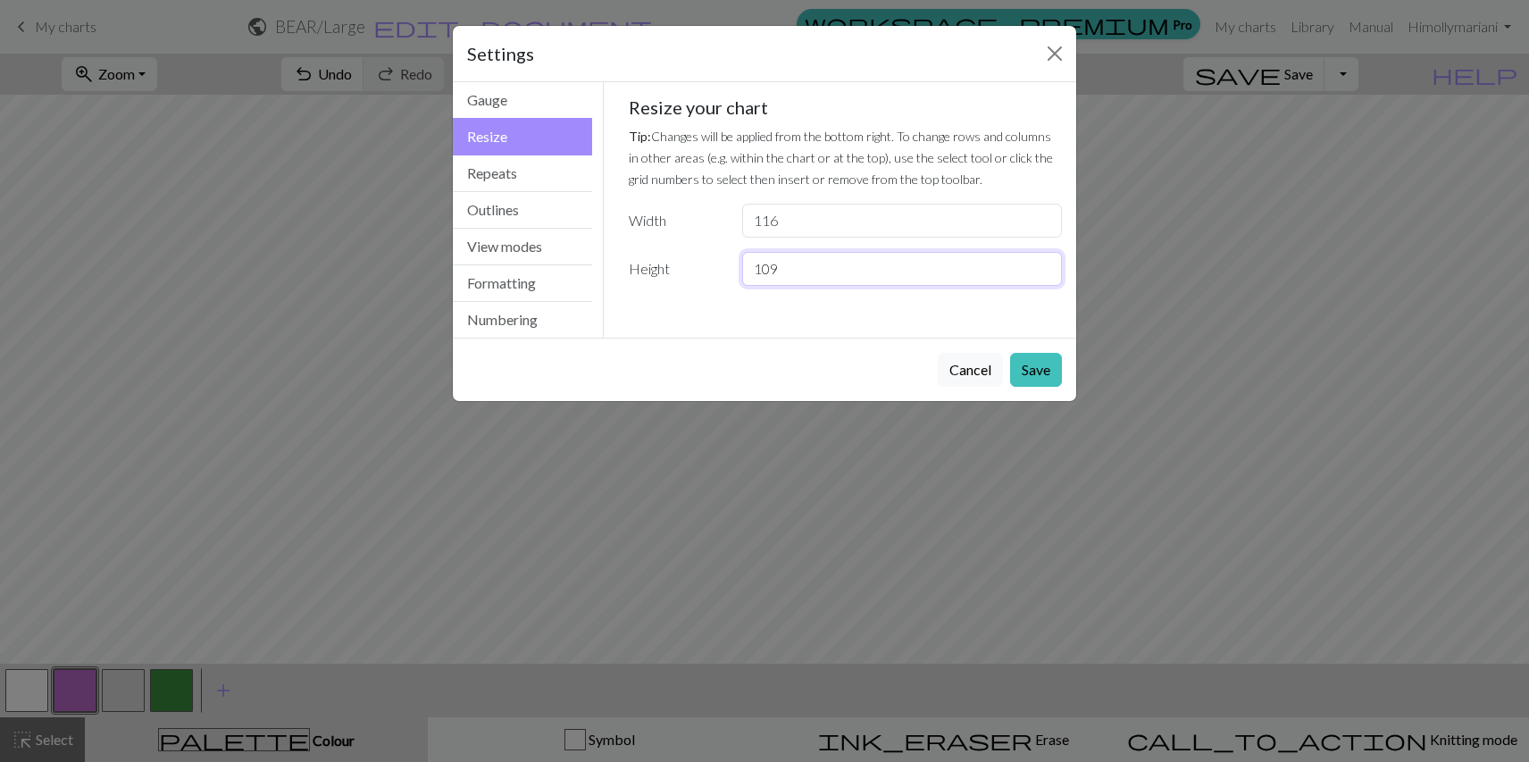
click at [1042, 277] on input "109" at bounding box center [902, 269] width 320 height 34
type input "108"
click at [1042, 277] on input "108" at bounding box center [902, 269] width 320 height 34
click at [1046, 371] on button "Save" at bounding box center [1036, 370] width 52 height 34
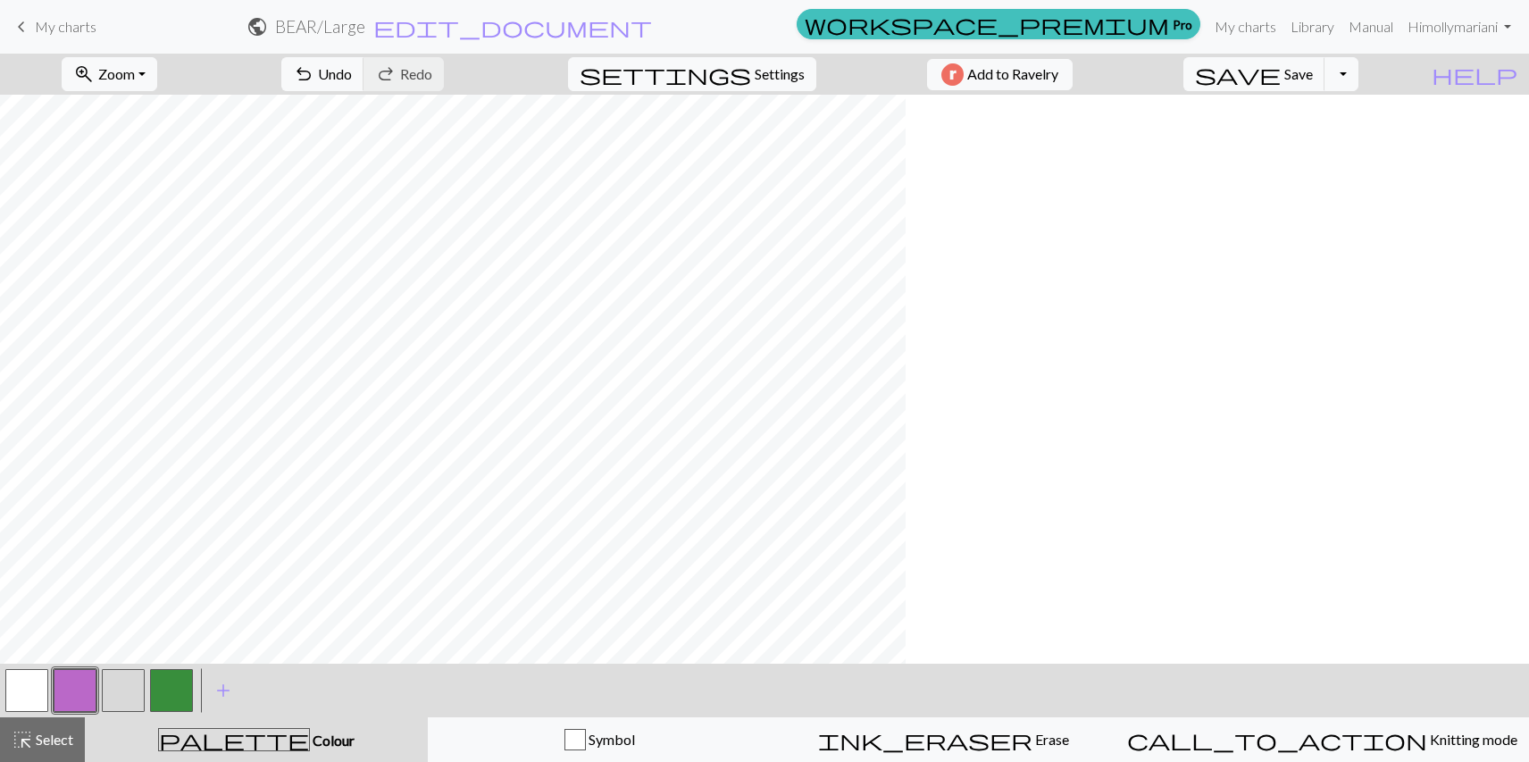
scroll to position [1440, 0]
click at [67, 736] on span "Select" at bounding box center [53, 738] width 40 height 17
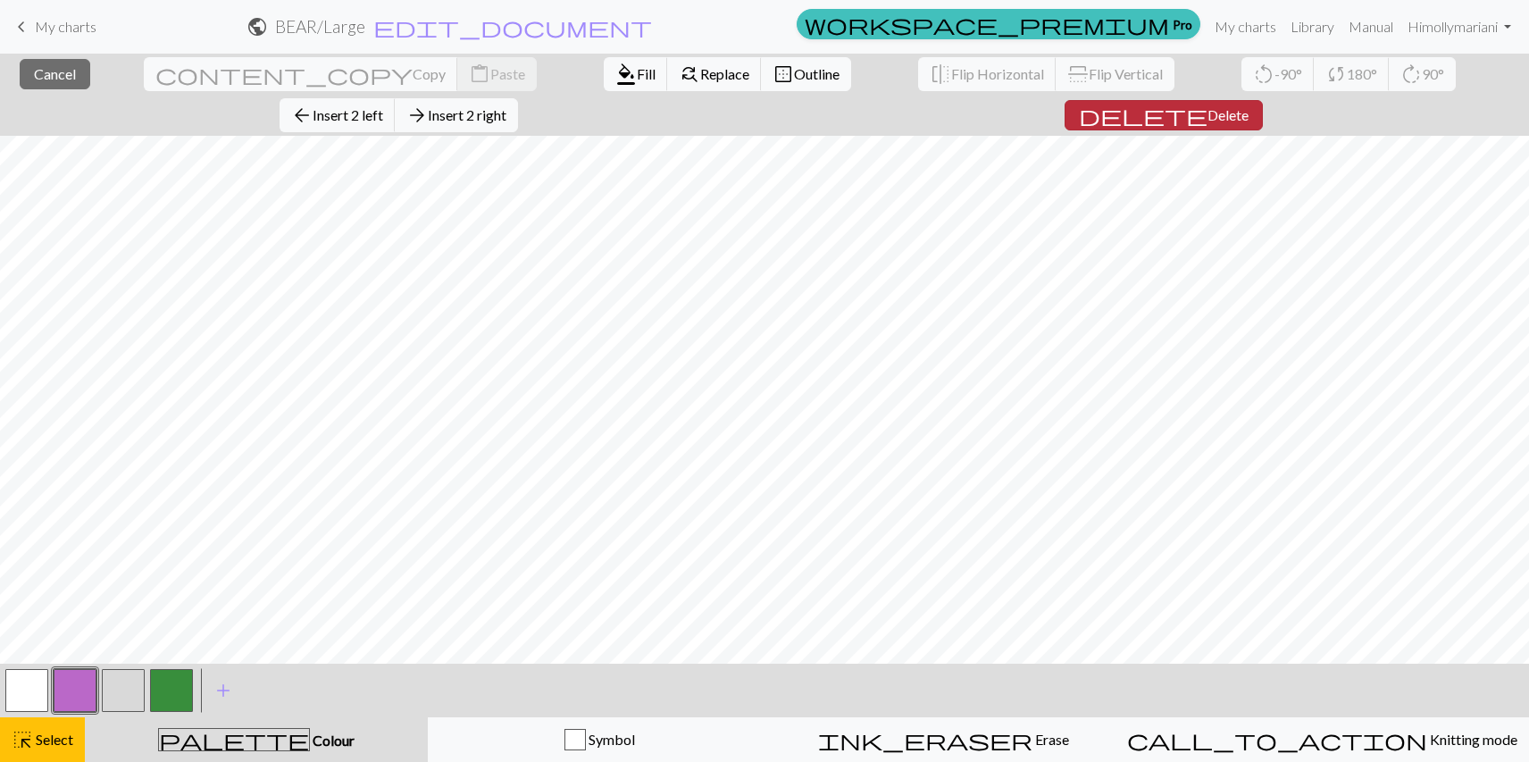
click at [1248, 106] on span "Delete" at bounding box center [1227, 114] width 41 height 17
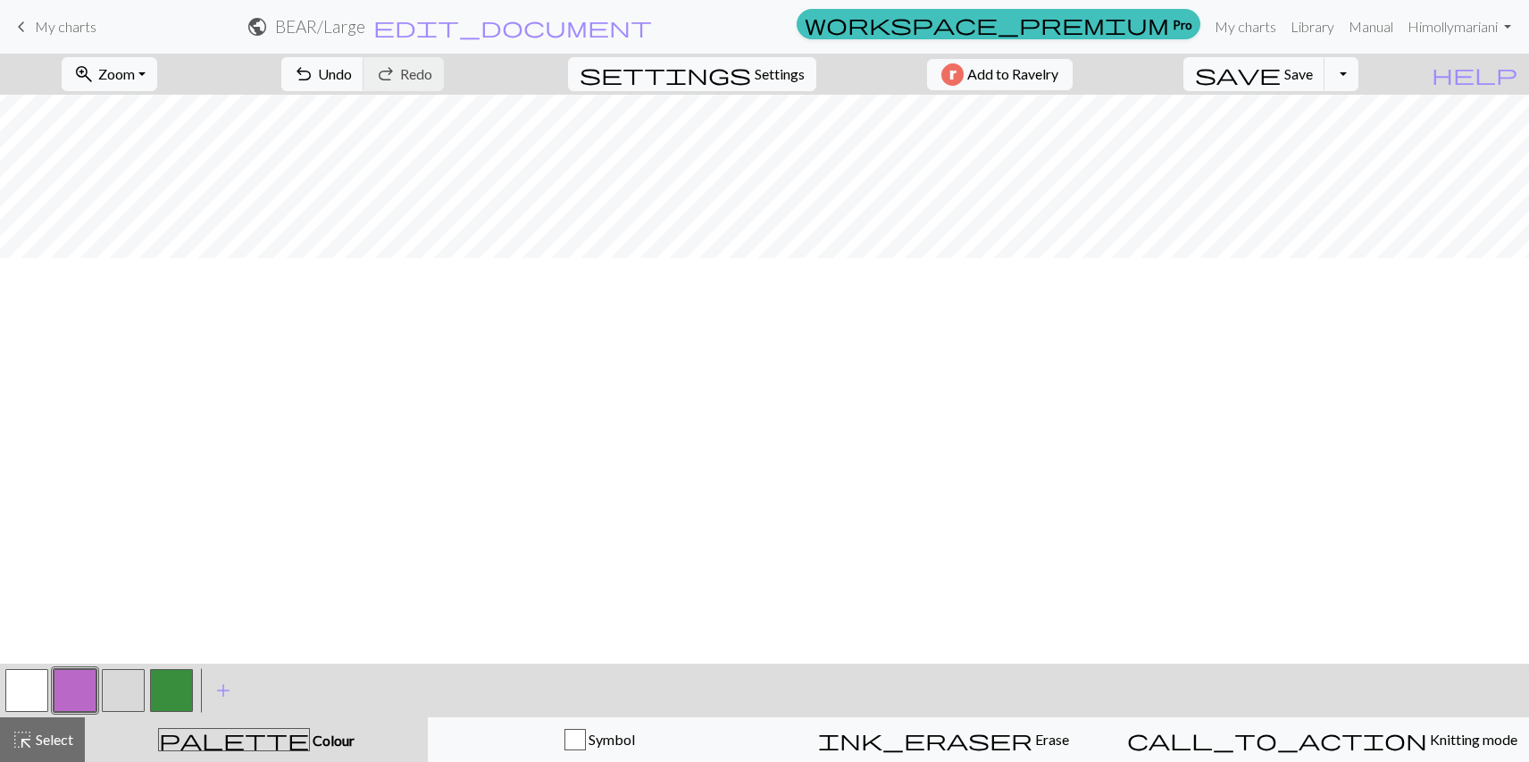
scroll to position [0, 0]
click at [43, 739] on span "Select" at bounding box center [53, 738] width 40 height 17
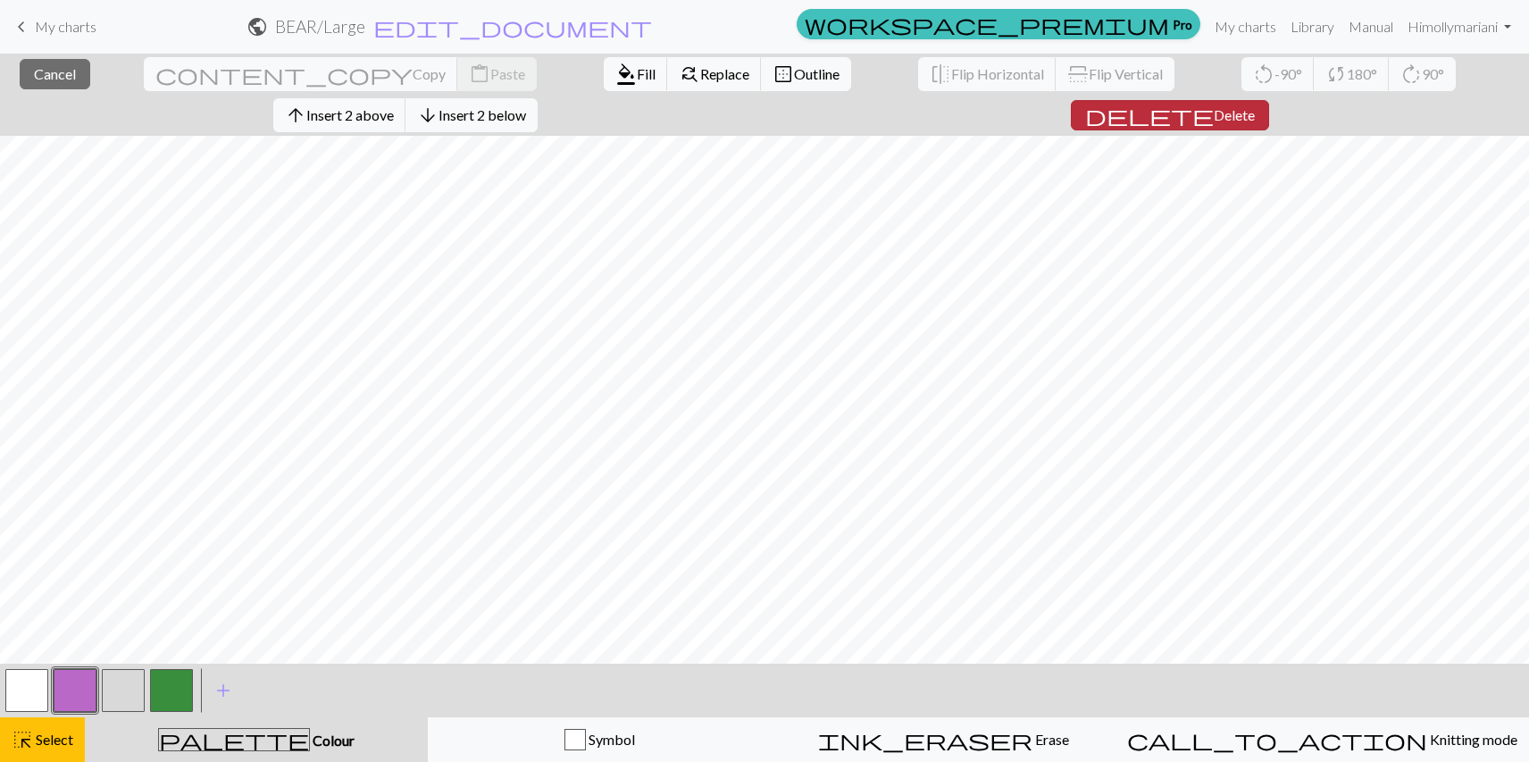
click at [1255, 106] on span "Delete" at bounding box center [1234, 114] width 41 height 17
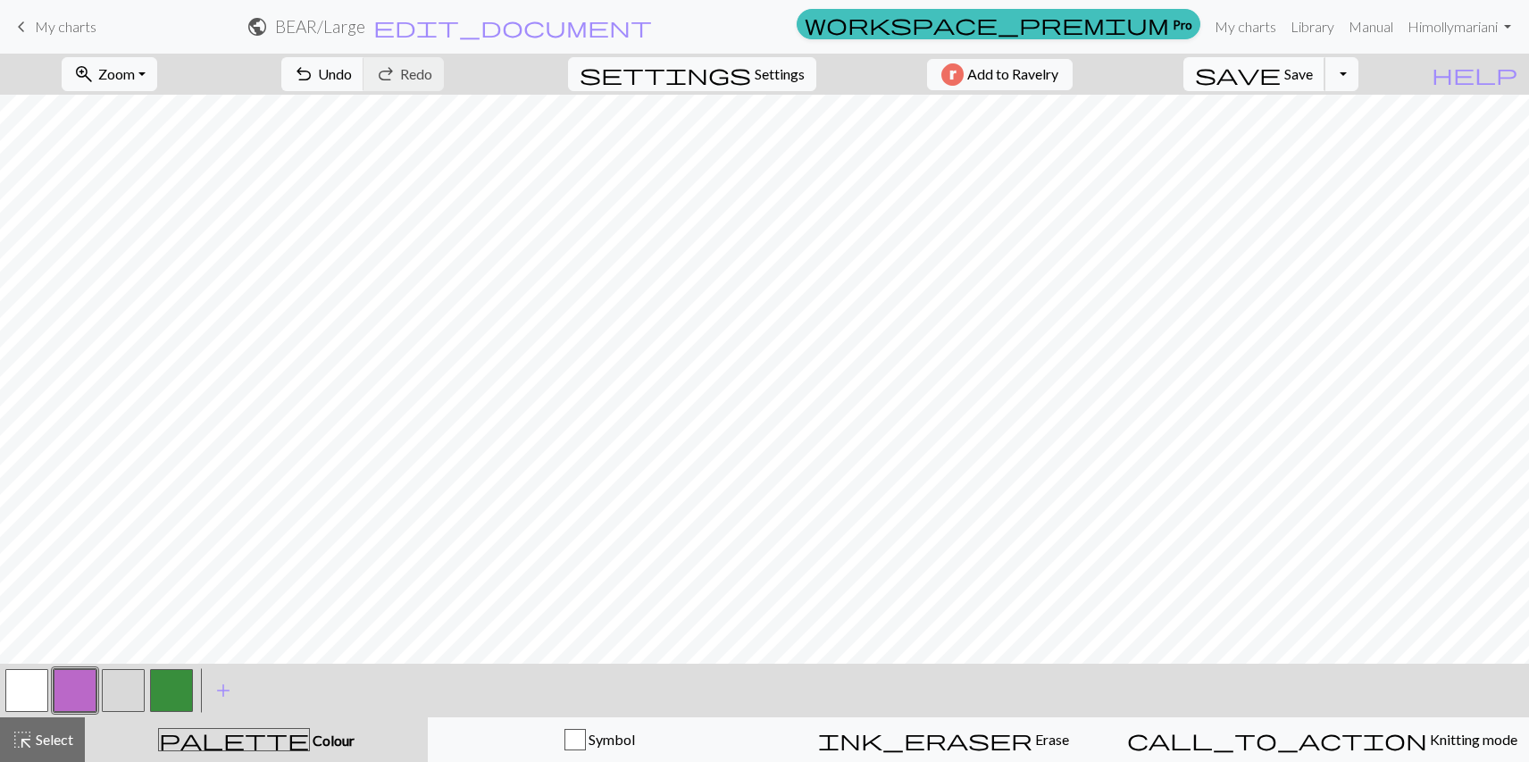
click at [1313, 76] on span "Save" at bounding box center [1298, 73] width 29 height 17
click at [1358, 77] on button "Toggle Dropdown" at bounding box center [1341, 74] width 34 height 34
click at [1341, 138] on button "save_alt Download" at bounding box center [1210, 142] width 295 height 29
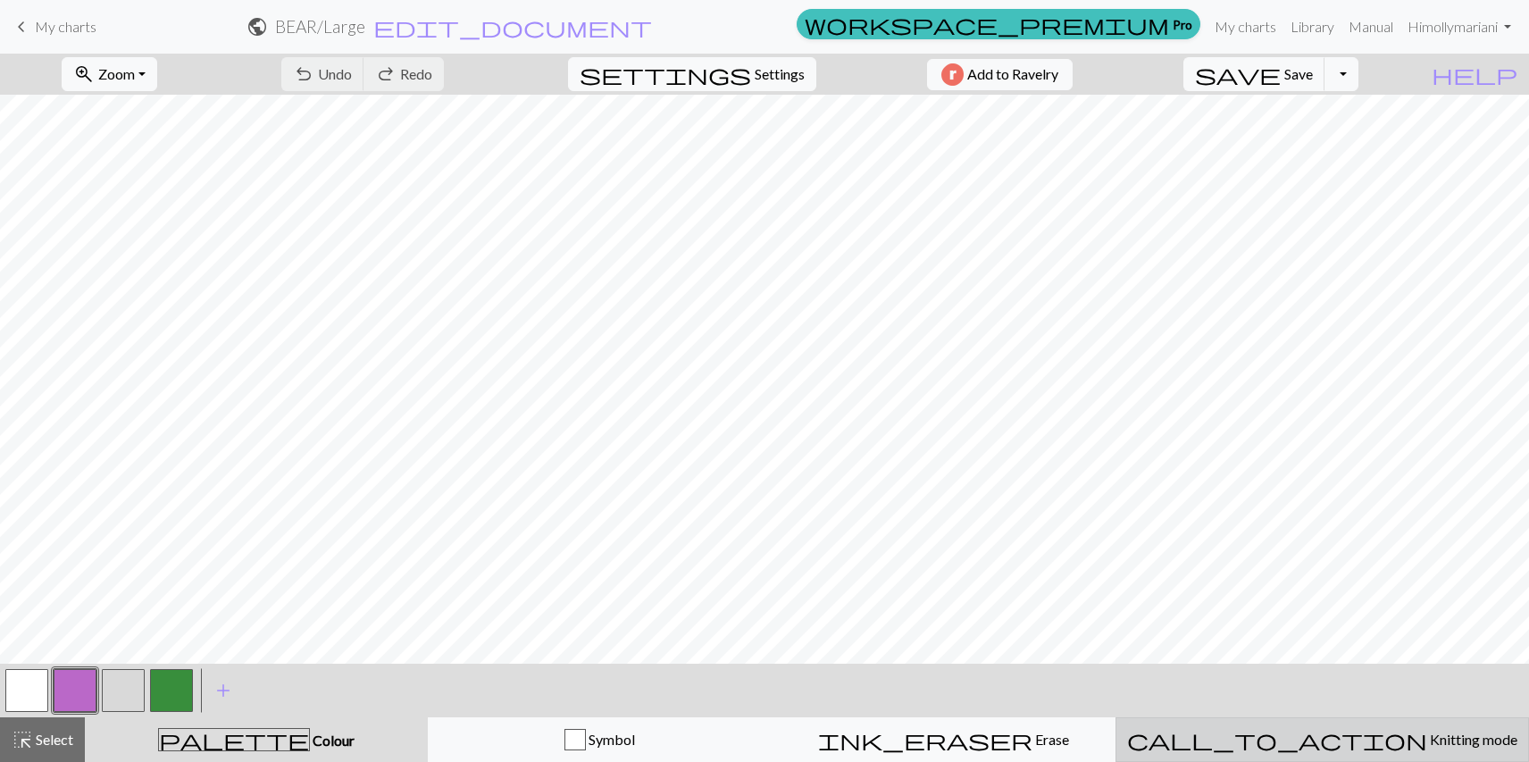
click at [1369, 755] on button "call_to_action Knitting mode Knitting mode" at bounding box center [1321, 739] width 413 height 45
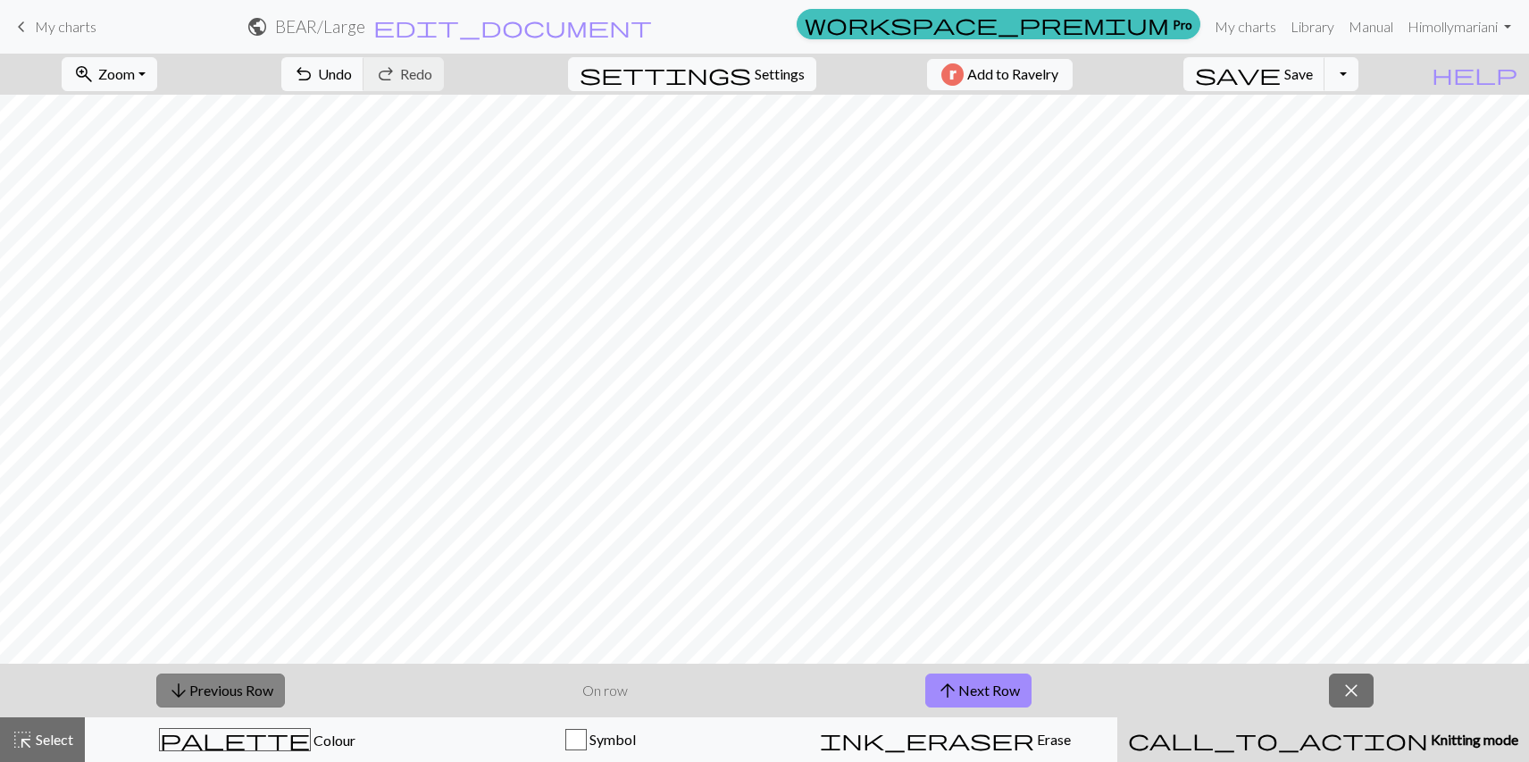
click at [190, 692] on button "arrow_downward Previous Row" at bounding box center [220, 690] width 129 height 34
click at [956, 688] on button "arrow_upward Next Row" at bounding box center [978, 690] width 106 height 34
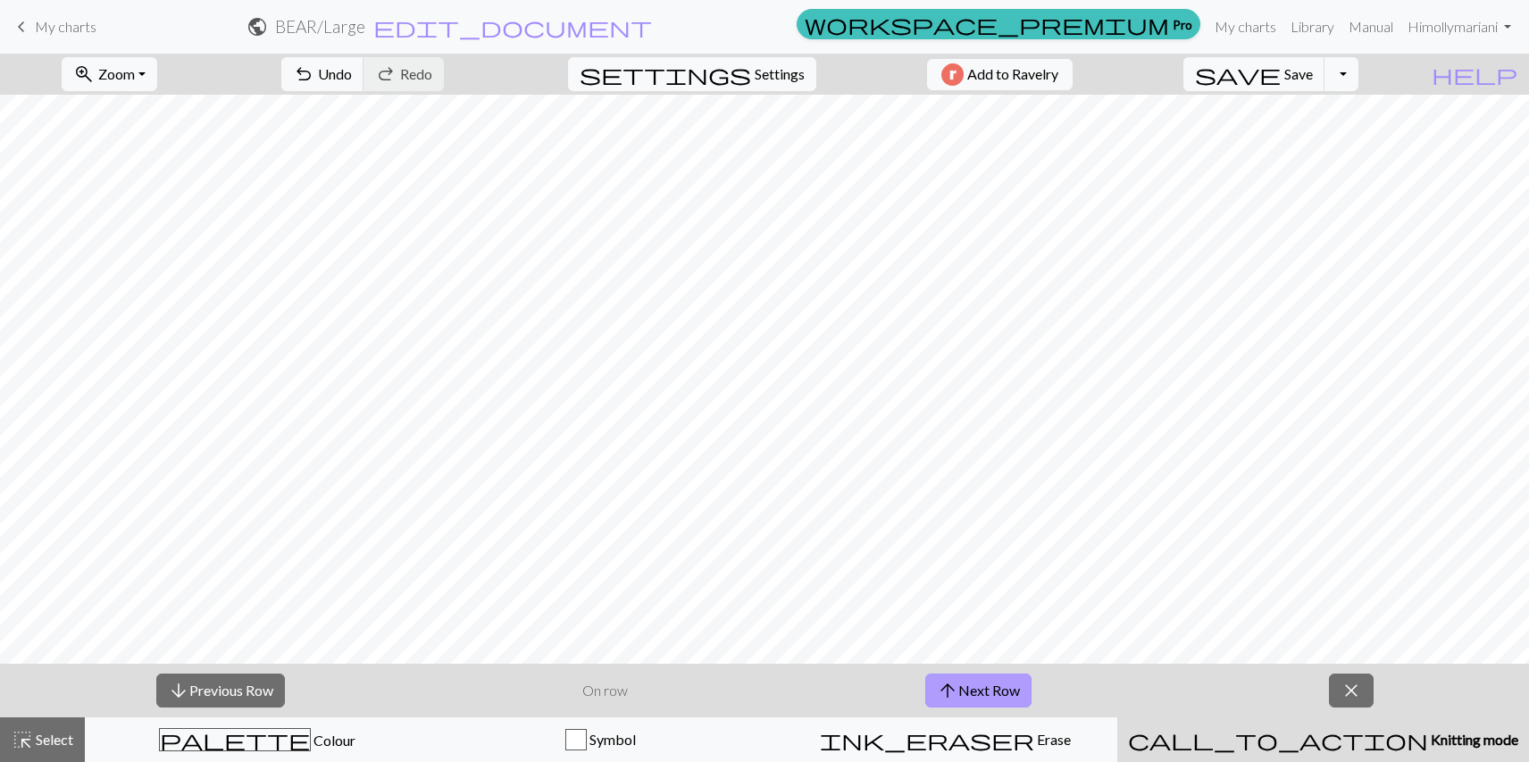
click at [956, 688] on button "arrow_upward Next Row" at bounding box center [978, 690] width 106 height 34
